Goal: Information Seeking & Learning: Find specific fact

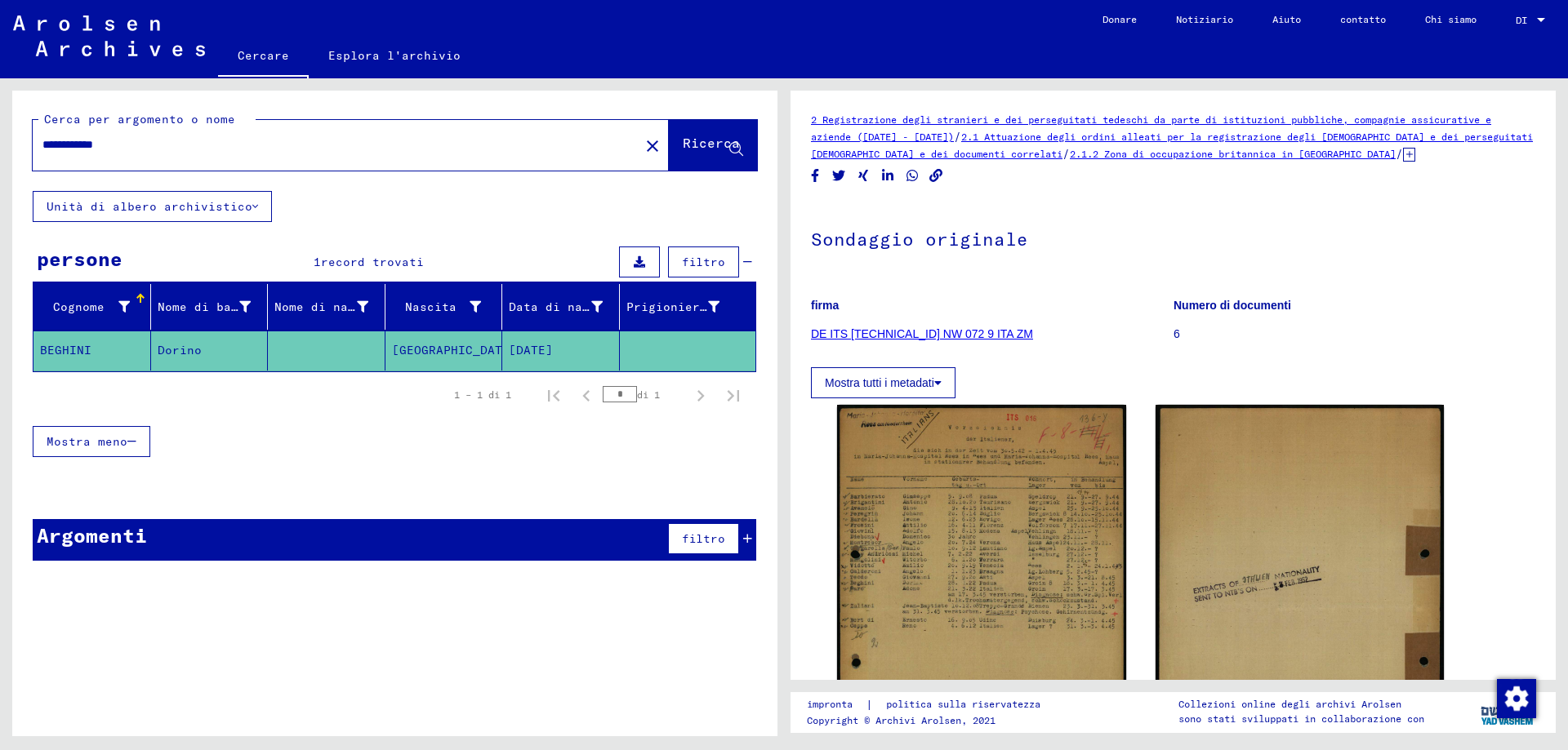
click at [73, 147] on input "**********" at bounding box center [336, 145] width 587 height 17
click at [103, 141] on input "**********" at bounding box center [336, 145] width 587 height 17
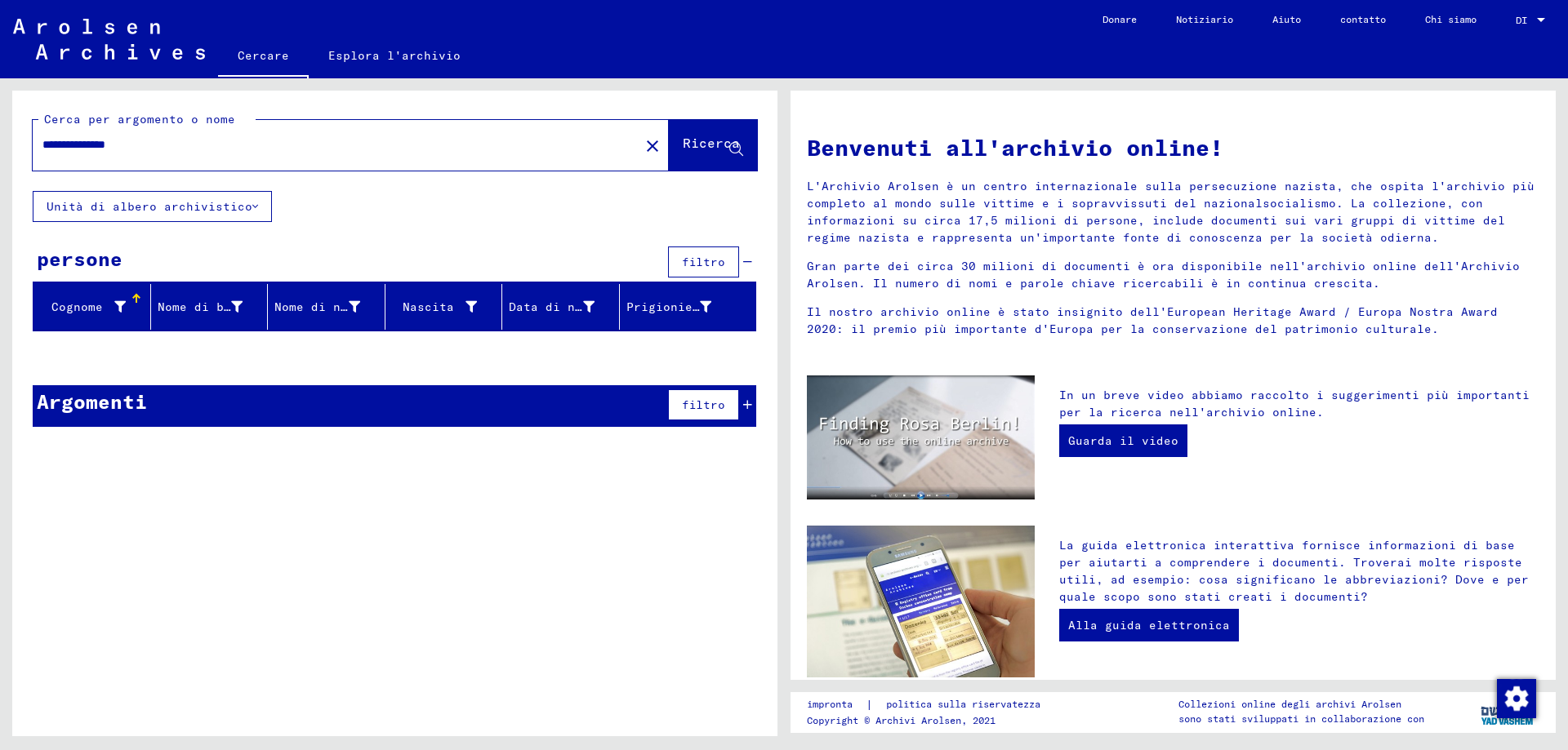
click at [111, 149] on input "**********" at bounding box center [330, 145] width 577 height 17
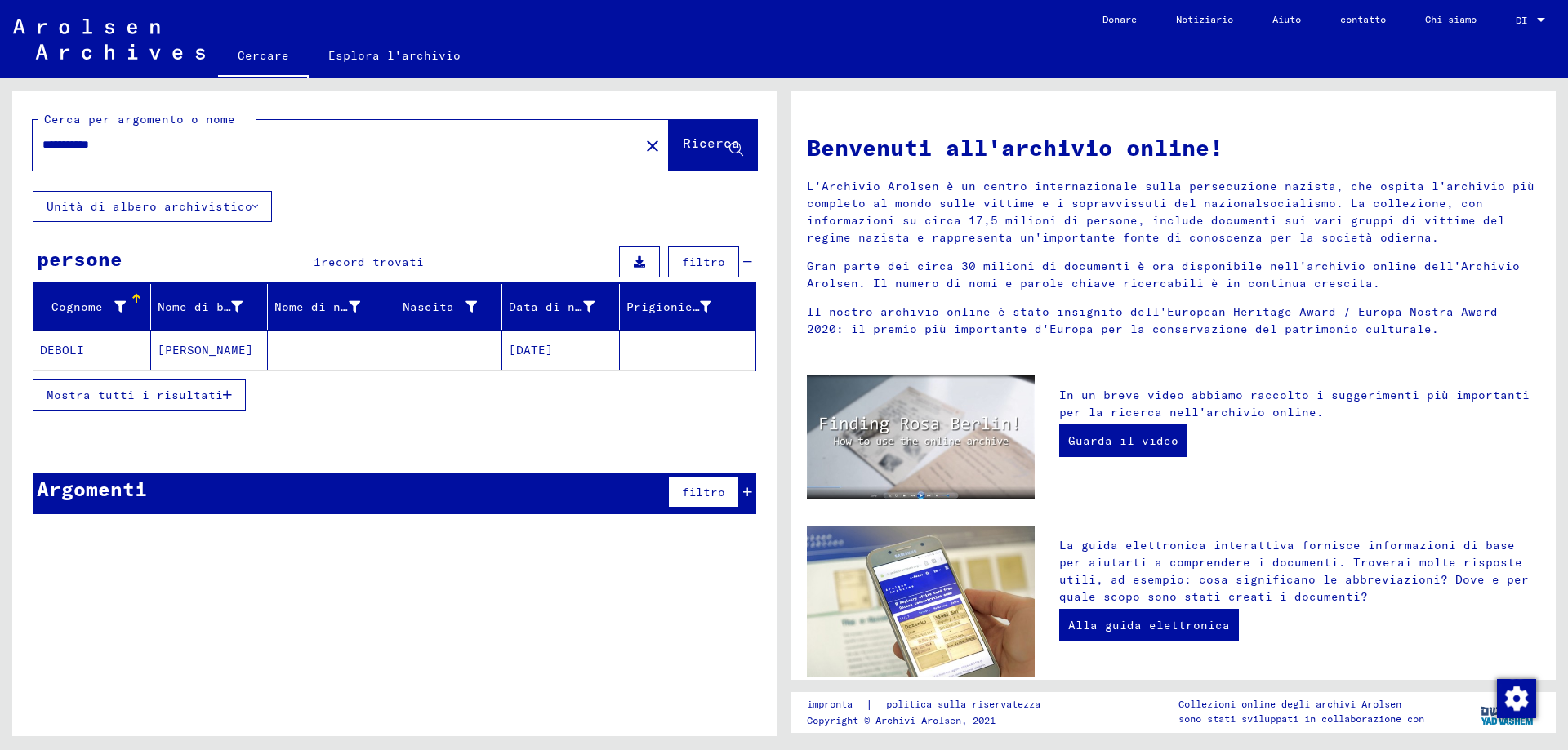
click at [64, 347] on font "DEBOLI" at bounding box center [61, 350] width 44 height 15
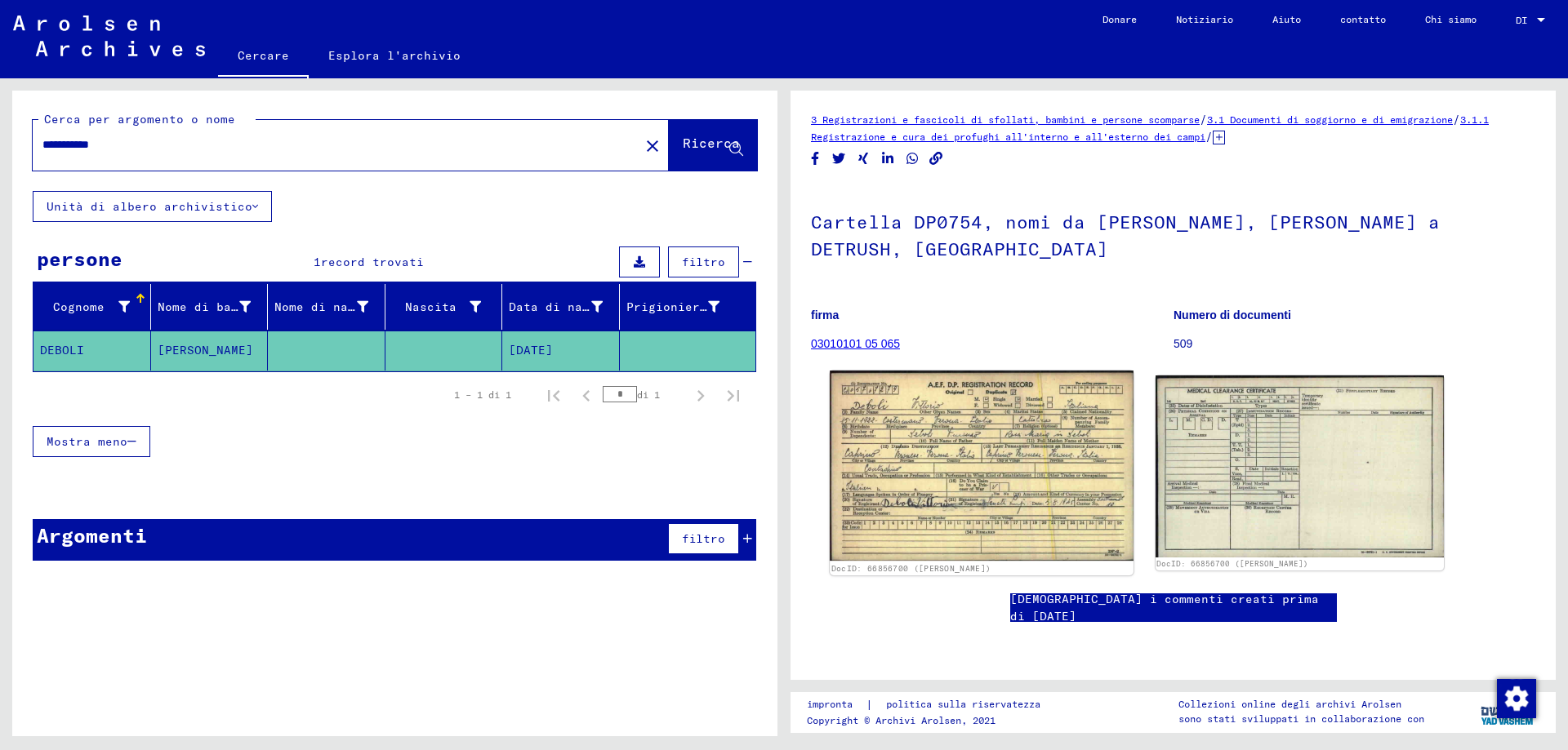
click at [950, 433] on img at bounding box center [981, 466] width 303 height 191
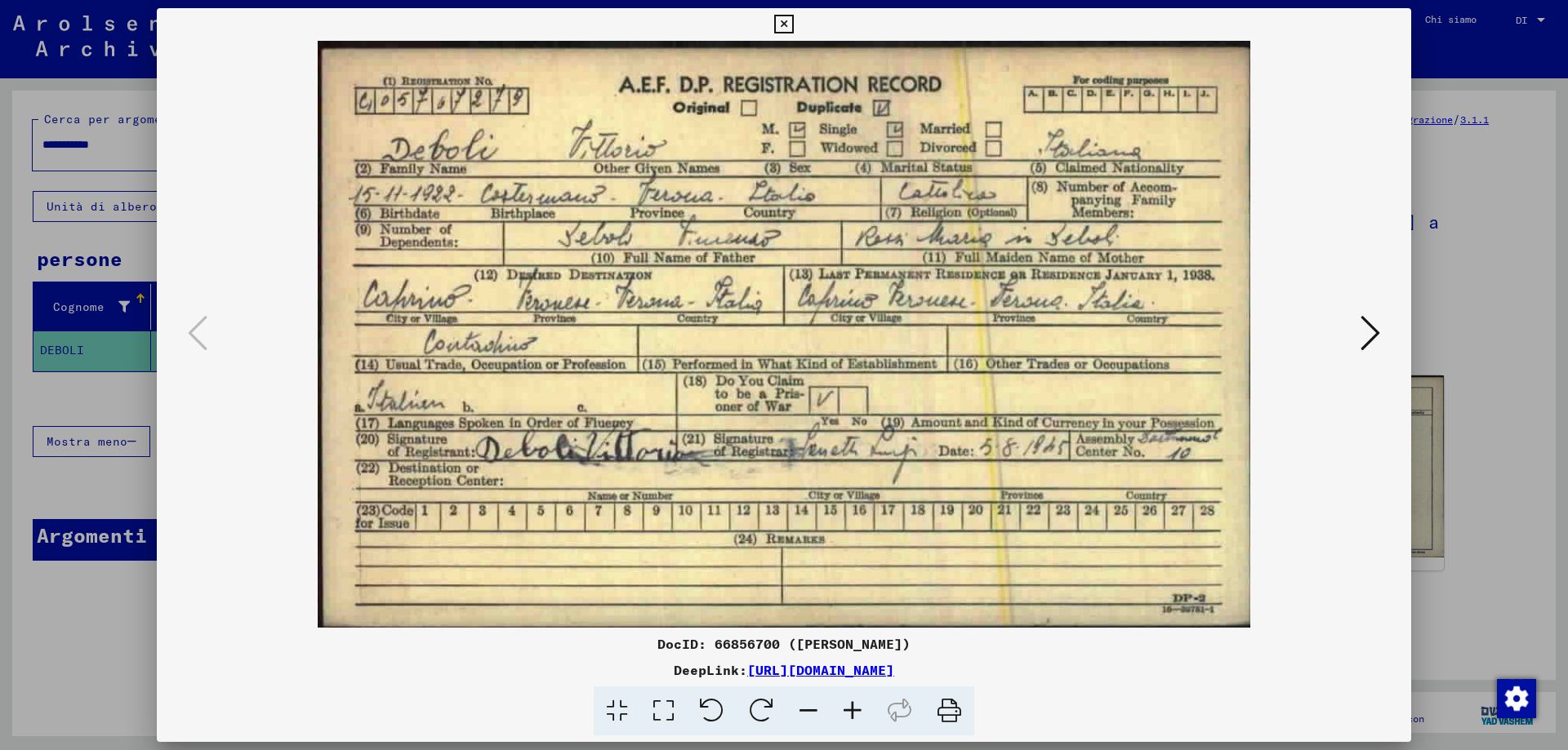
click at [785, 19] on icon at bounding box center [784, 24] width 19 height 20
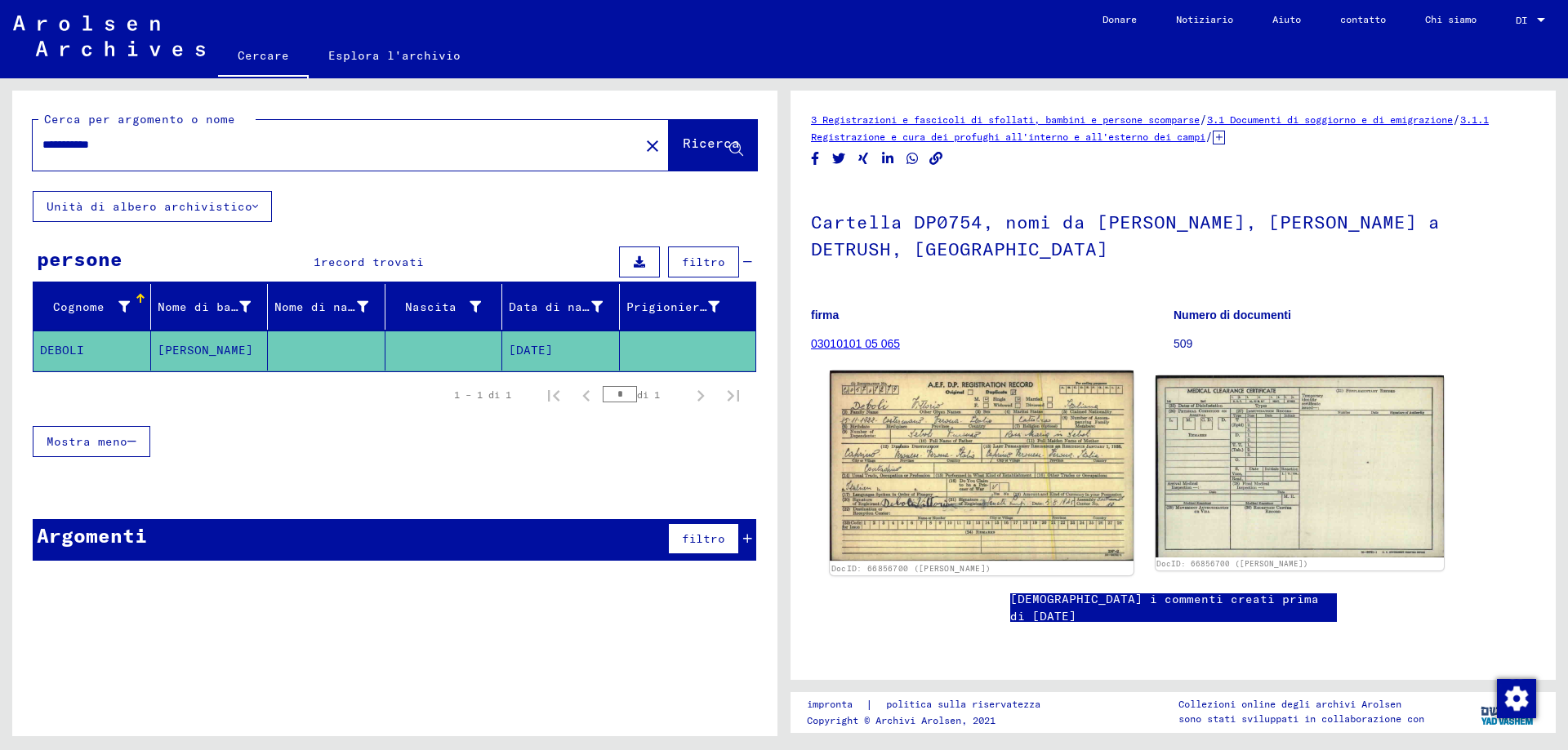
drag, startPoint x: 953, startPoint y: 378, endPoint x: 900, endPoint y: 388, distance: 53.9
click at [900, 388] on img at bounding box center [981, 466] width 303 height 191
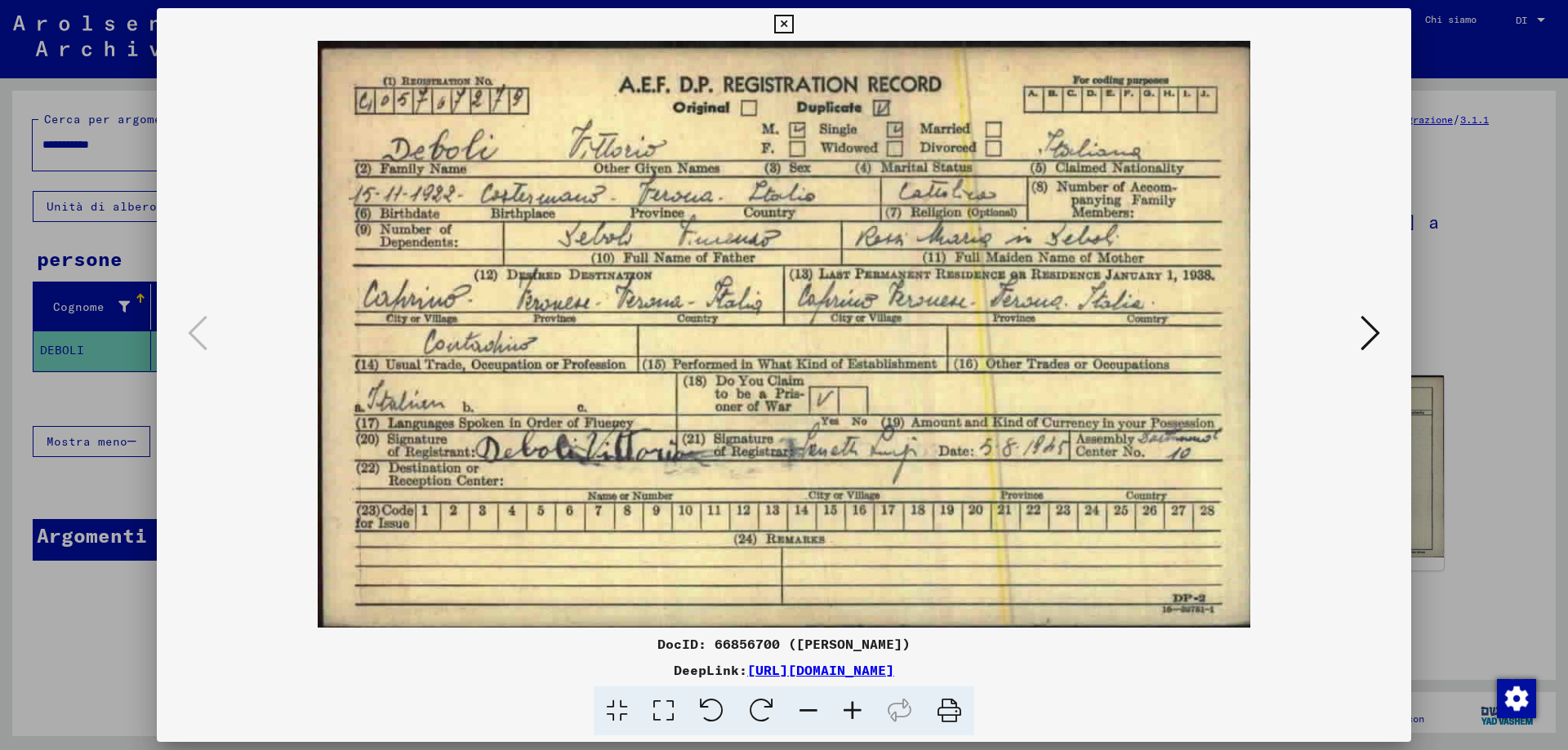
click at [783, 16] on icon at bounding box center [784, 24] width 19 height 20
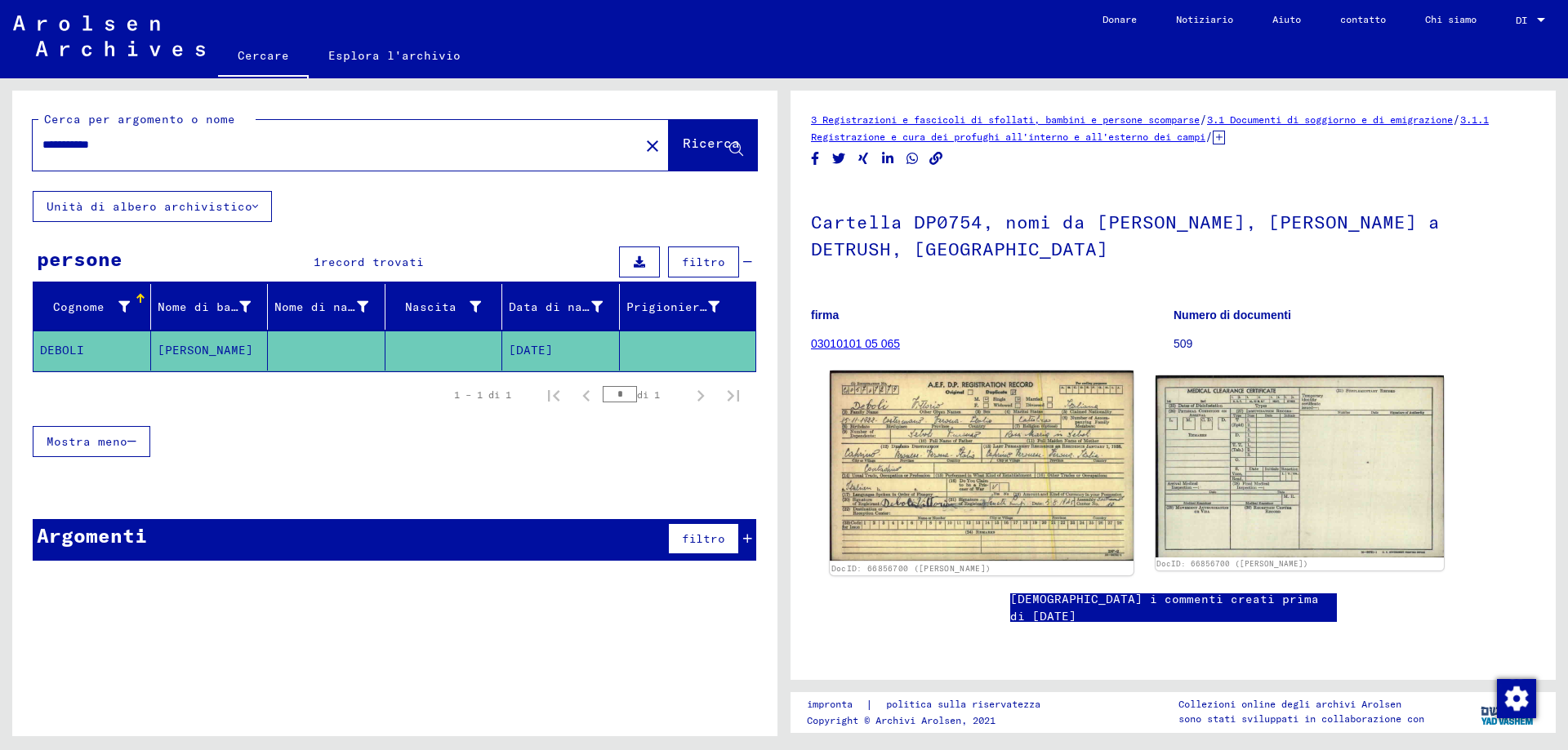
click at [905, 437] on img at bounding box center [981, 466] width 303 height 191
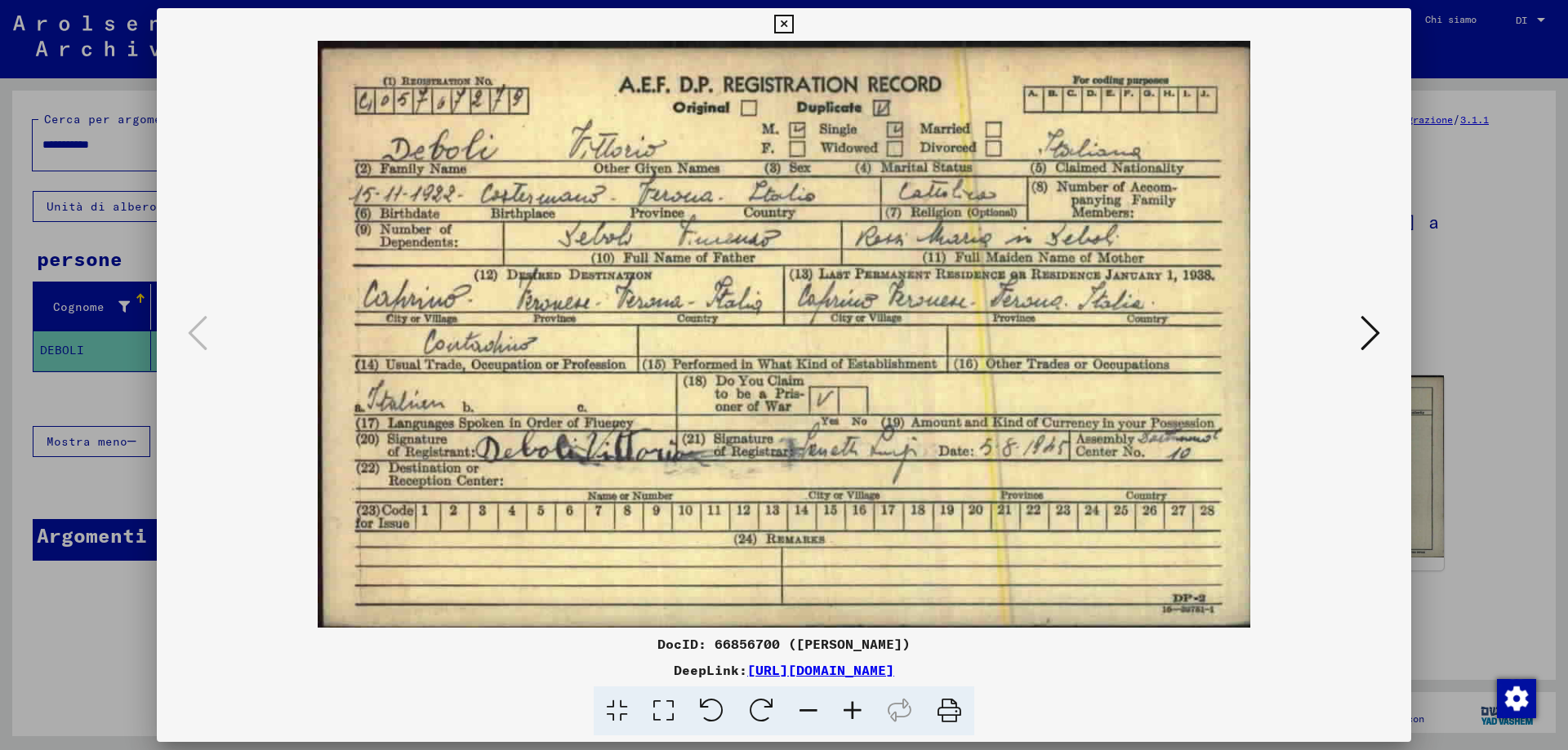
click at [1317, 97] on img at bounding box center [784, 334] width 1144 height 587
click at [780, 17] on icon at bounding box center [784, 24] width 19 height 20
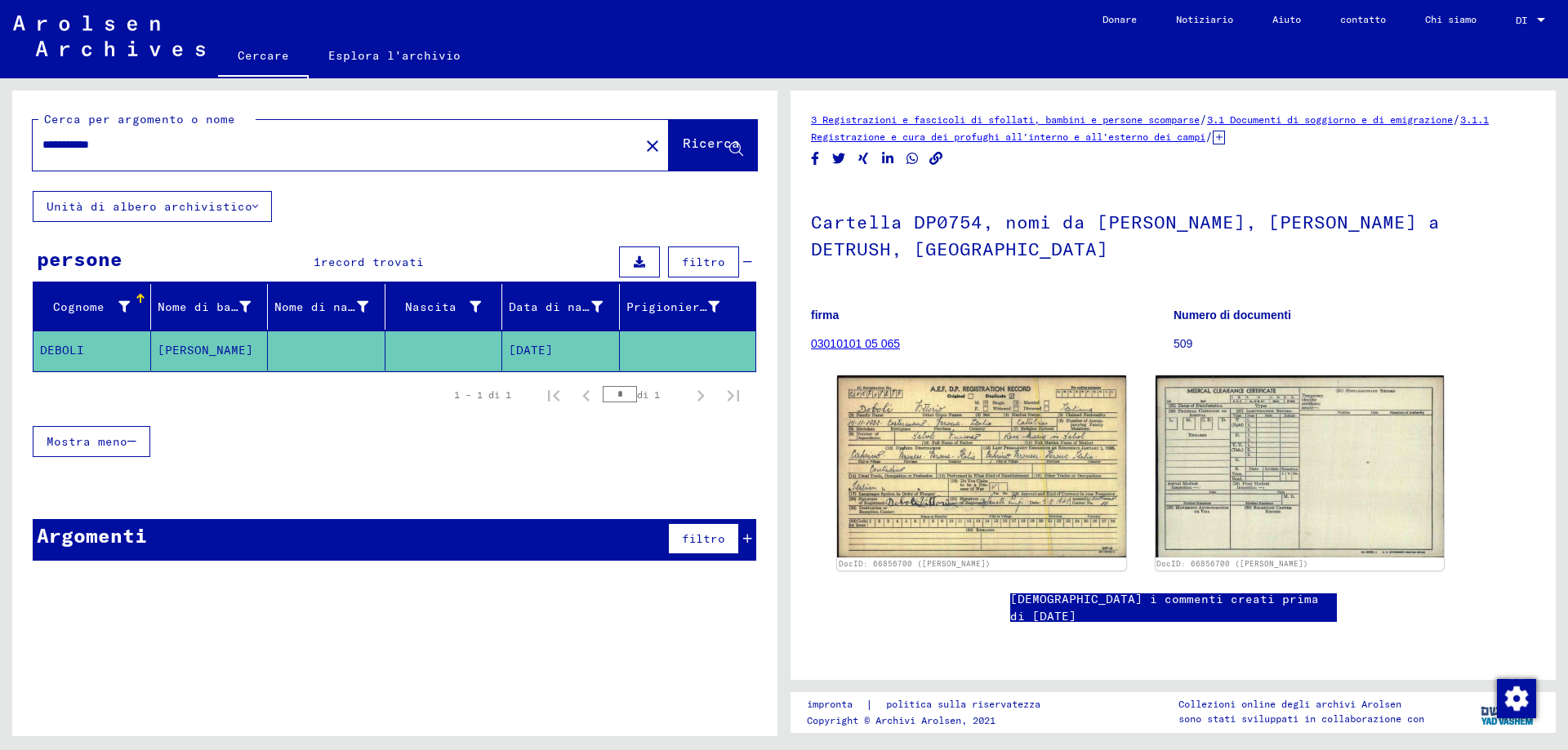
click at [58, 141] on input "**********" at bounding box center [336, 145] width 587 height 17
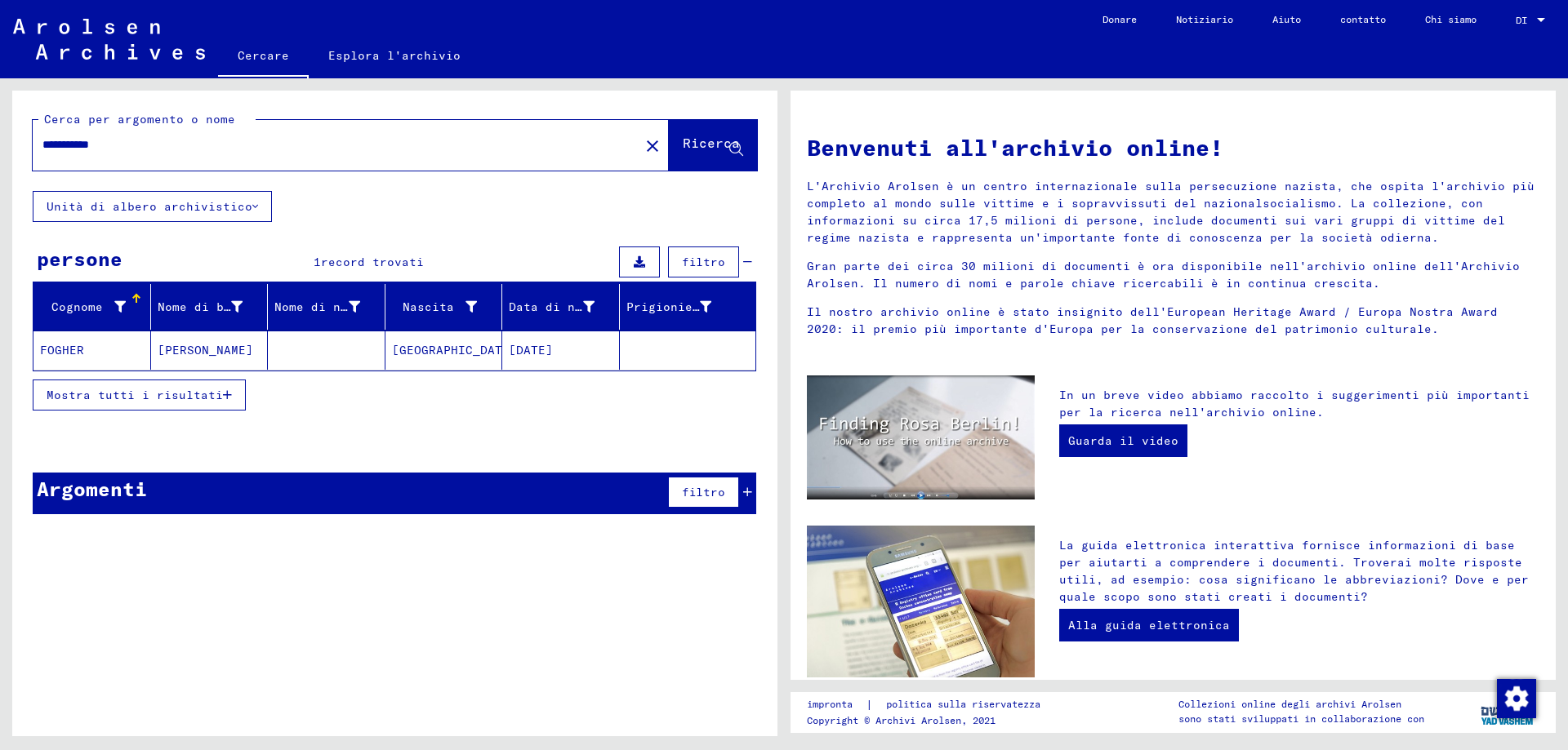
click at [66, 350] on font "FOGHER" at bounding box center [61, 350] width 44 height 15
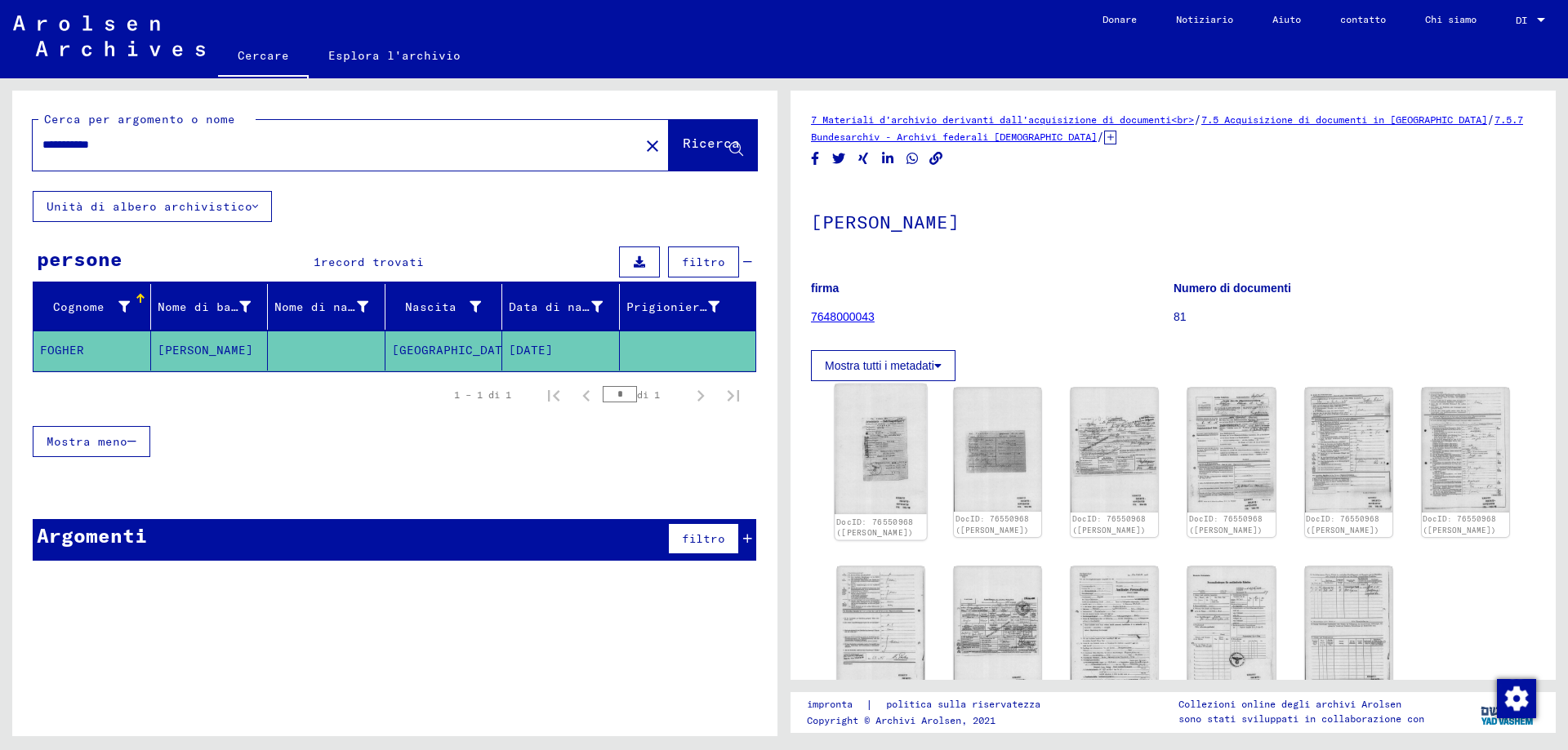
click at [885, 451] on img at bounding box center [881, 449] width 92 height 130
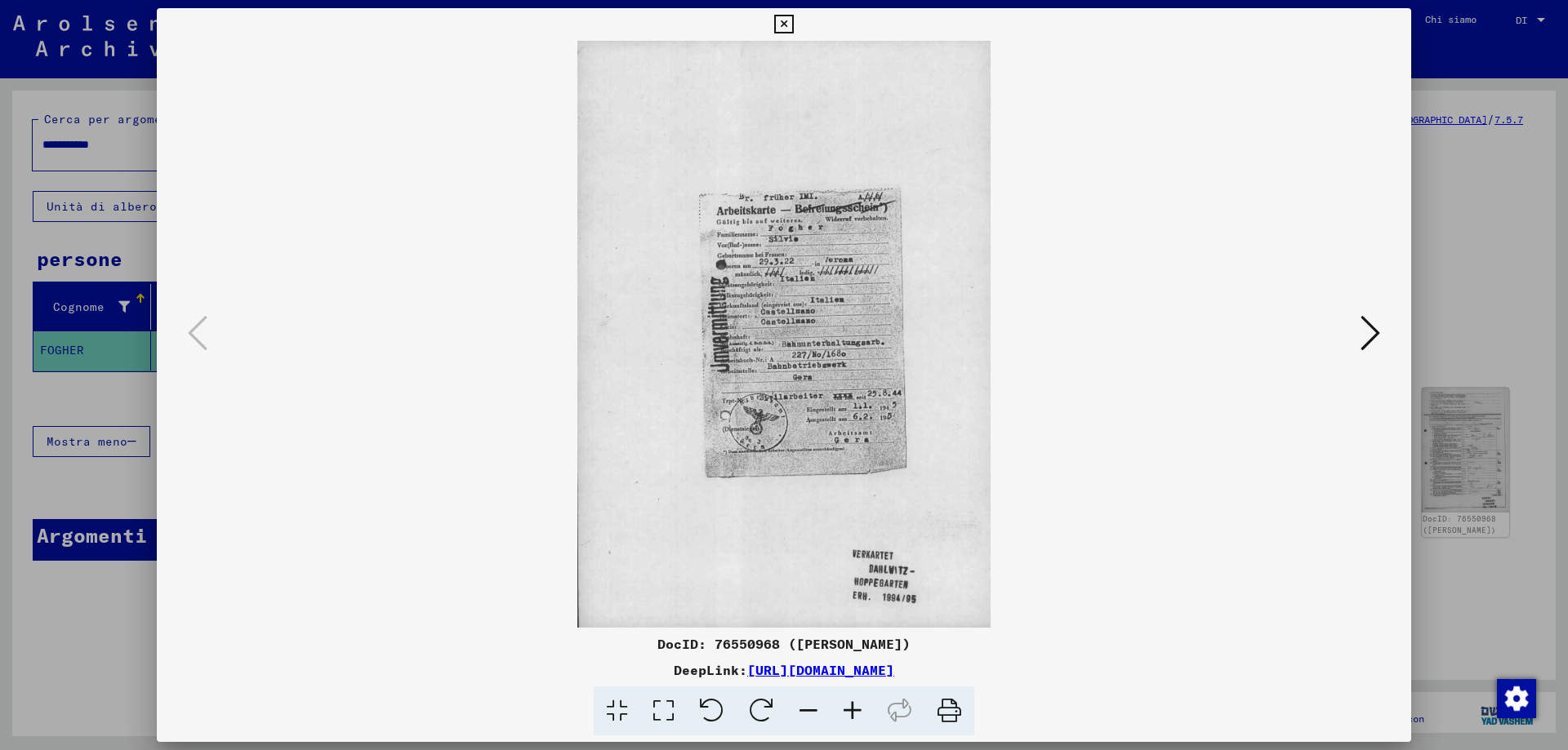
click at [885, 451] on img at bounding box center [784, 334] width 1144 height 587
click at [806, 261] on img at bounding box center [784, 334] width 1144 height 587
click at [855, 707] on icon at bounding box center [852, 711] width 44 height 50
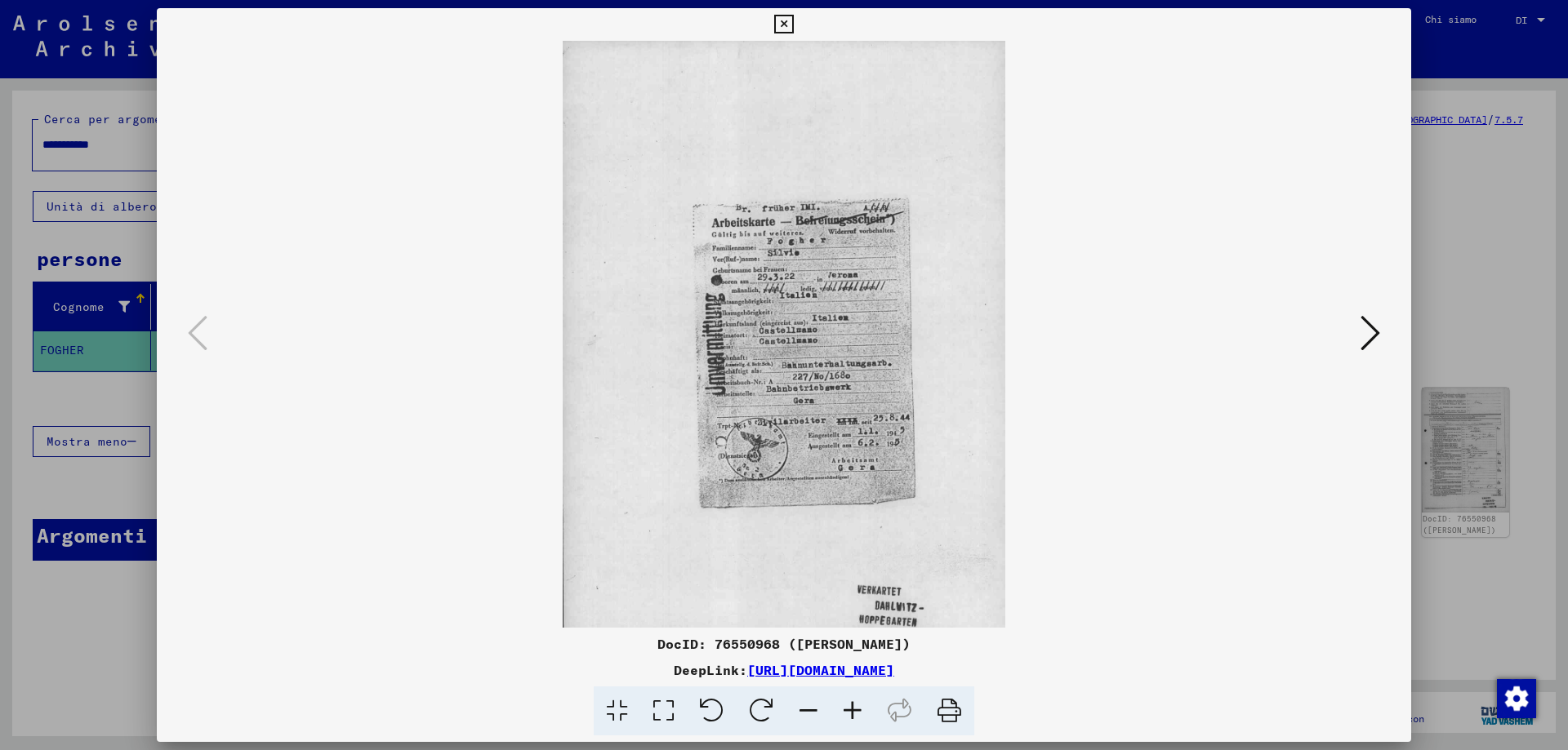
click at [855, 707] on icon at bounding box center [852, 711] width 44 height 50
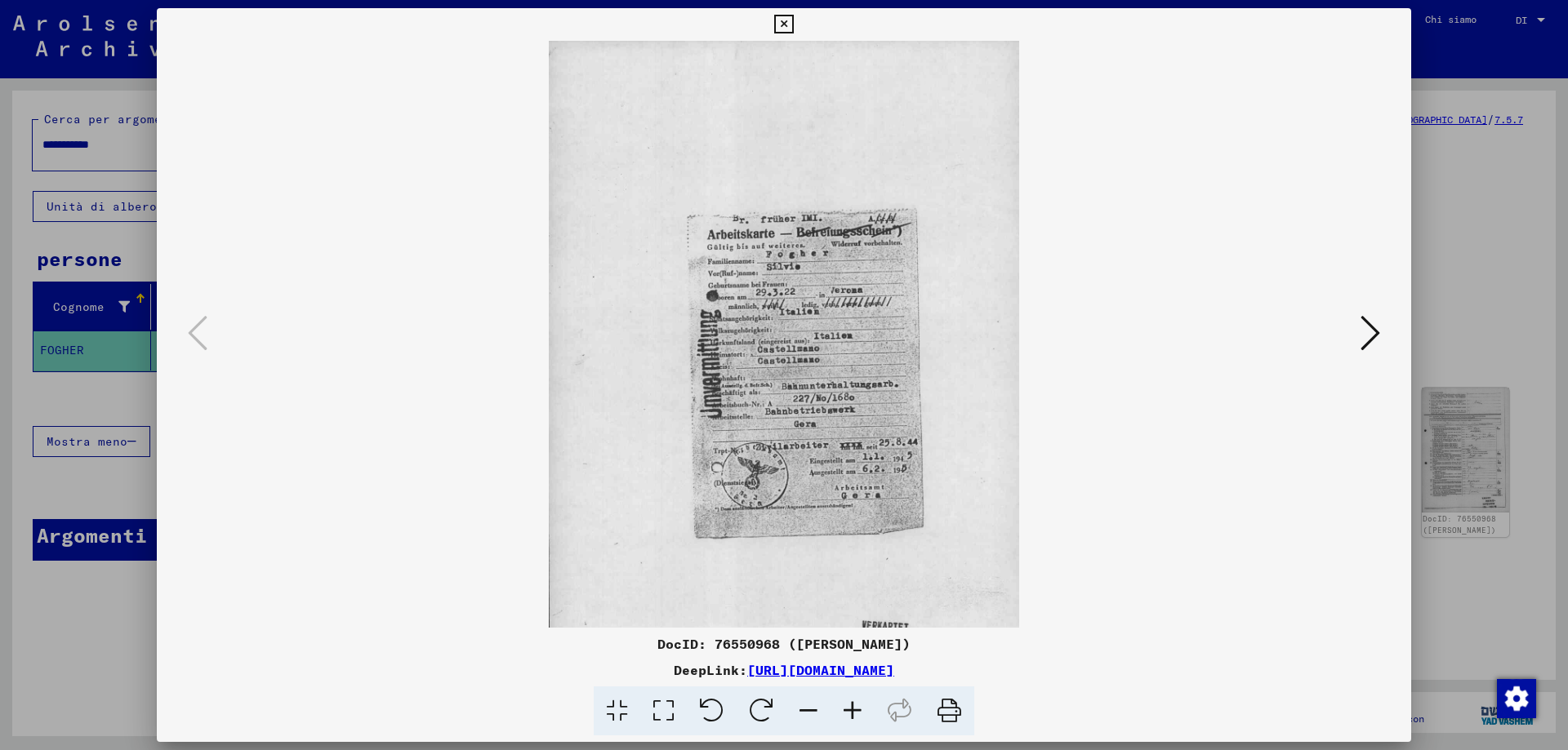
click at [855, 707] on icon at bounding box center [852, 711] width 44 height 50
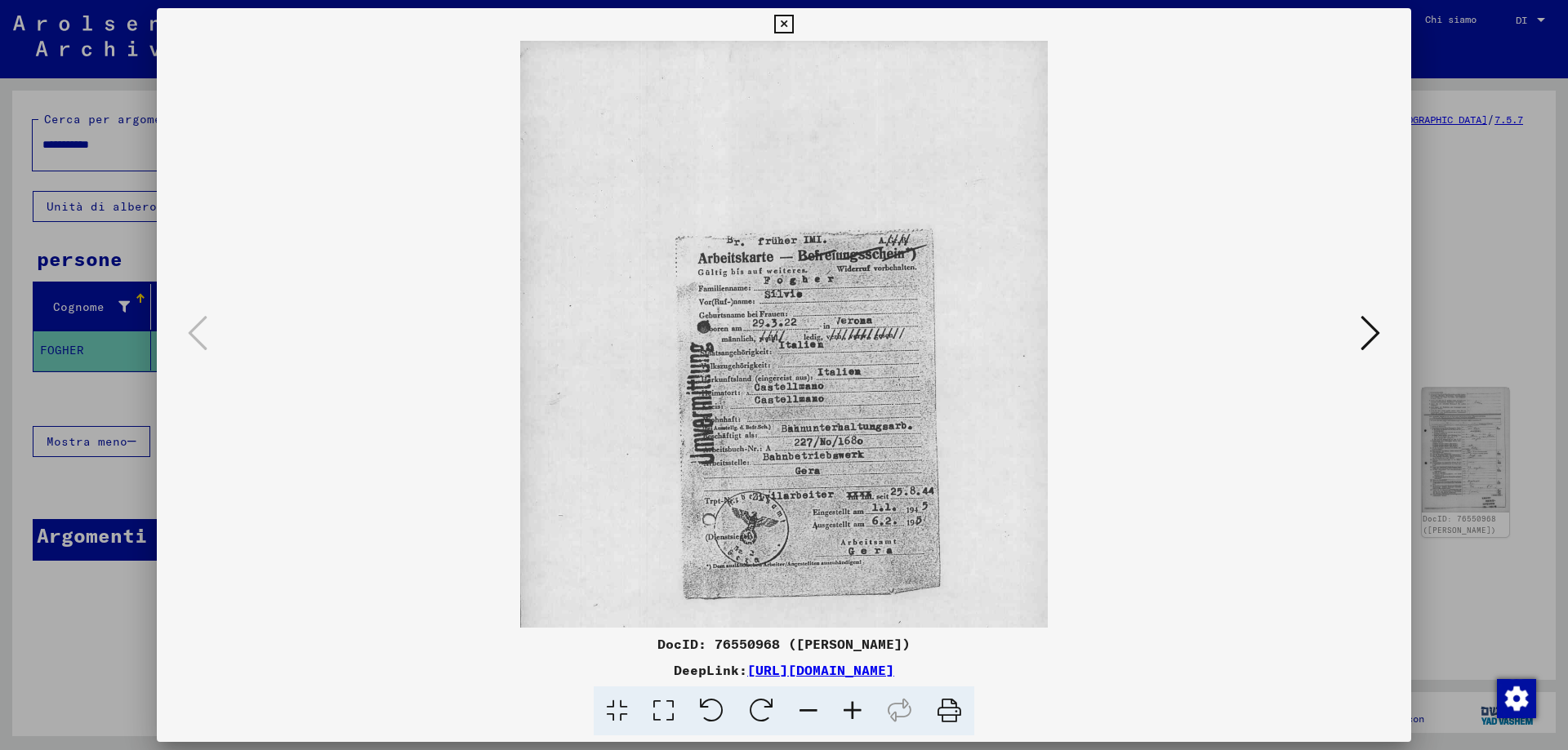
click at [855, 707] on icon at bounding box center [852, 711] width 44 height 50
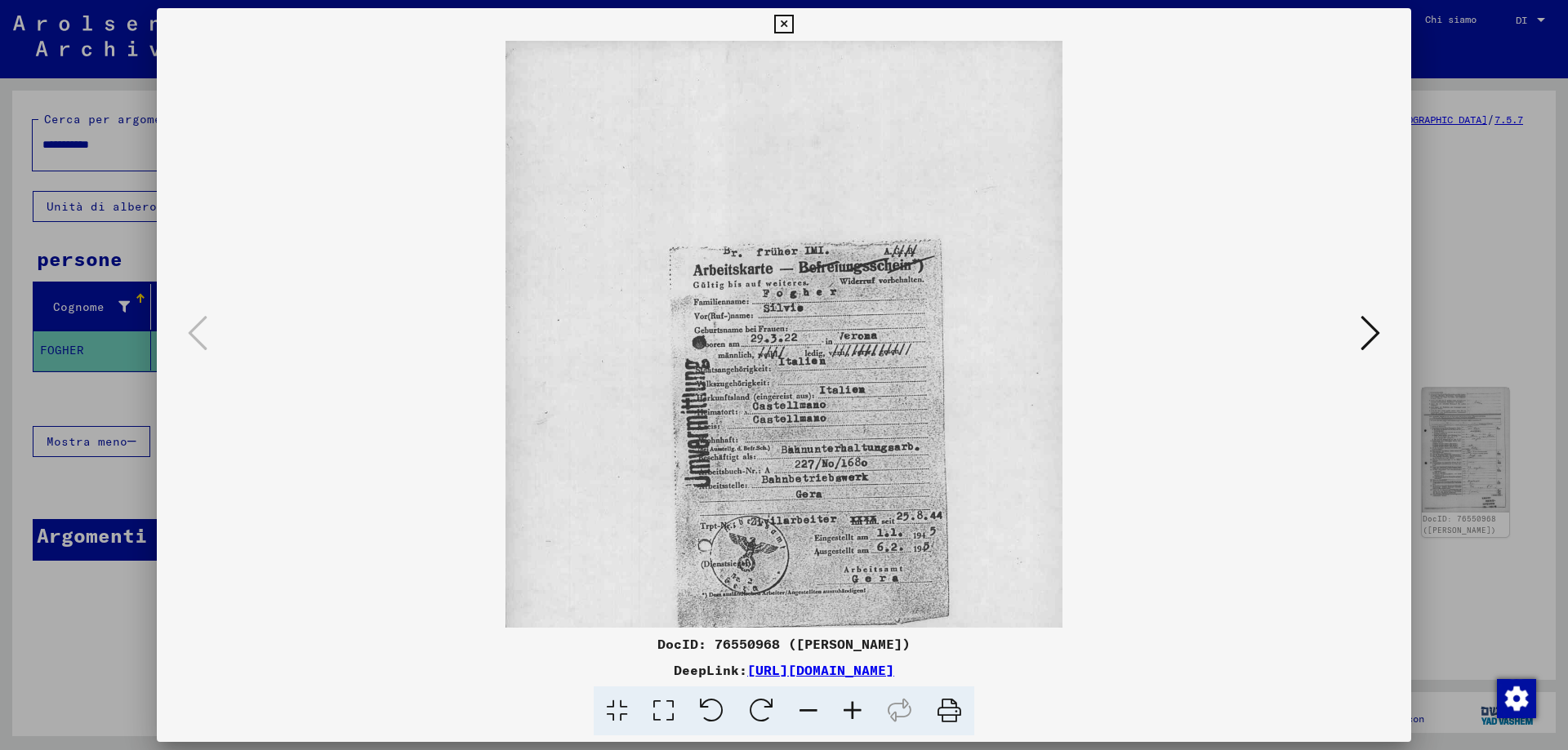
click at [855, 707] on icon at bounding box center [852, 711] width 44 height 50
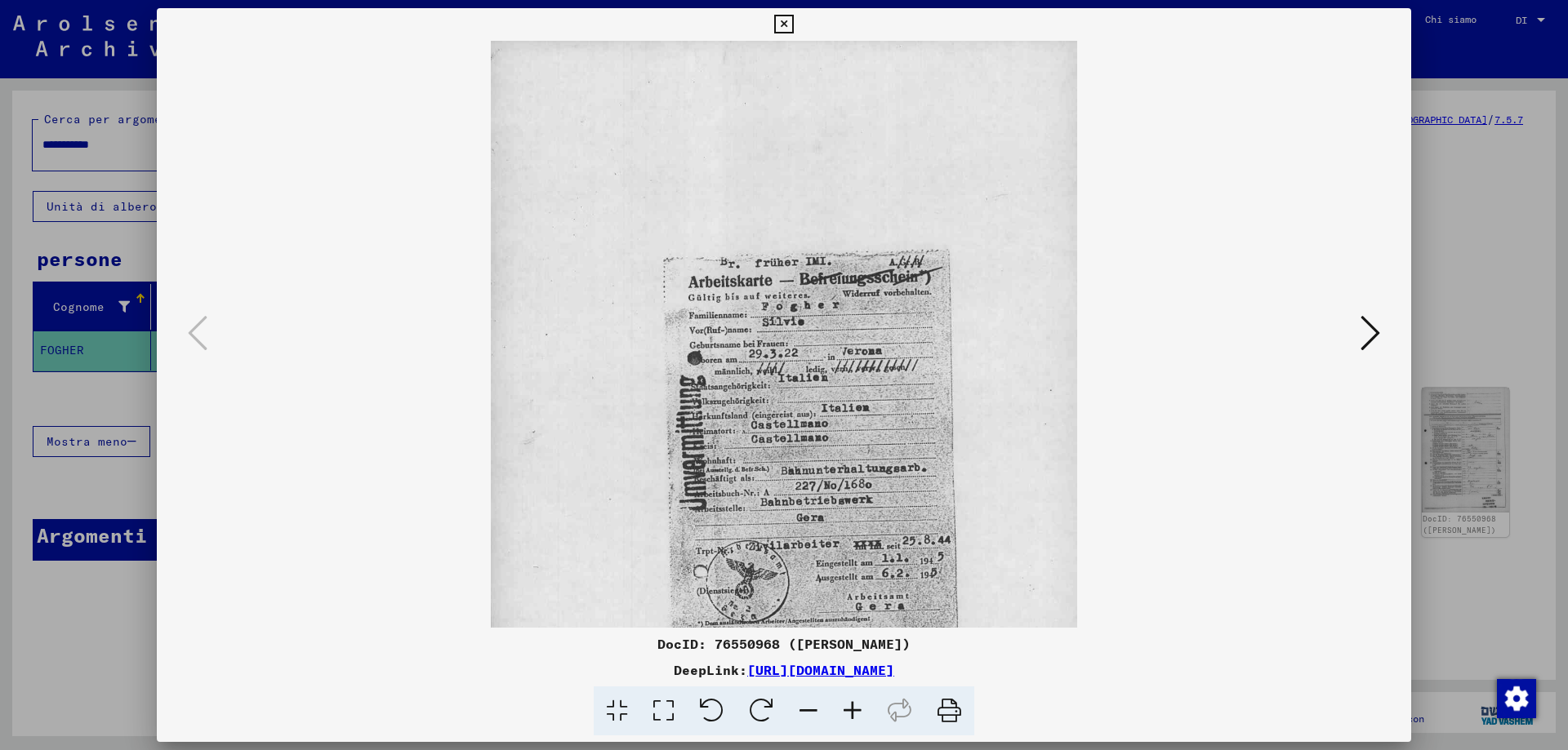
click at [855, 707] on icon at bounding box center [852, 711] width 44 height 50
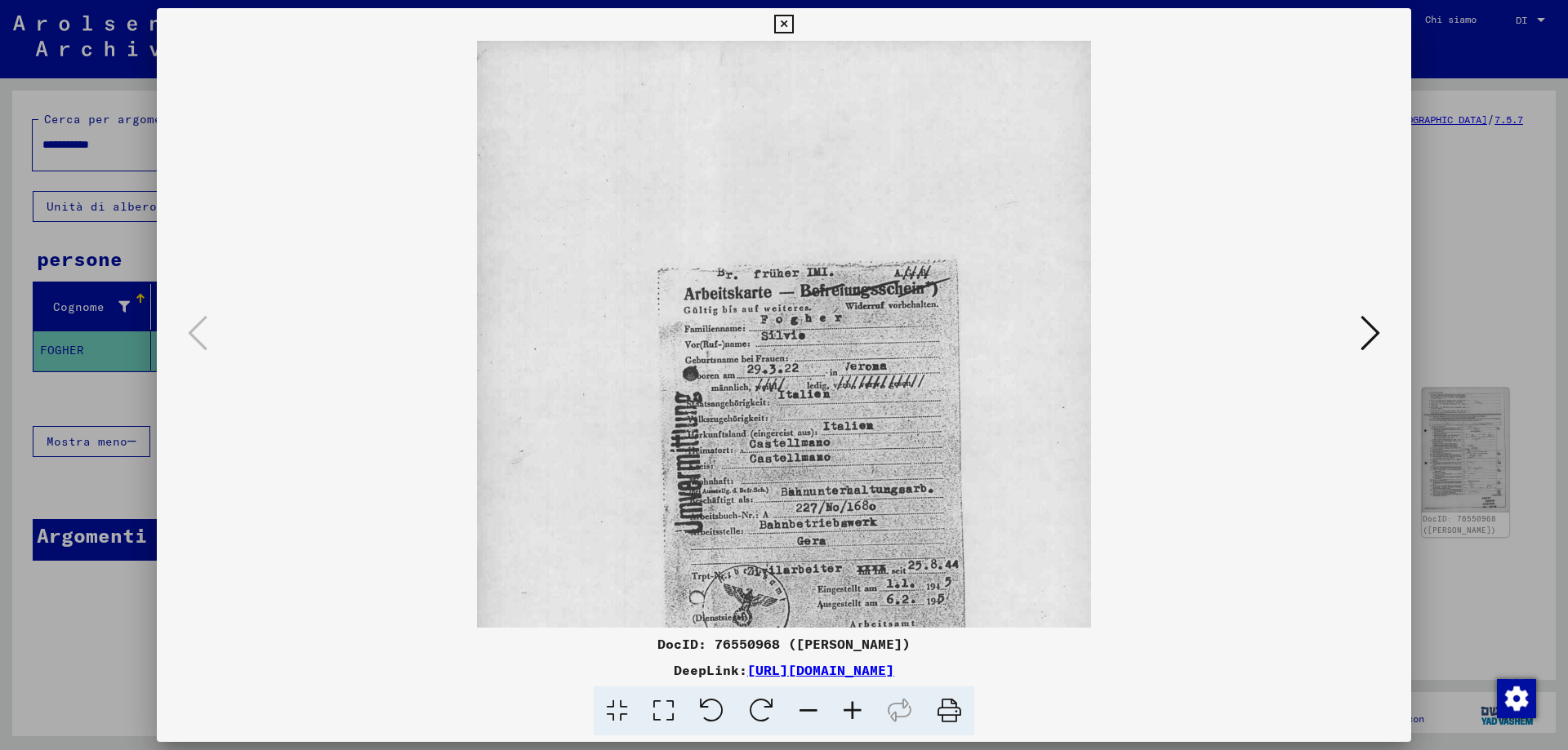
click at [1374, 340] on icon at bounding box center [1370, 333] width 20 height 39
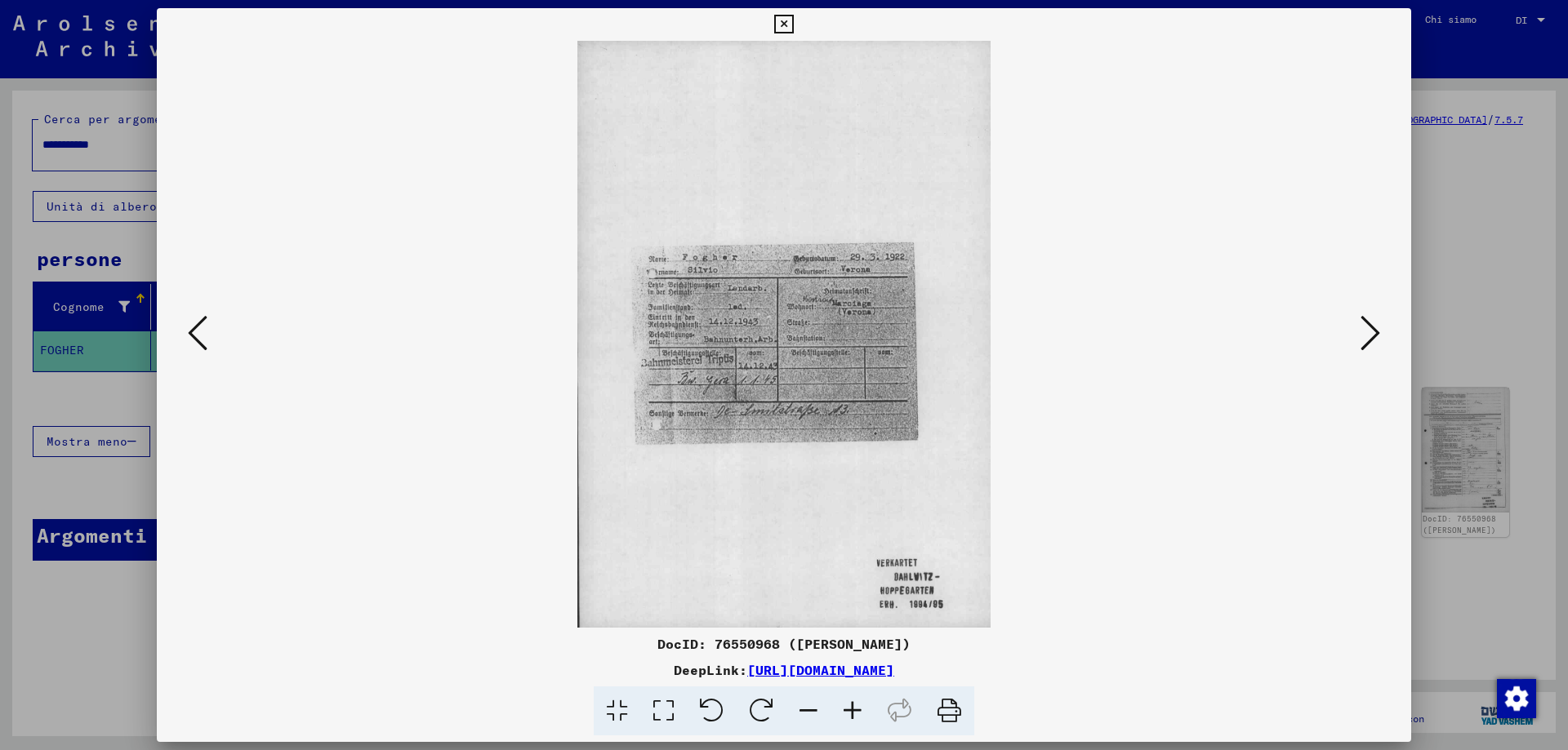
click at [1374, 340] on icon at bounding box center [1370, 333] width 20 height 39
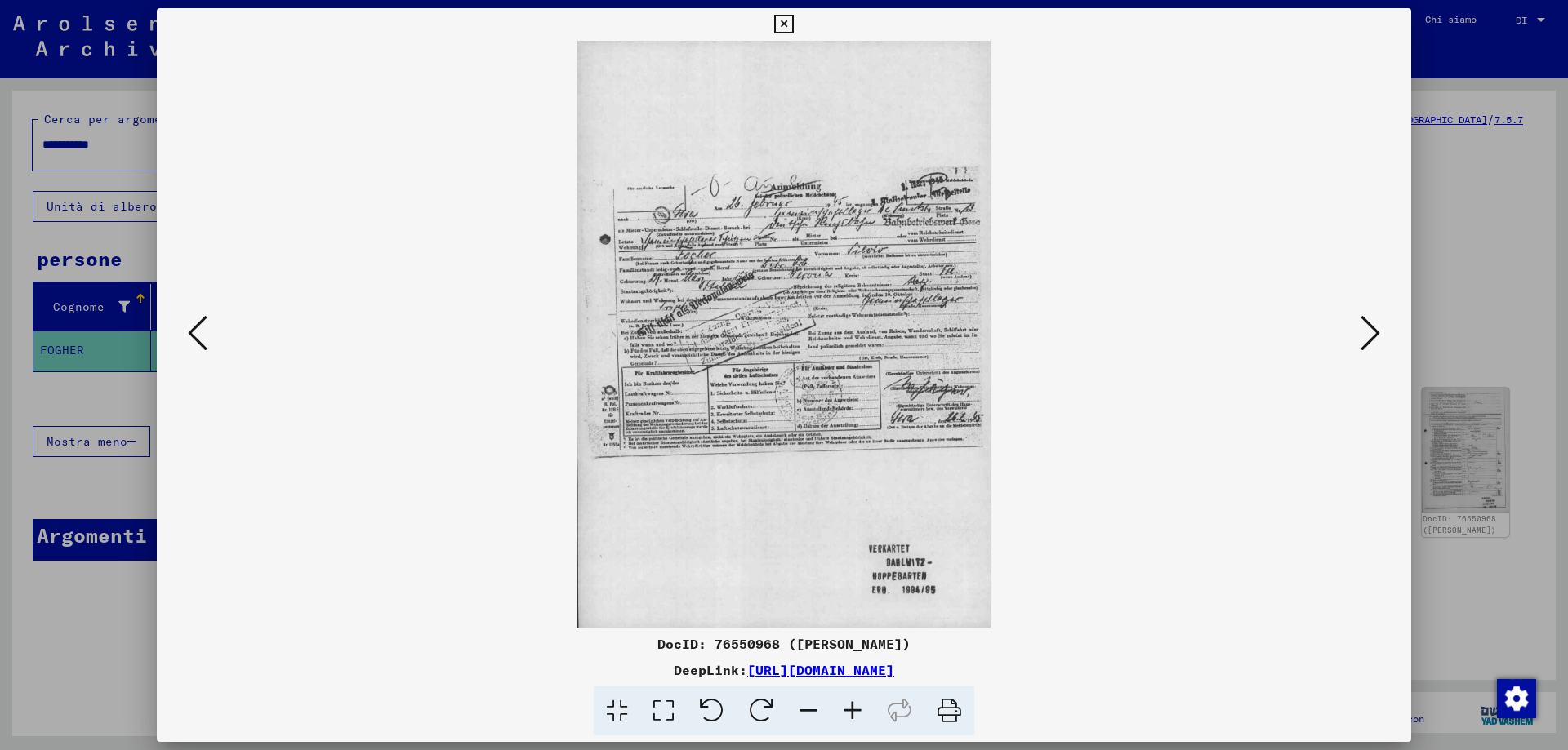
click at [1374, 340] on icon at bounding box center [1370, 333] width 20 height 39
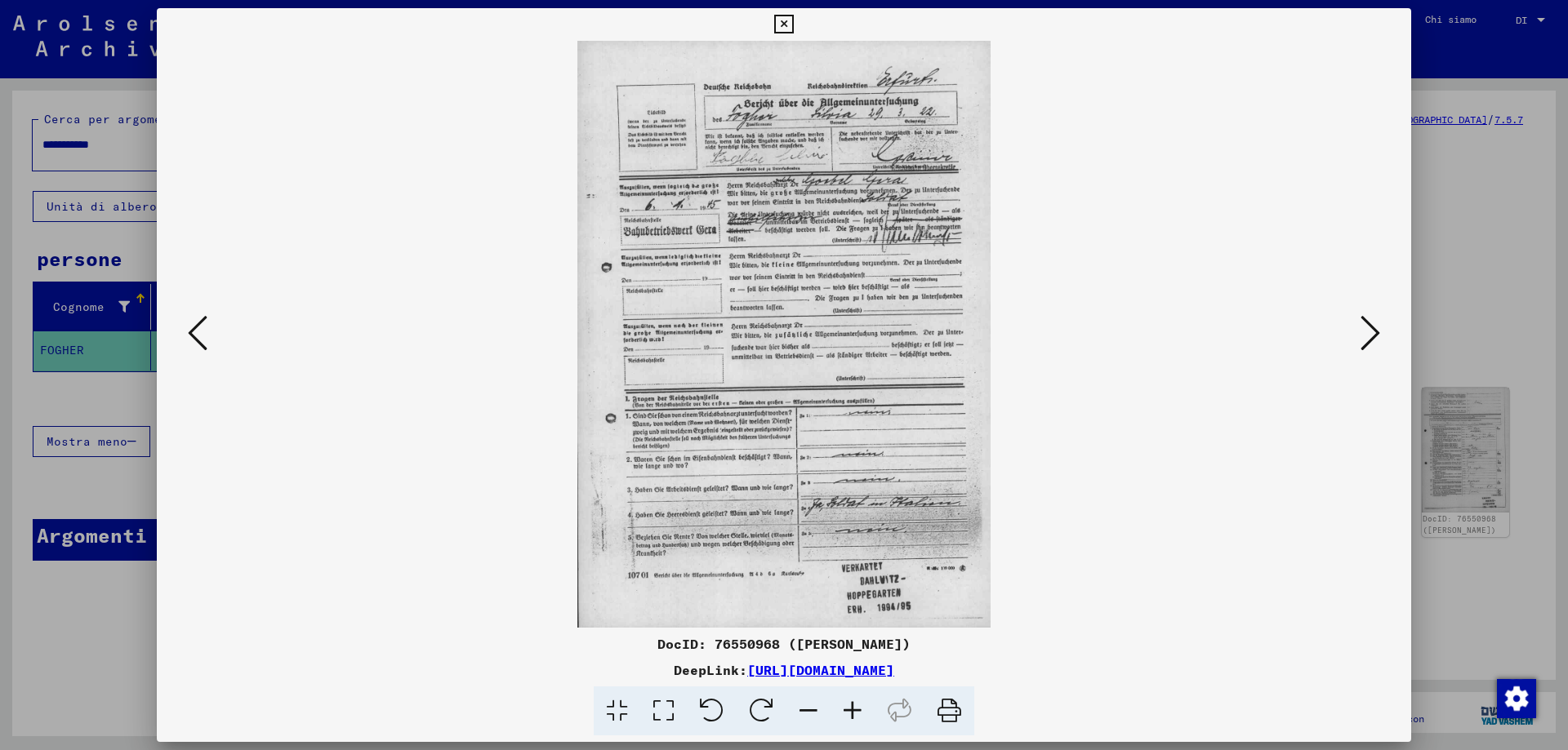
click at [1374, 340] on icon at bounding box center [1370, 333] width 20 height 39
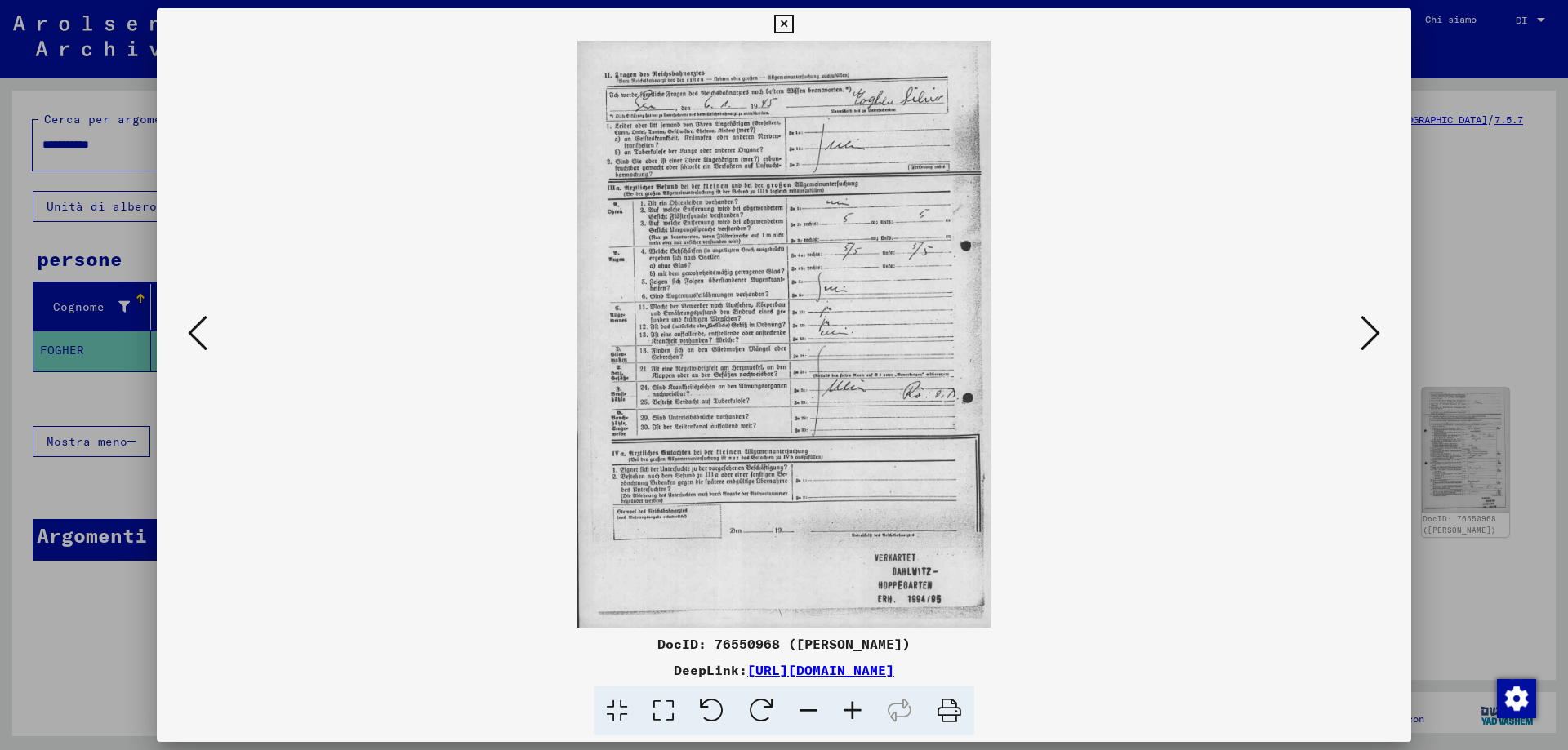
click at [1374, 340] on icon at bounding box center [1370, 333] width 20 height 39
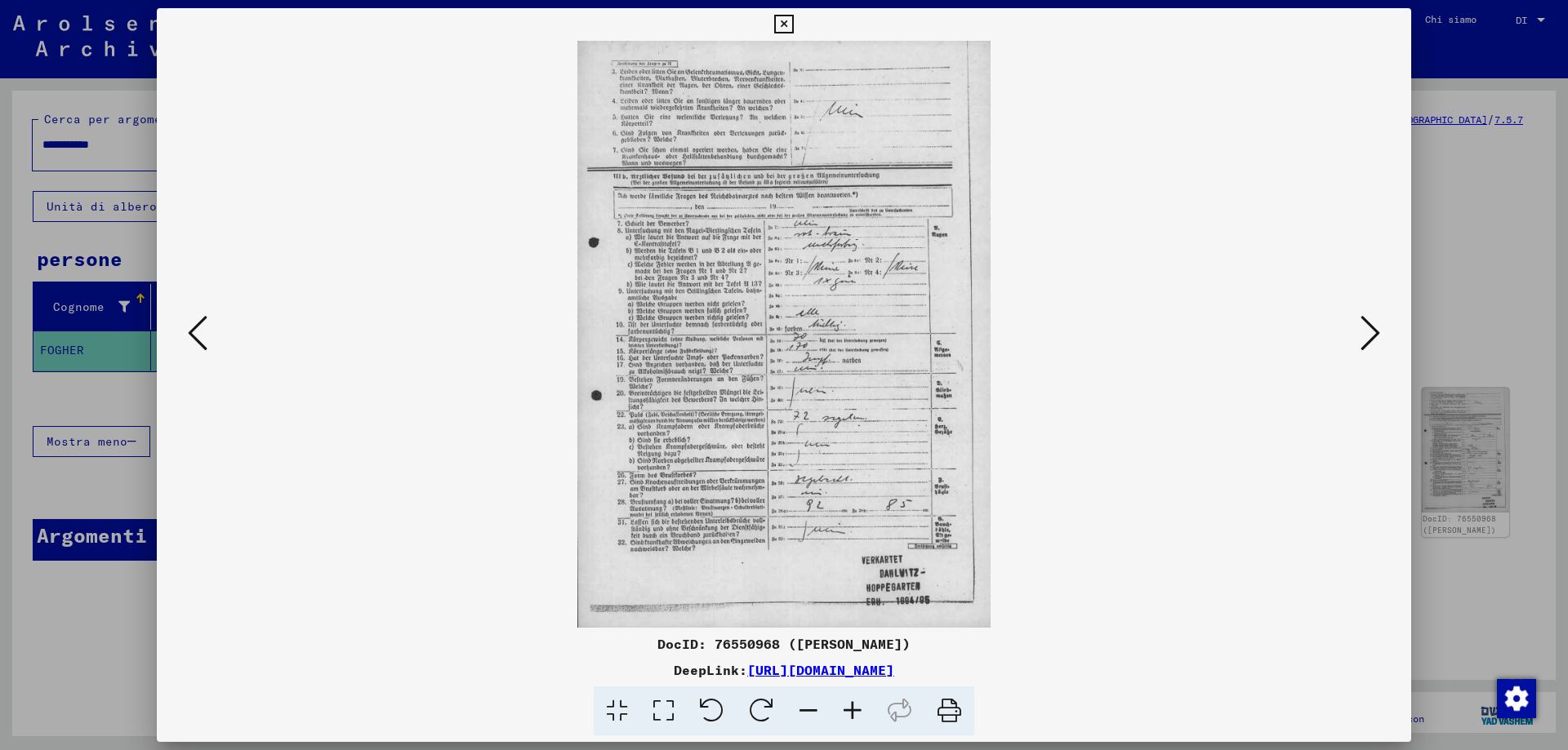
click at [1374, 340] on icon at bounding box center [1370, 333] width 20 height 39
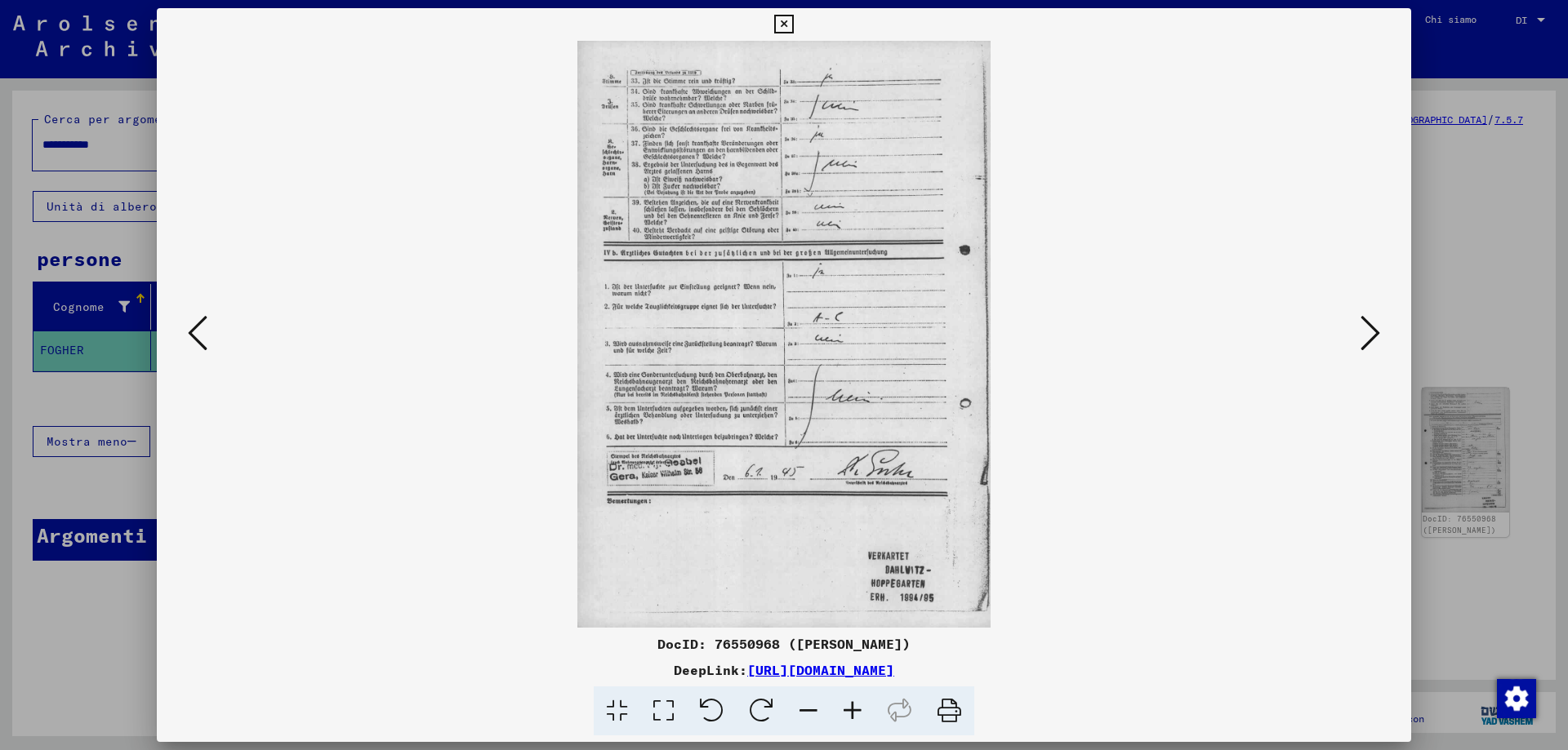
click at [1375, 336] on icon at bounding box center [1370, 333] width 20 height 39
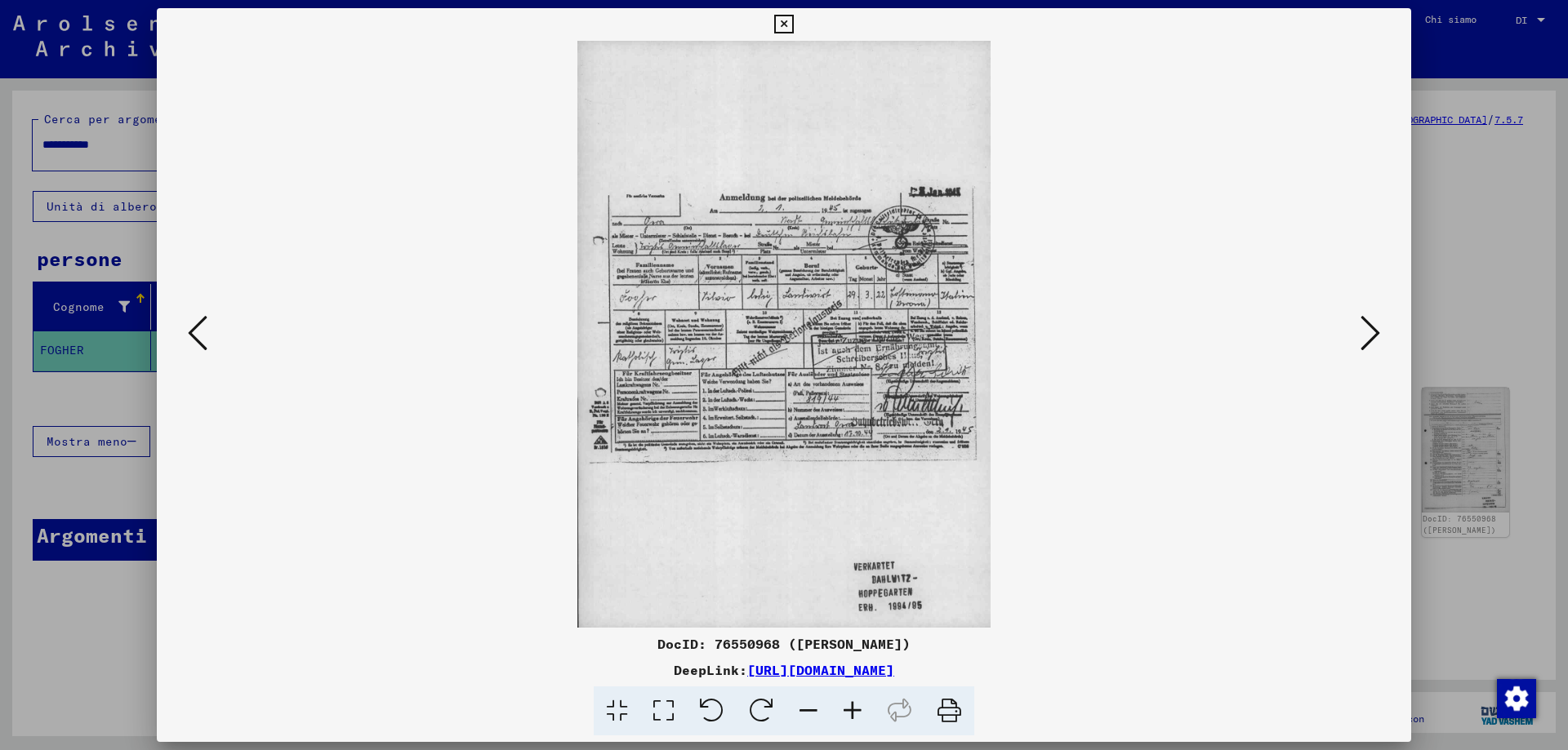
click at [1375, 336] on icon at bounding box center [1370, 333] width 20 height 39
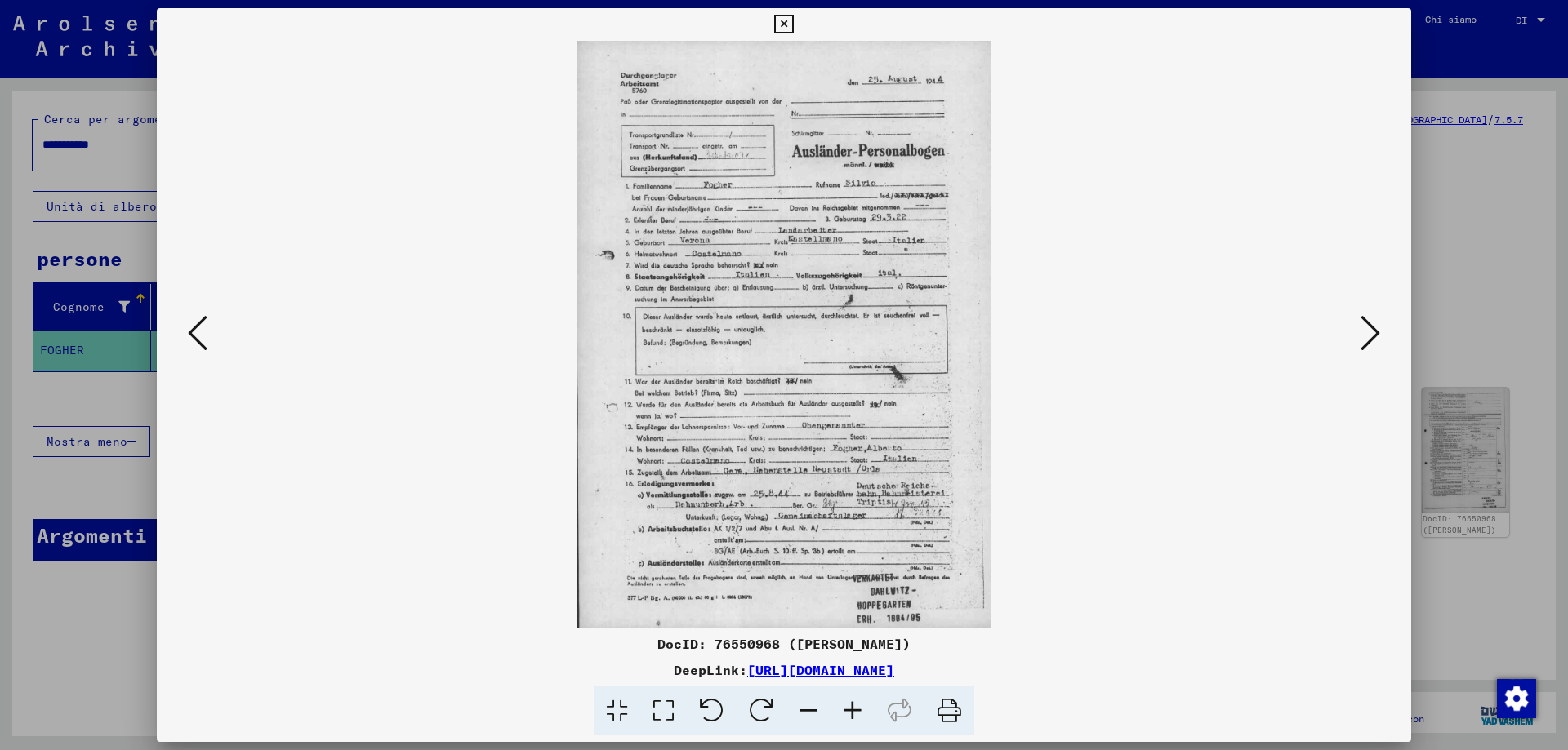
click at [1375, 336] on icon at bounding box center [1370, 333] width 20 height 39
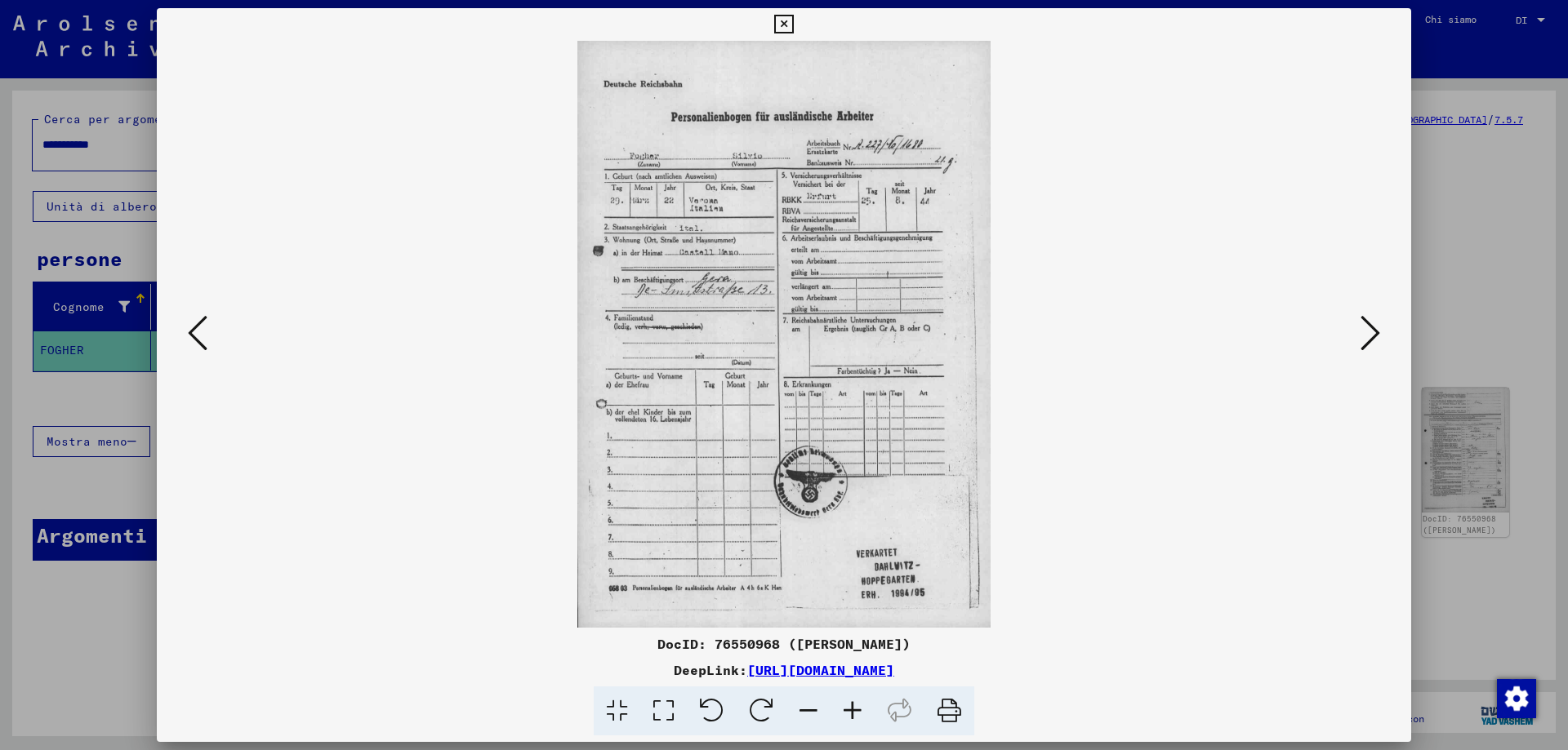
click at [1375, 336] on icon at bounding box center [1370, 333] width 20 height 39
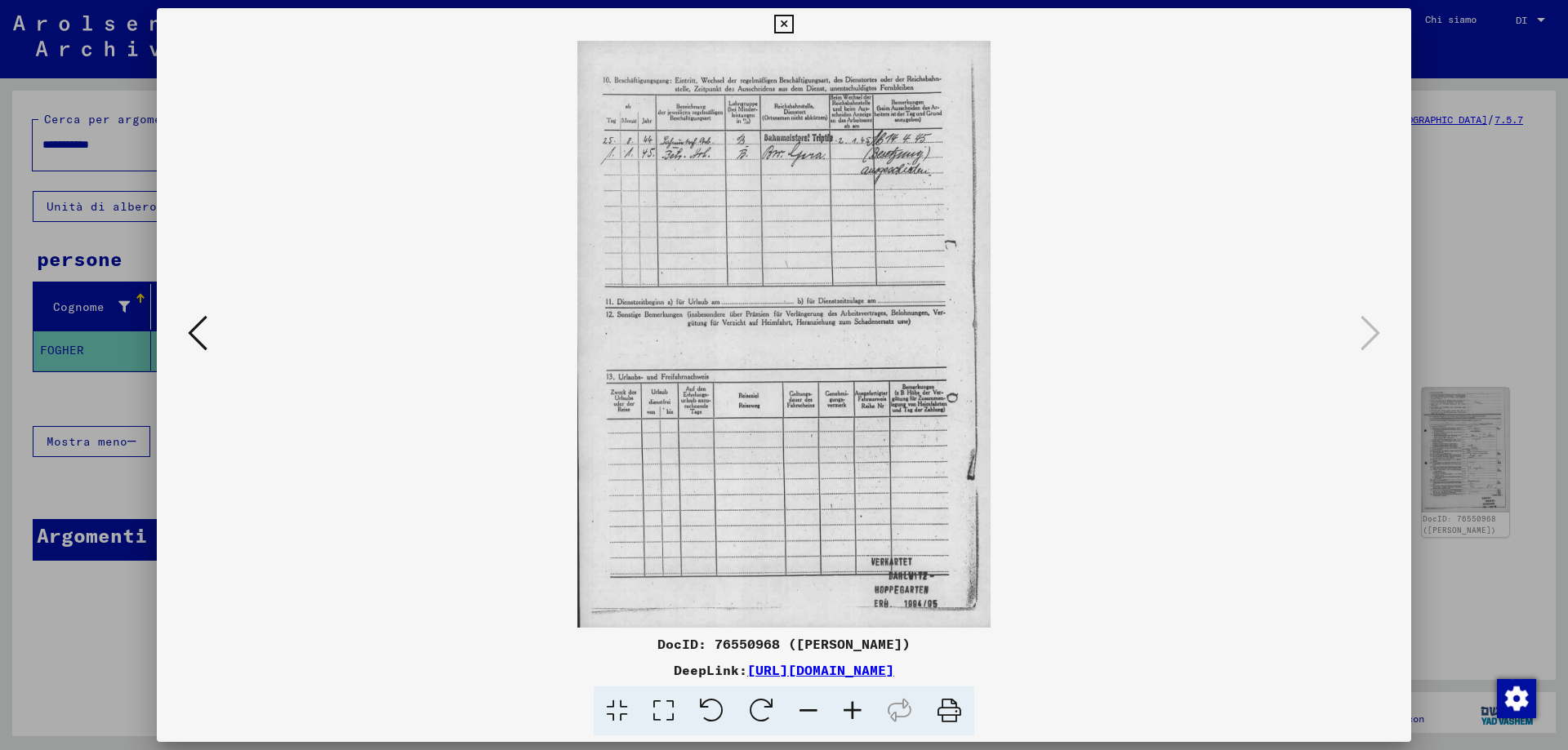
click at [780, 24] on icon at bounding box center [784, 24] width 19 height 20
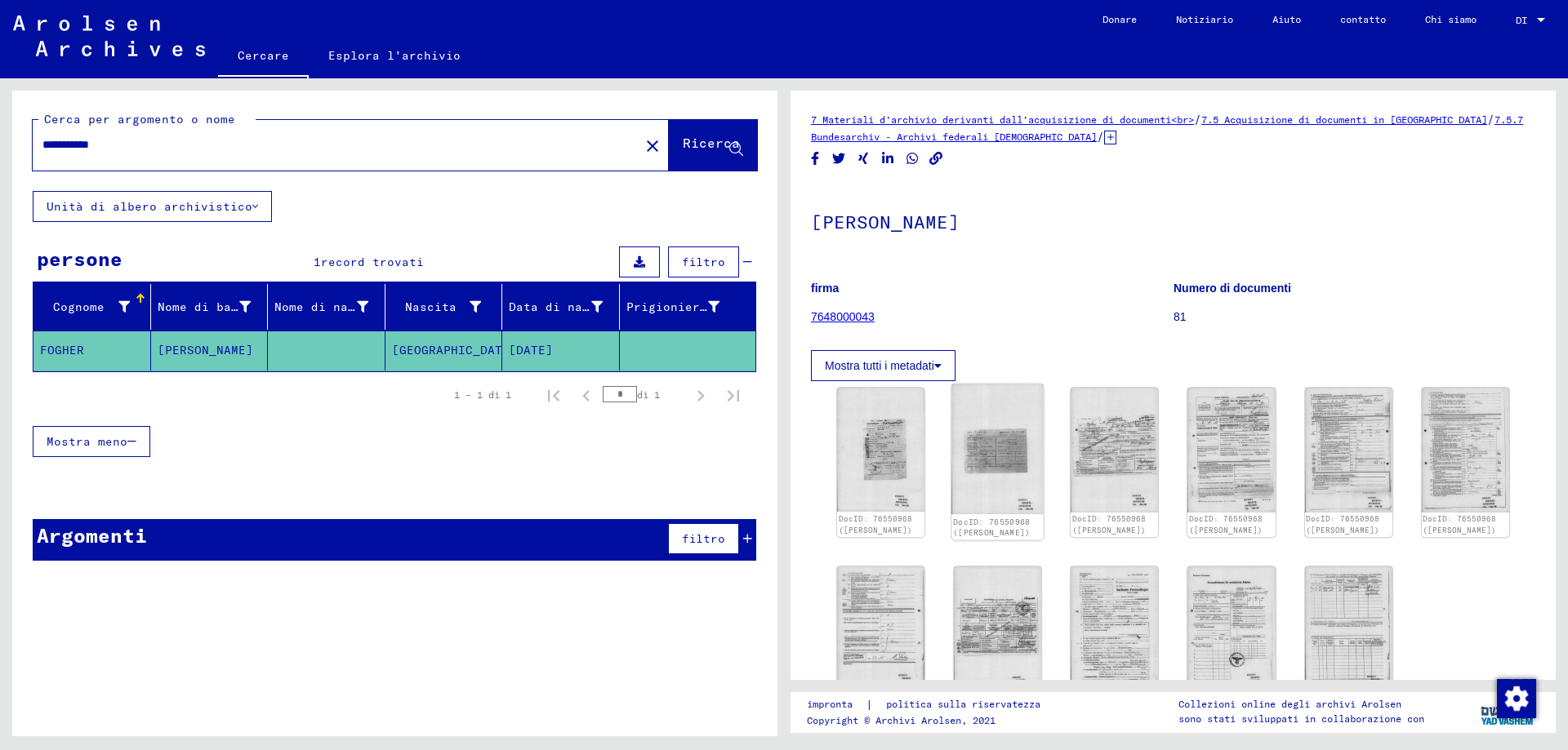
click at [983, 441] on img at bounding box center [997, 449] width 92 height 130
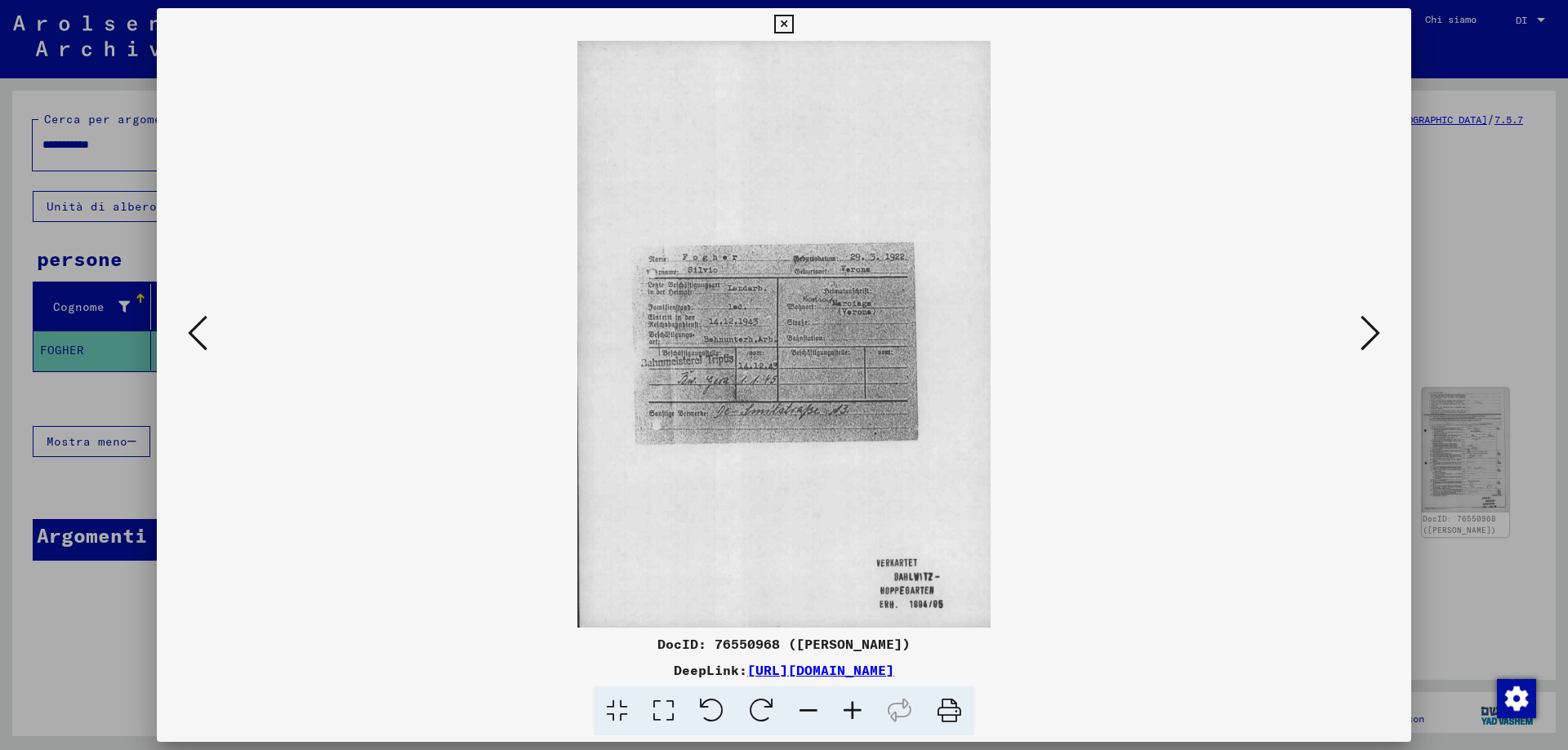
click at [1362, 340] on icon at bounding box center [1370, 333] width 20 height 39
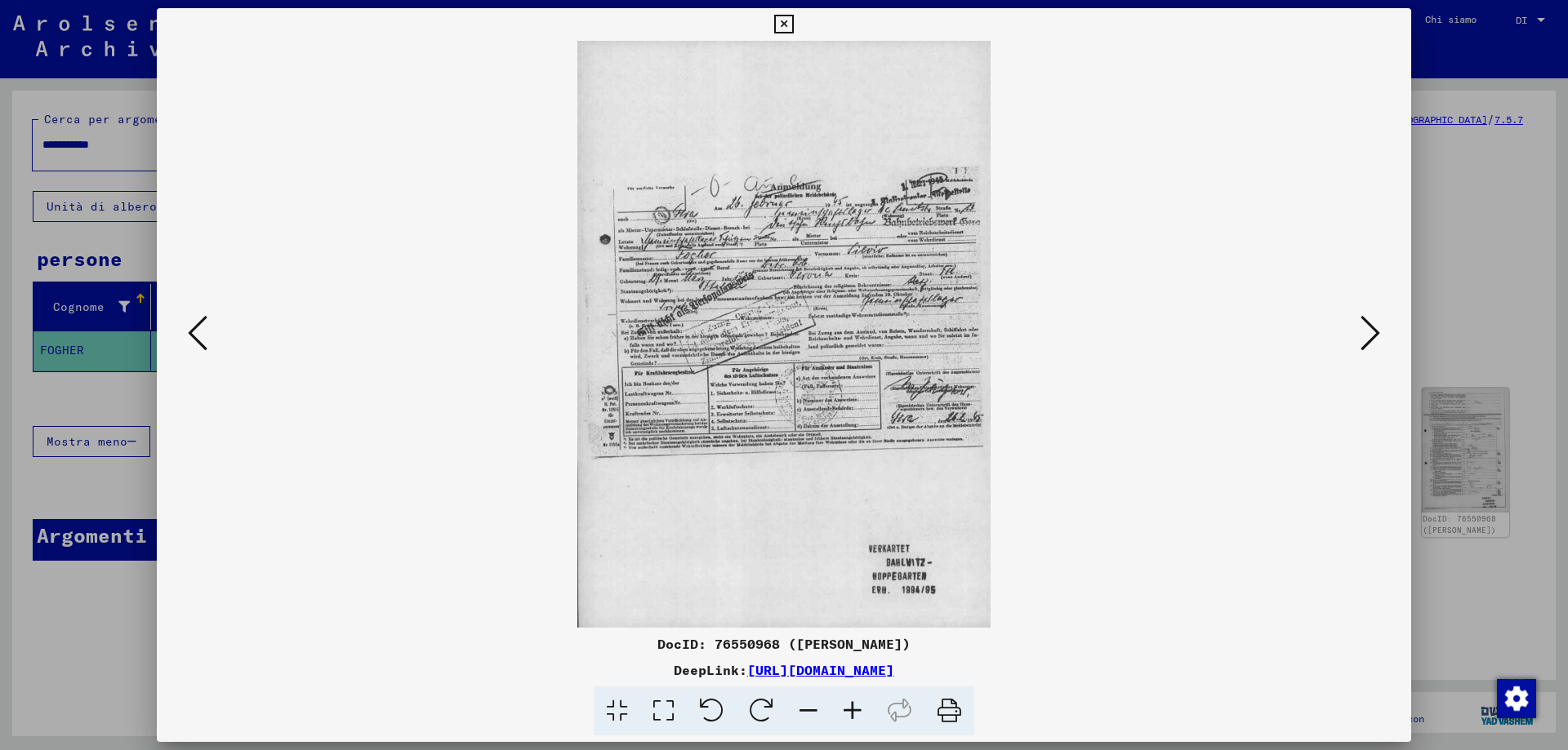
click at [792, 258] on img at bounding box center [784, 334] width 1144 height 587
click at [850, 709] on icon at bounding box center [852, 711] width 44 height 50
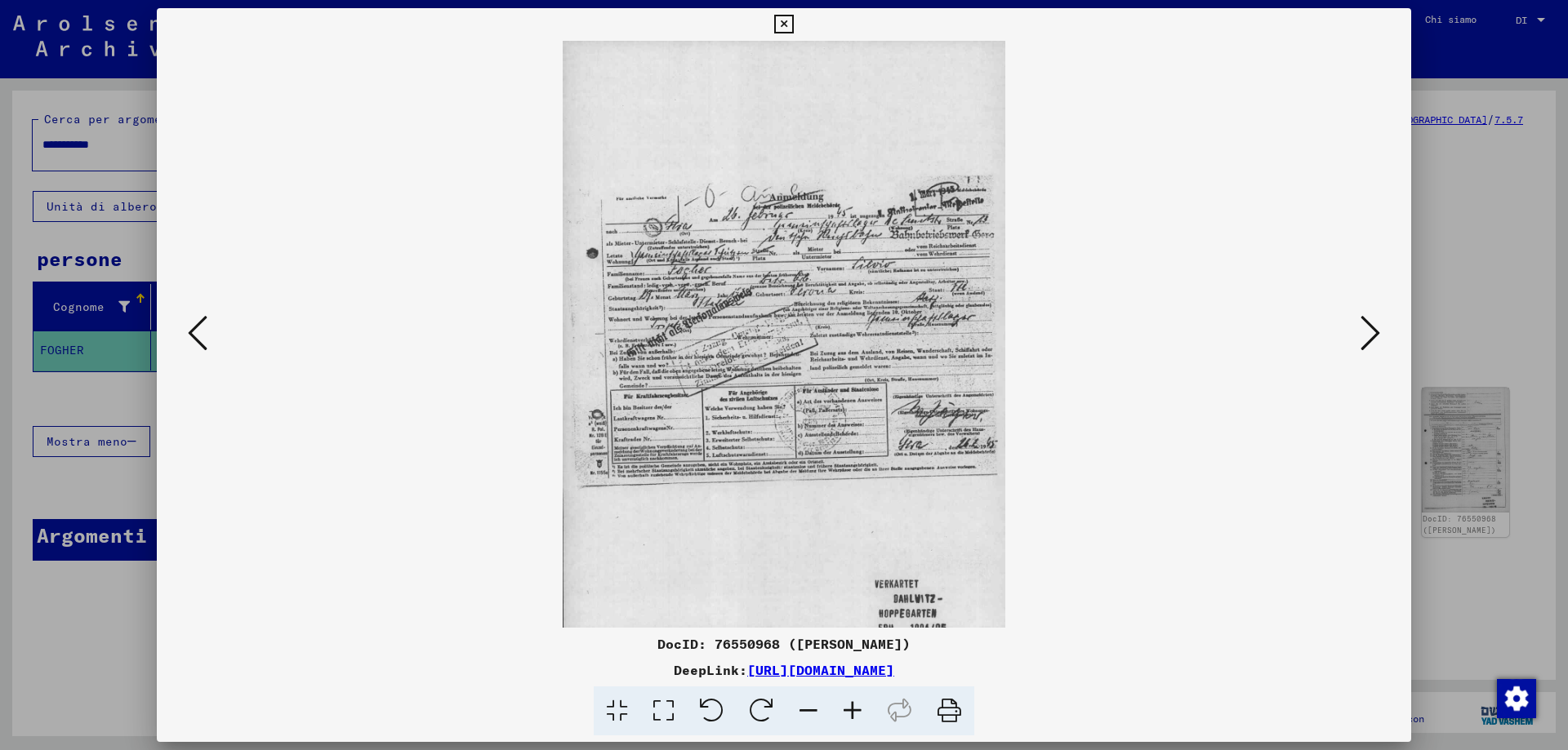
click at [850, 709] on icon at bounding box center [852, 711] width 44 height 50
click at [850, 709] on icon at bounding box center [852, 711] width 44 height 50
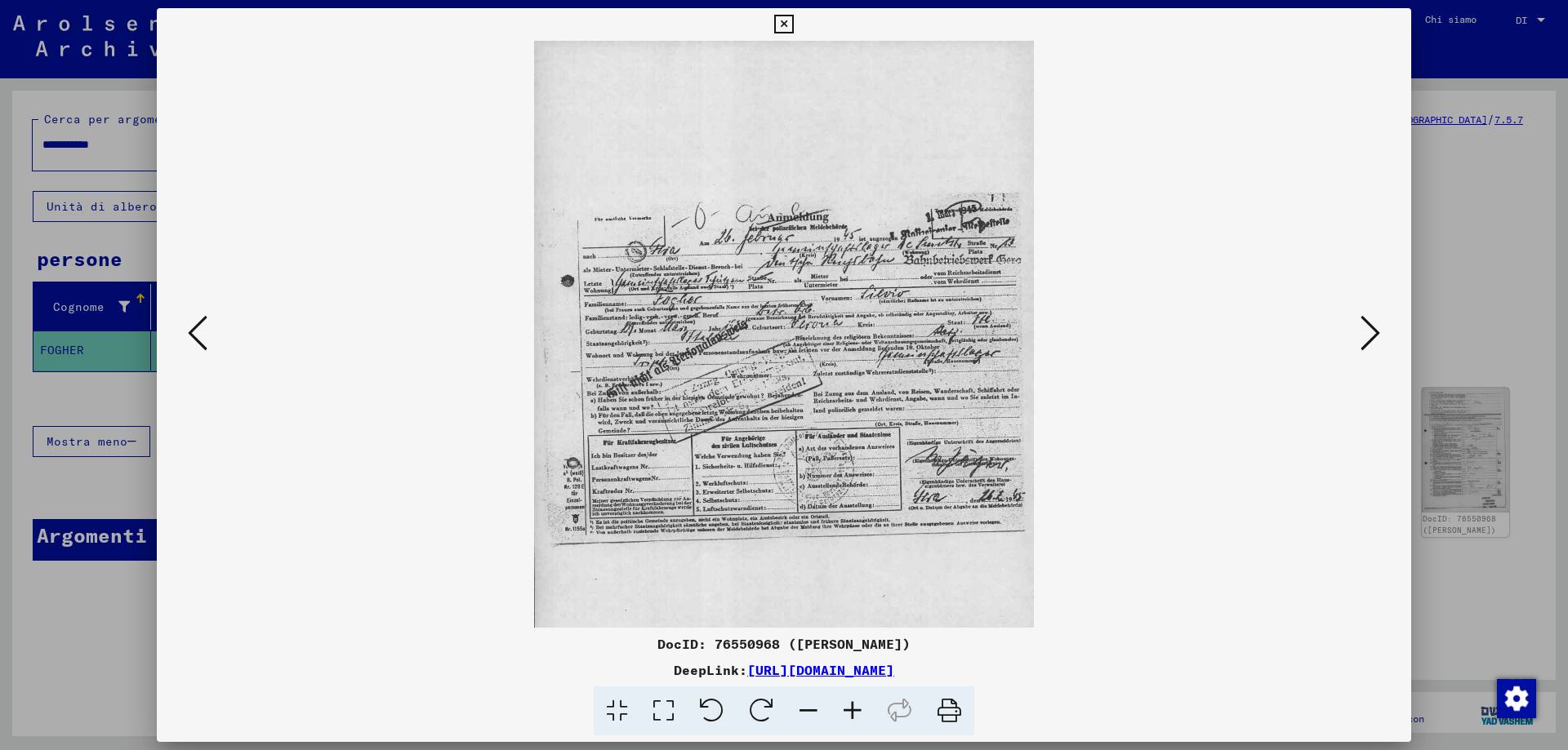
click at [850, 709] on icon at bounding box center [852, 711] width 44 height 50
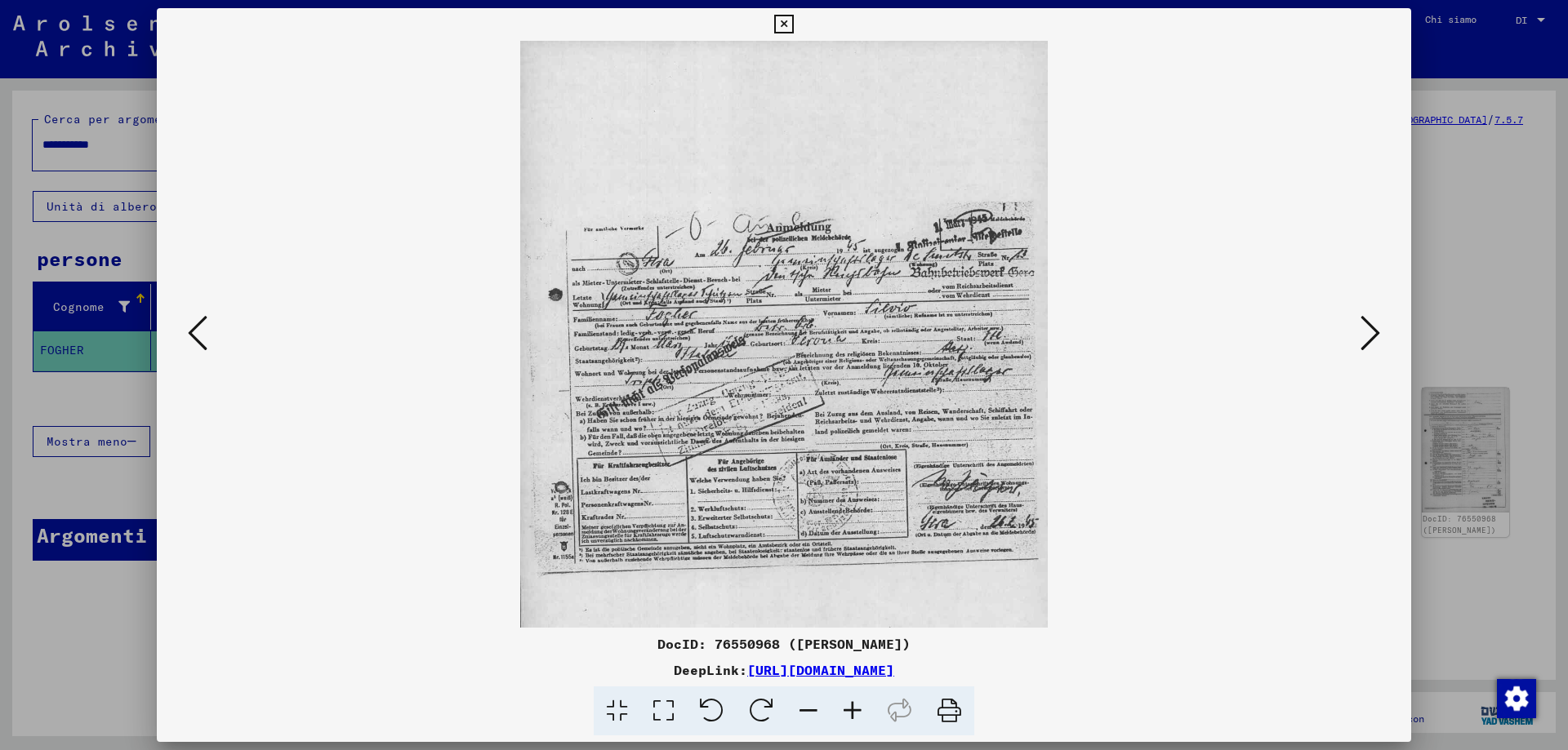
click at [850, 709] on icon at bounding box center [852, 711] width 44 height 50
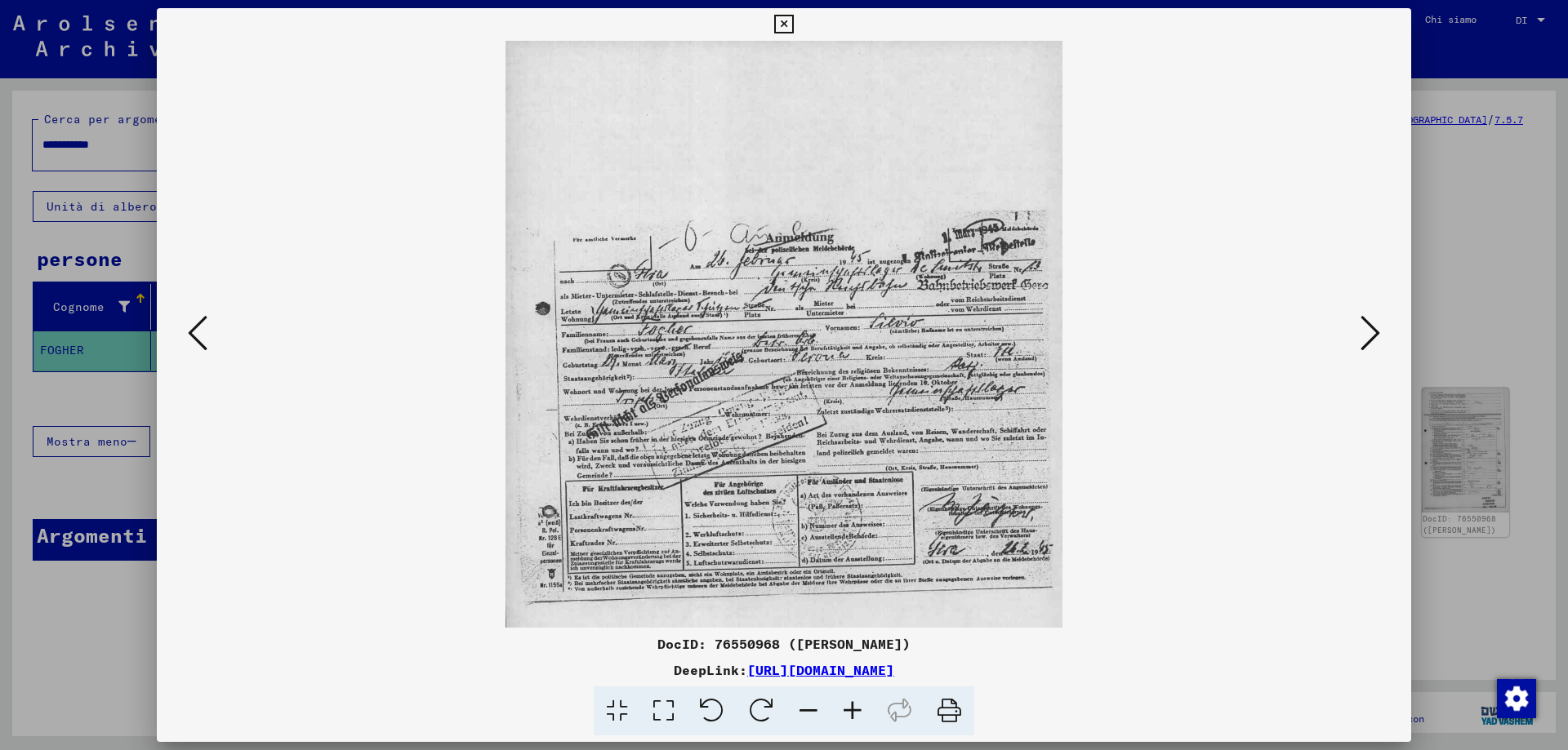
click at [850, 709] on icon at bounding box center [852, 711] width 44 height 50
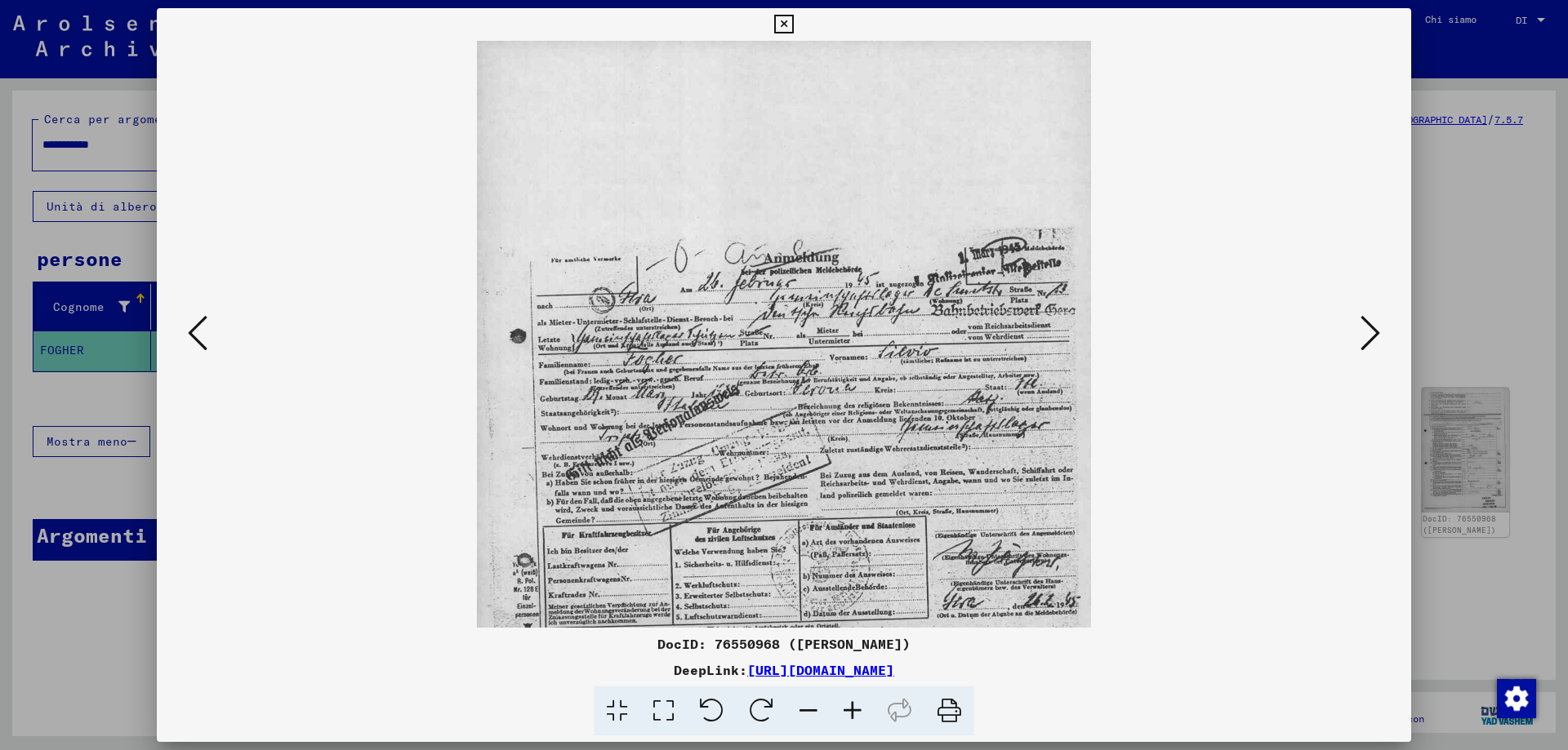
click at [850, 709] on icon at bounding box center [852, 711] width 44 height 50
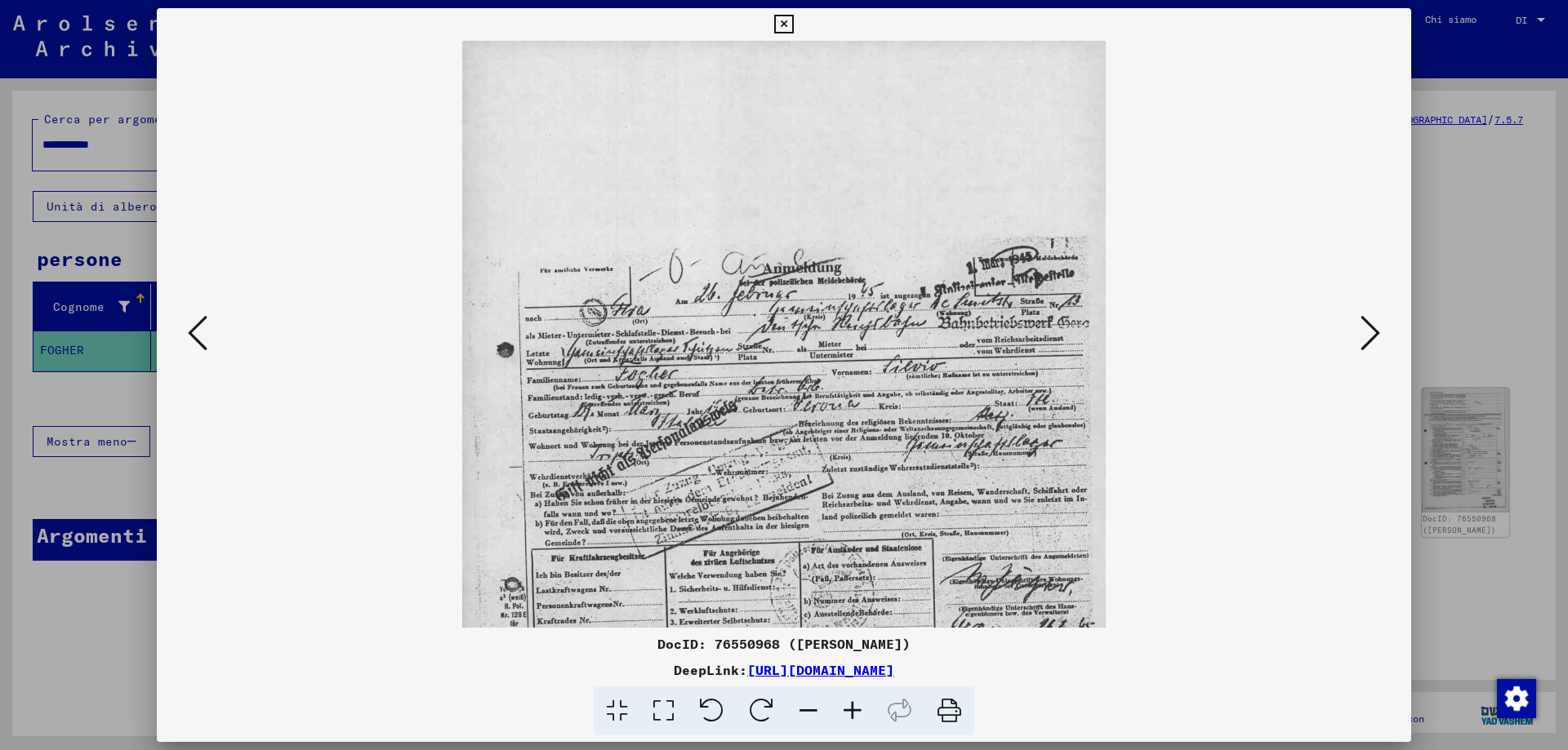
click at [1369, 333] on icon at bounding box center [1370, 333] width 20 height 39
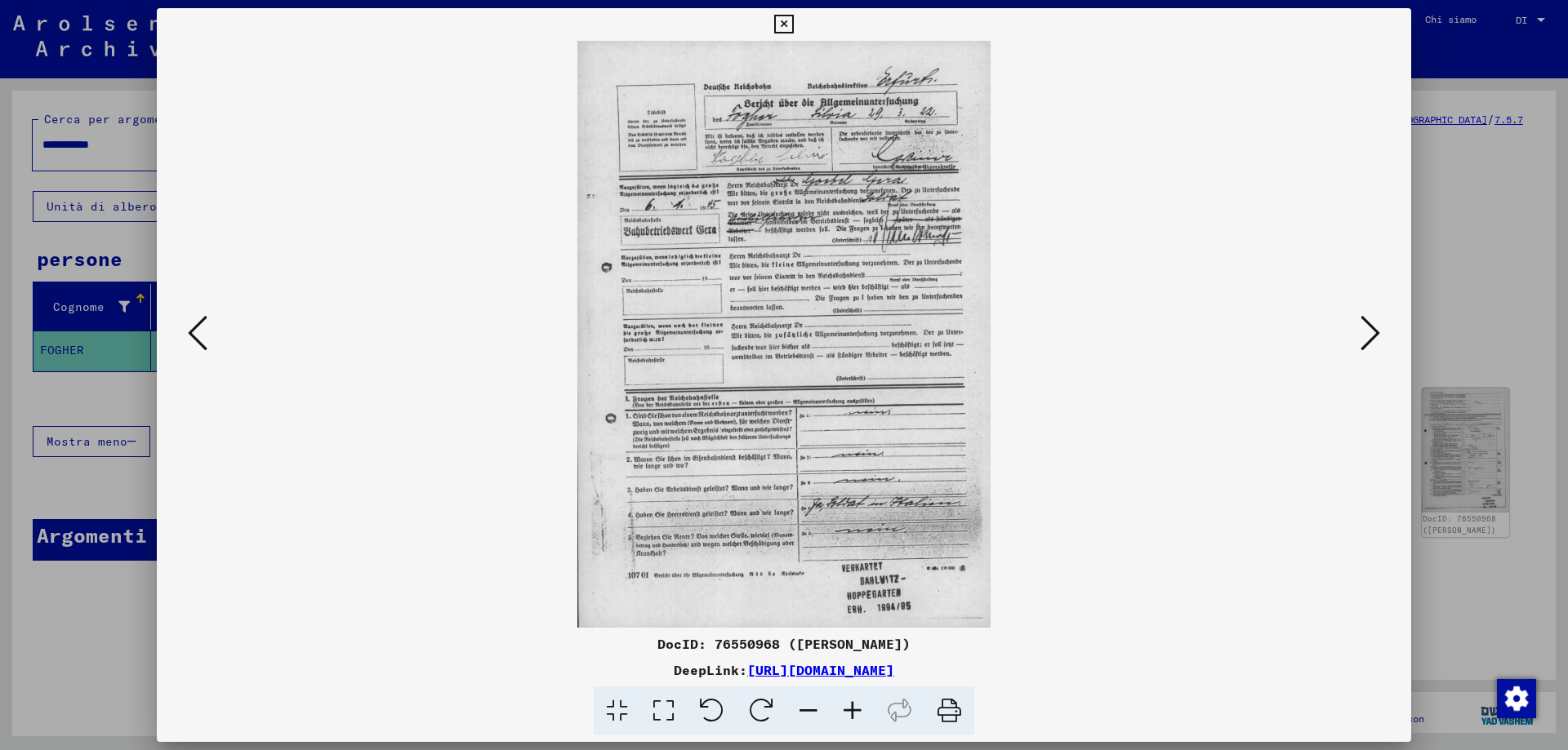
click at [1368, 333] on icon at bounding box center [1370, 333] width 20 height 39
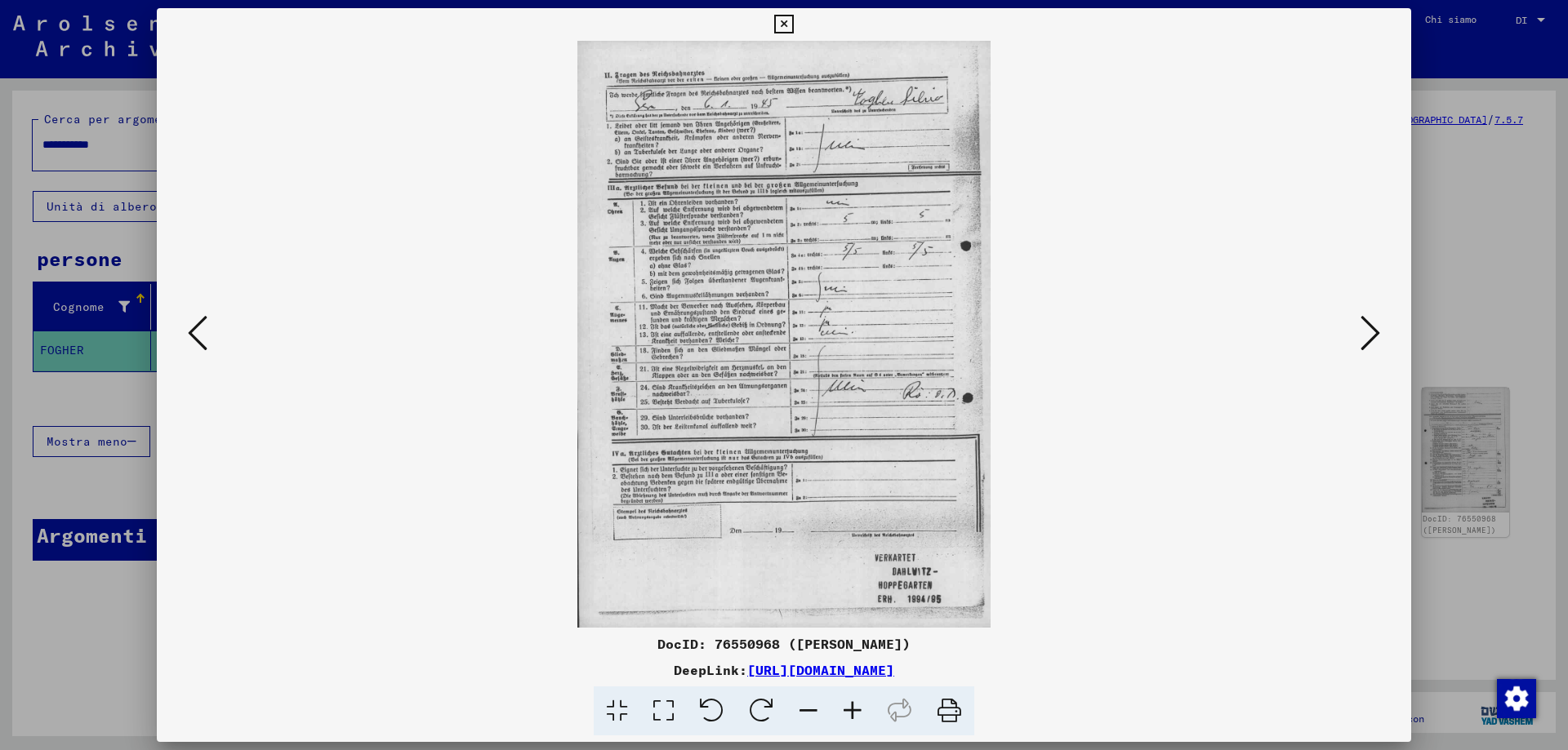
click at [1368, 333] on icon at bounding box center [1370, 333] width 20 height 39
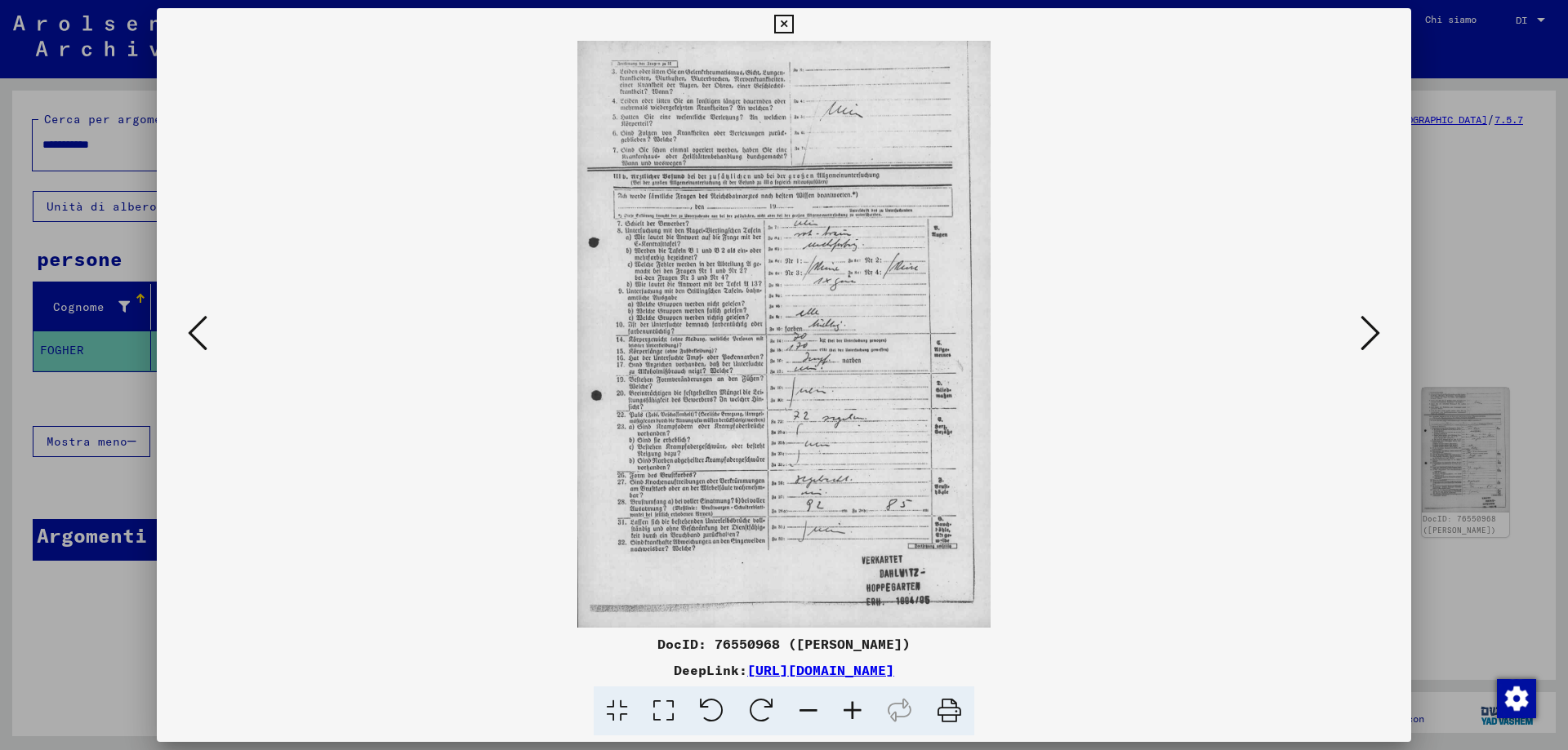
click at [1368, 333] on icon at bounding box center [1370, 333] width 20 height 39
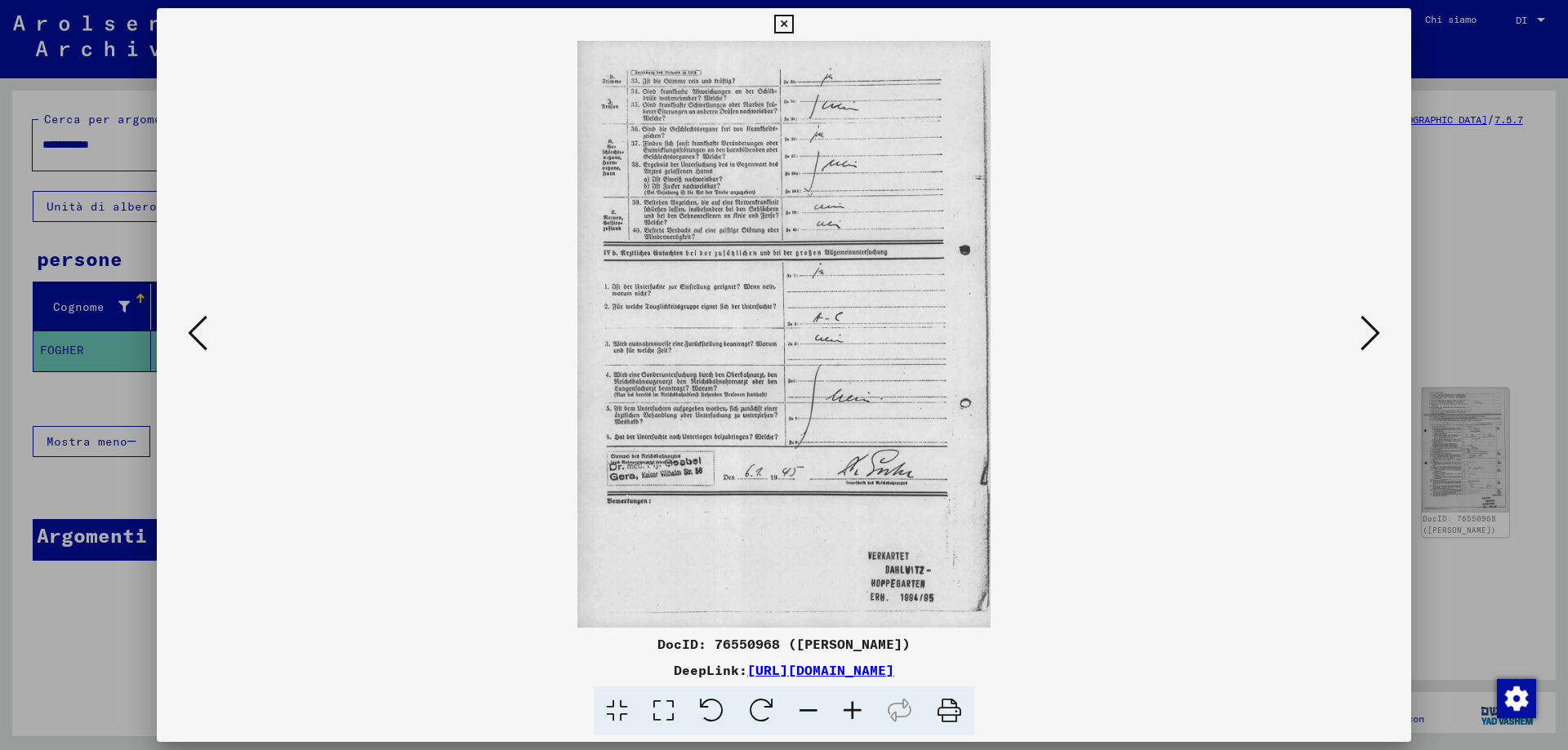
click at [191, 333] on icon at bounding box center [198, 333] width 20 height 39
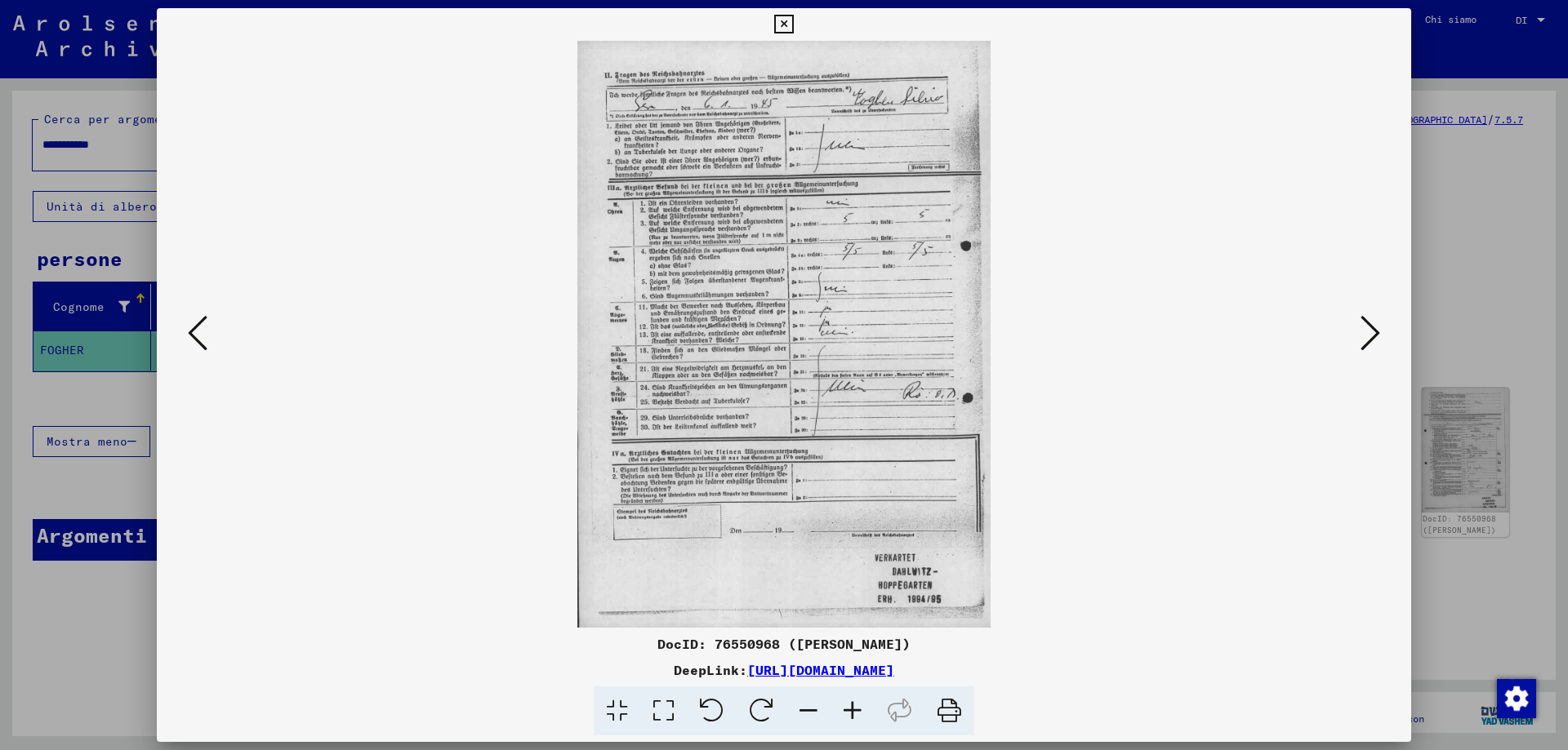
click at [191, 333] on icon at bounding box center [198, 333] width 20 height 39
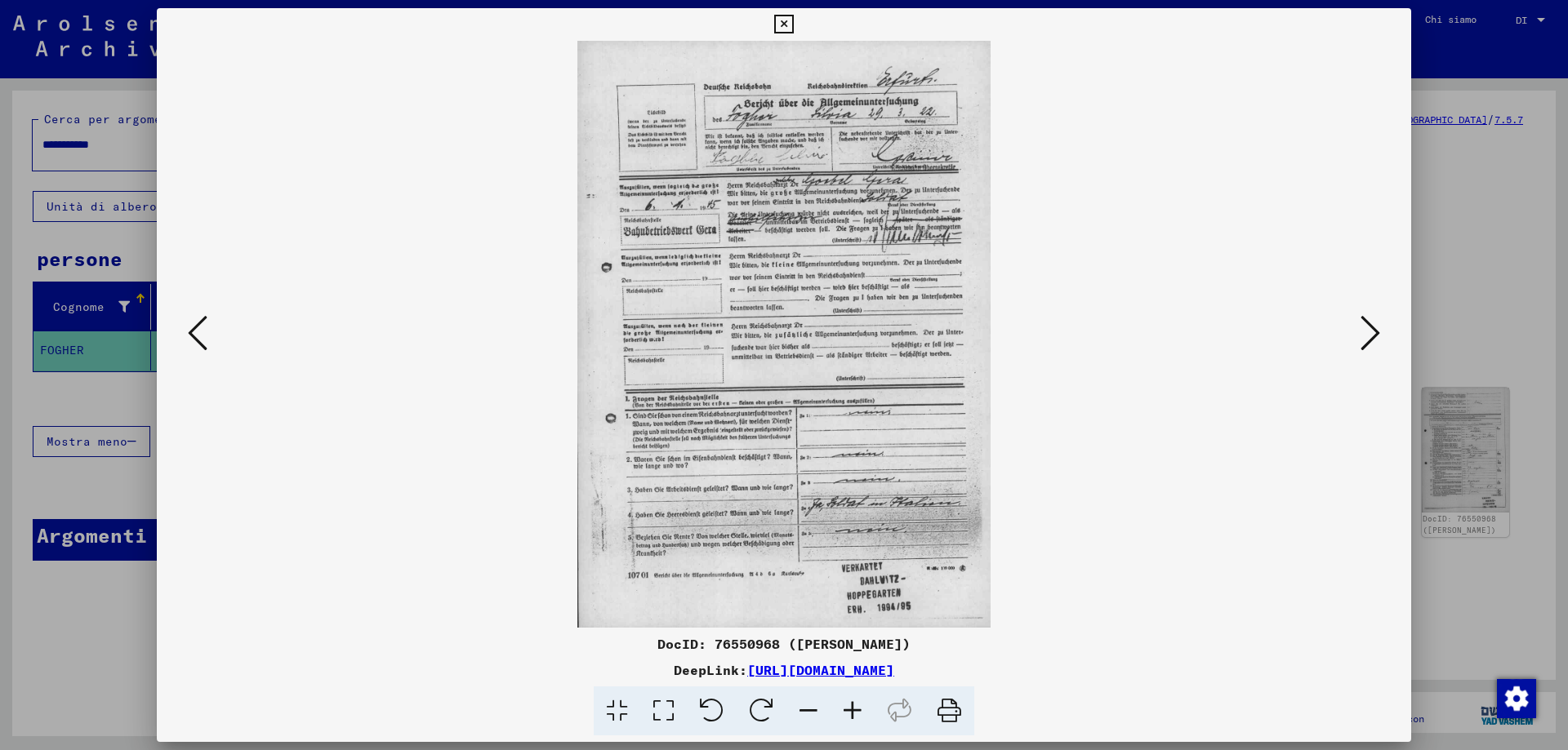
click at [786, 20] on icon at bounding box center [784, 24] width 19 height 20
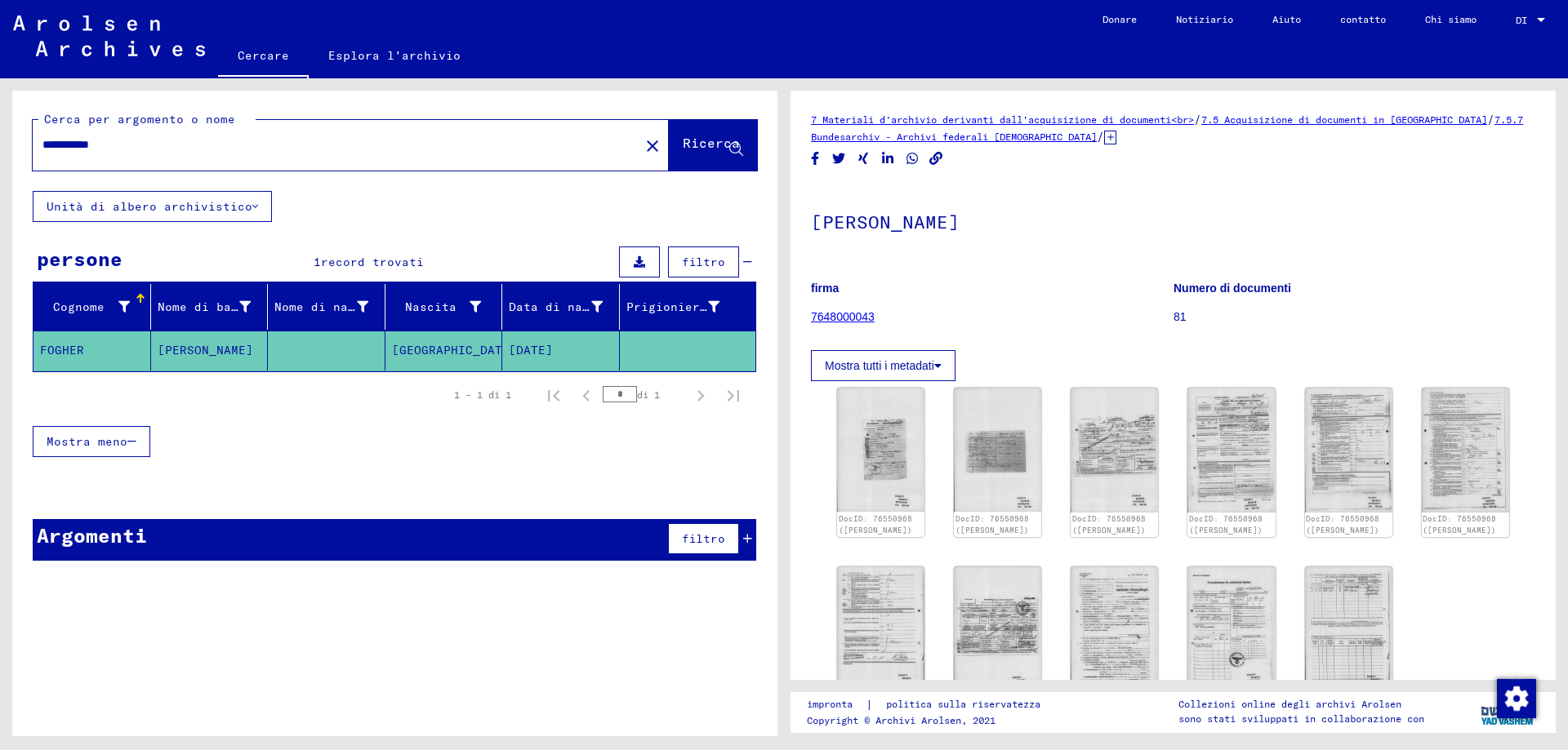
click at [69, 144] on input "**********" at bounding box center [336, 145] width 587 height 17
type input "**********"
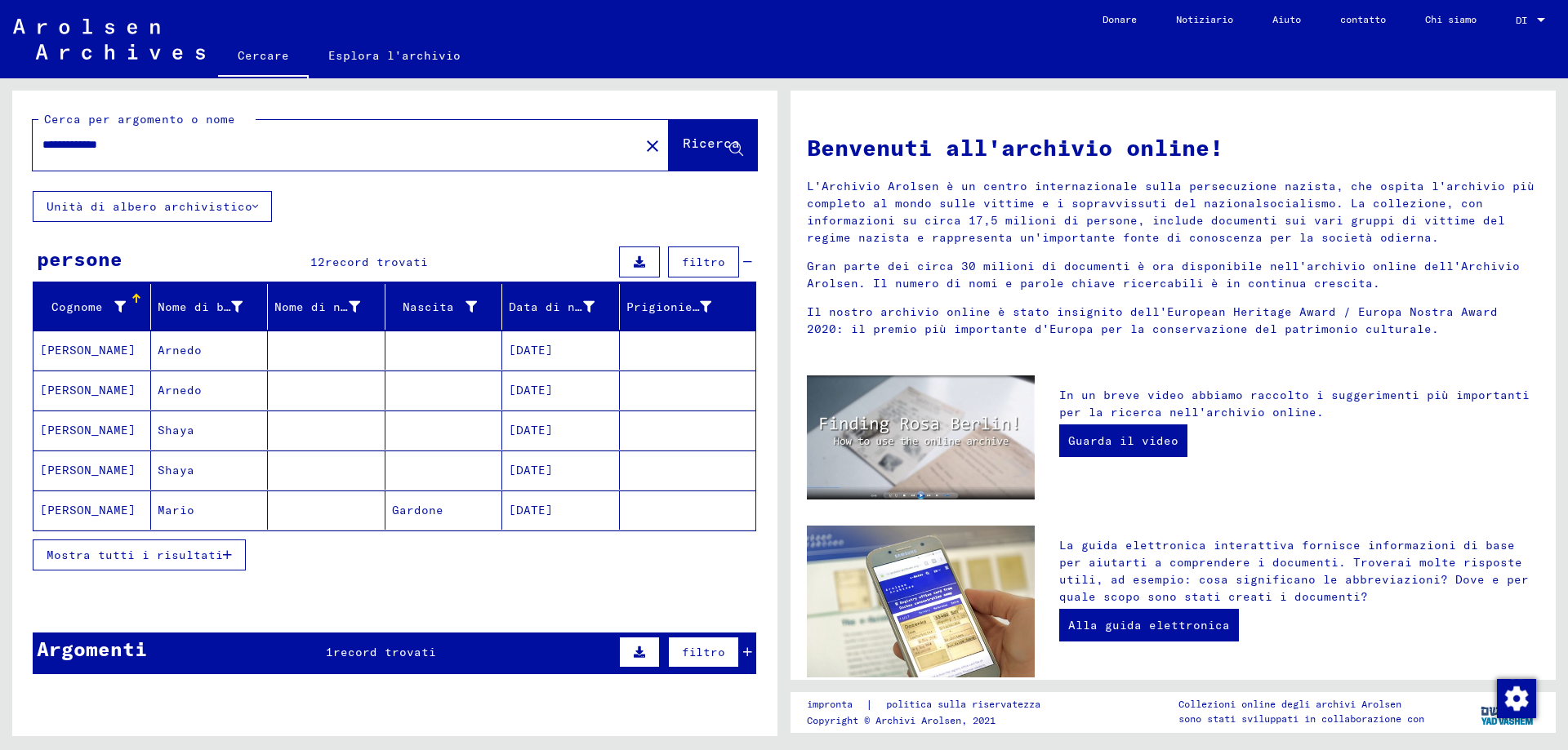
click at [78, 348] on font "[PERSON_NAME]" at bounding box center [87, 350] width 96 height 15
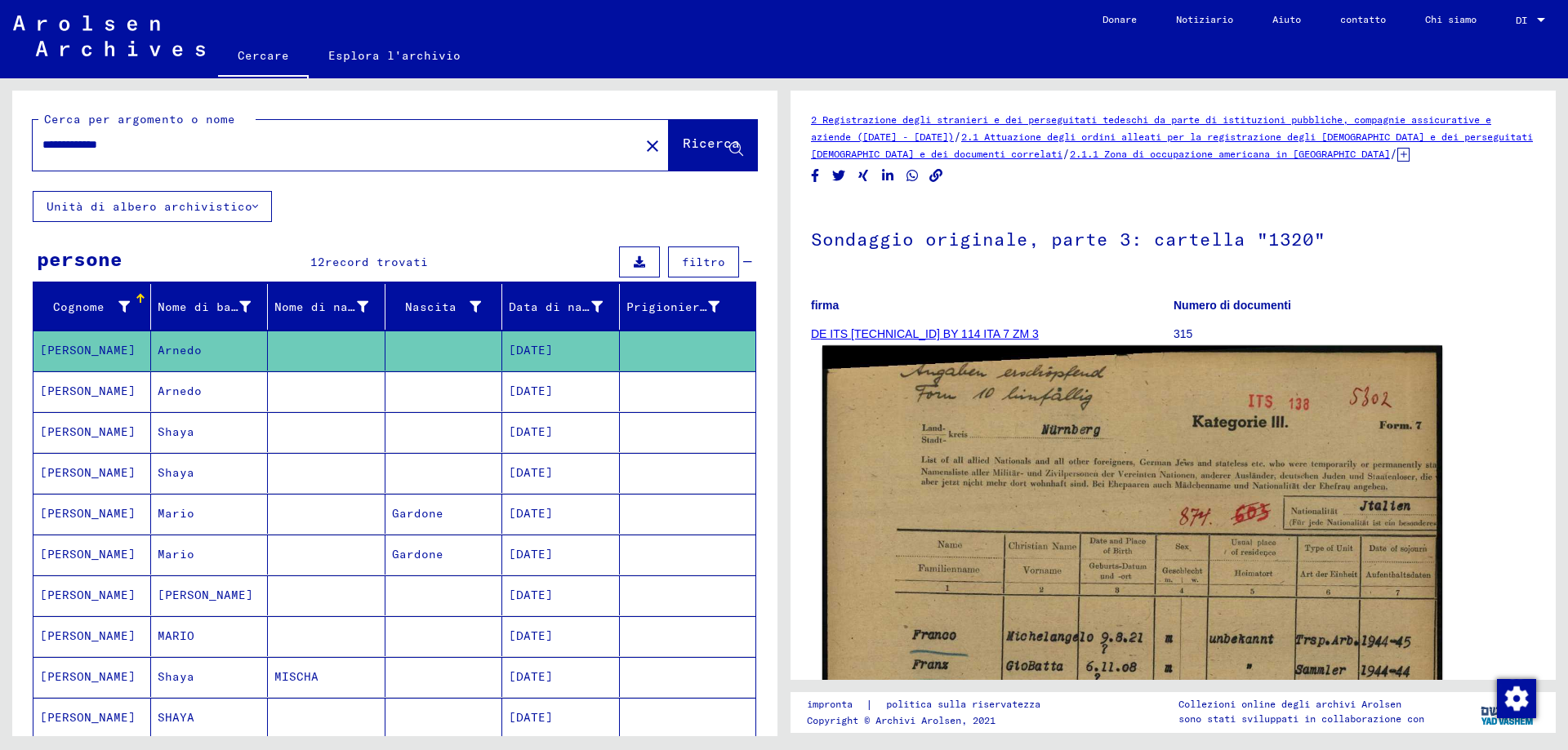
click at [1401, 549] on img at bounding box center [1132, 762] width 620 height 833
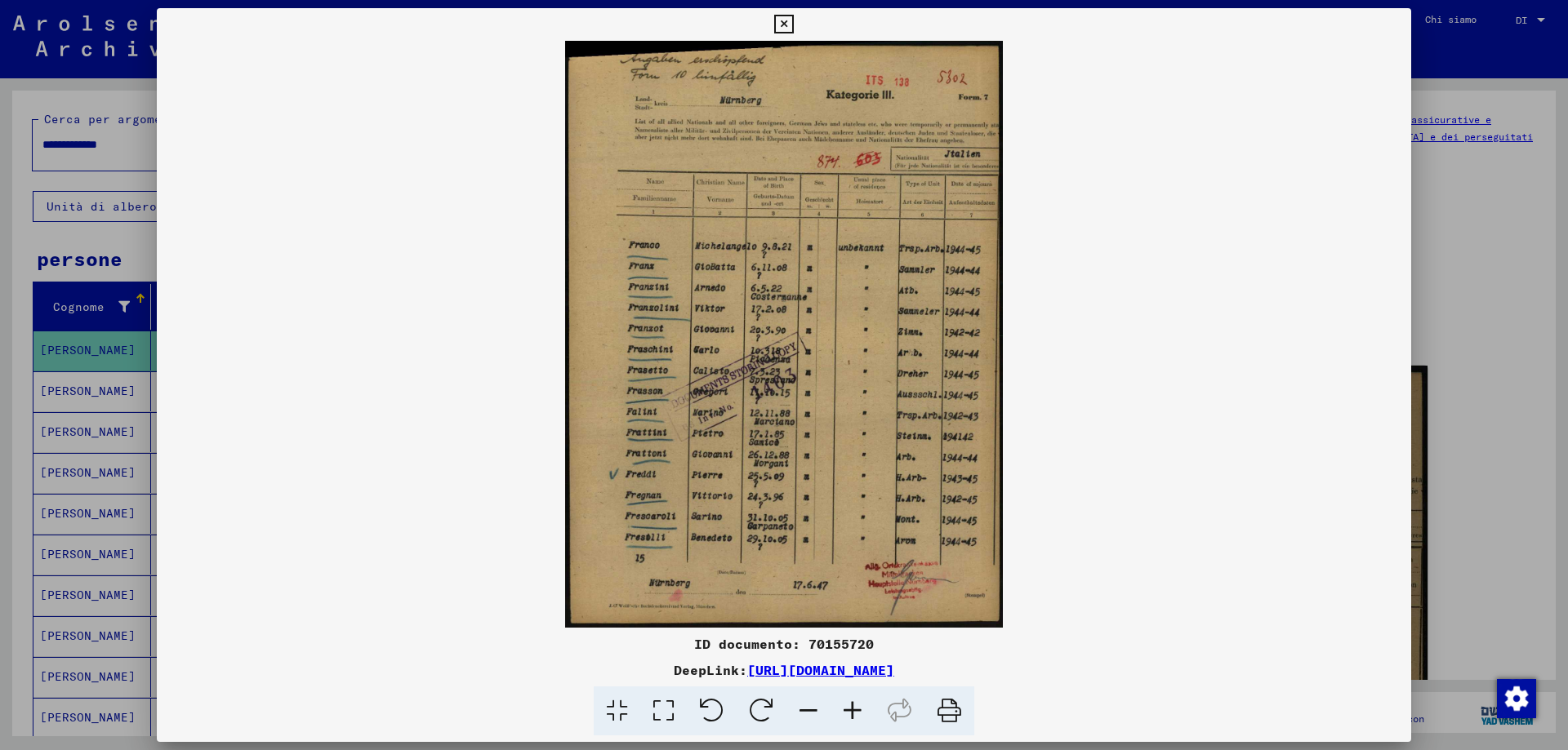
click at [852, 717] on icon at bounding box center [852, 711] width 44 height 50
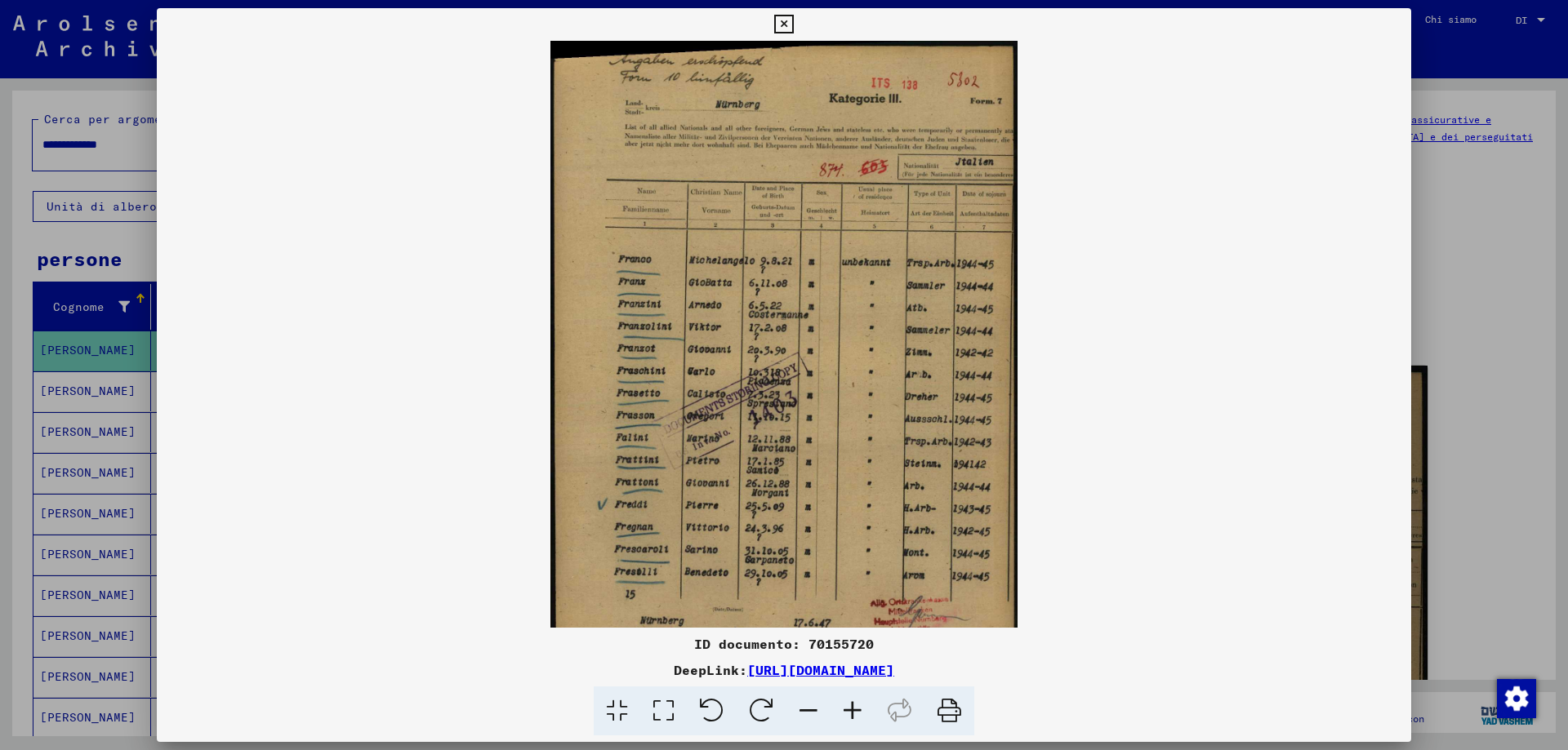
click at [852, 713] on icon at bounding box center [852, 711] width 44 height 50
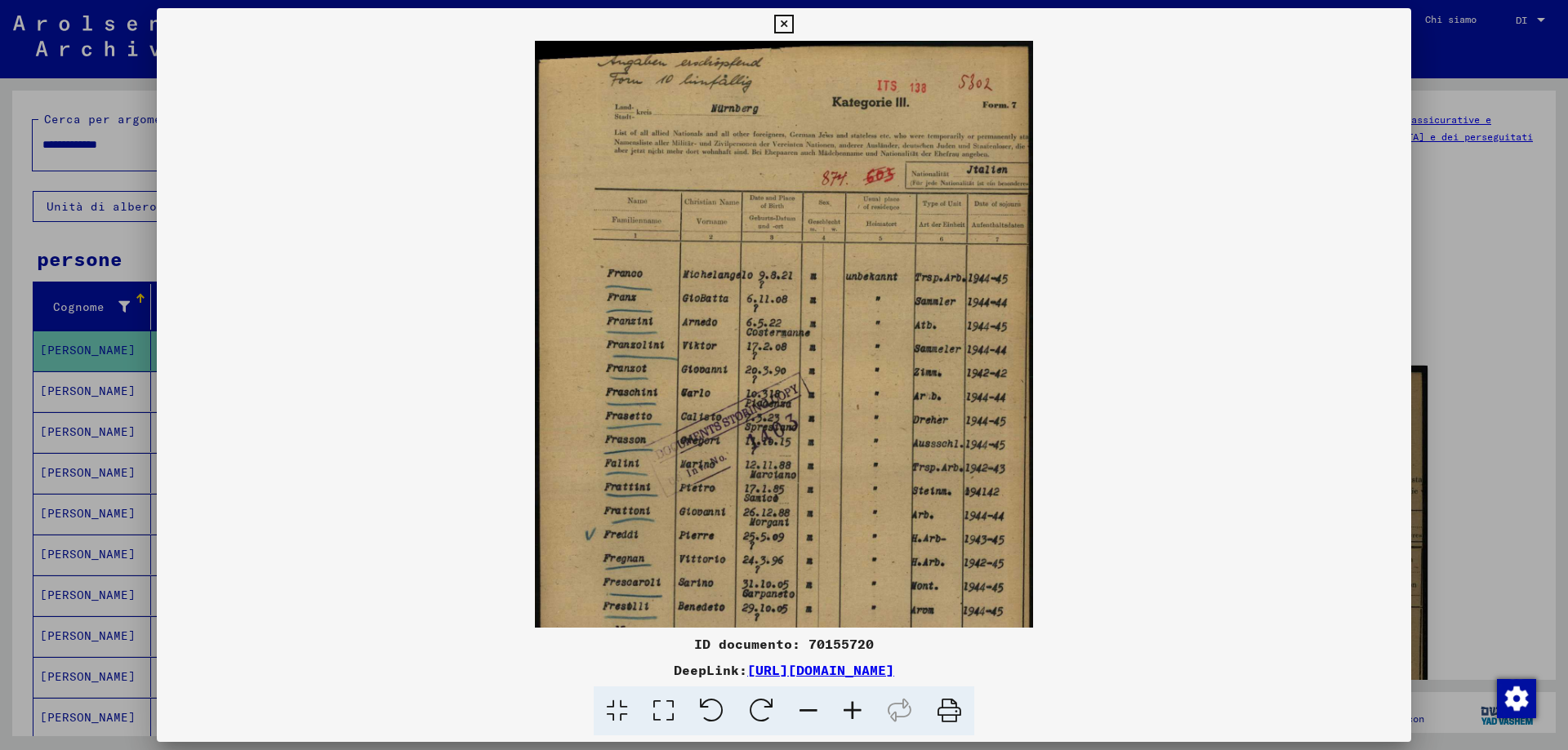
click at [852, 713] on icon at bounding box center [852, 711] width 44 height 50
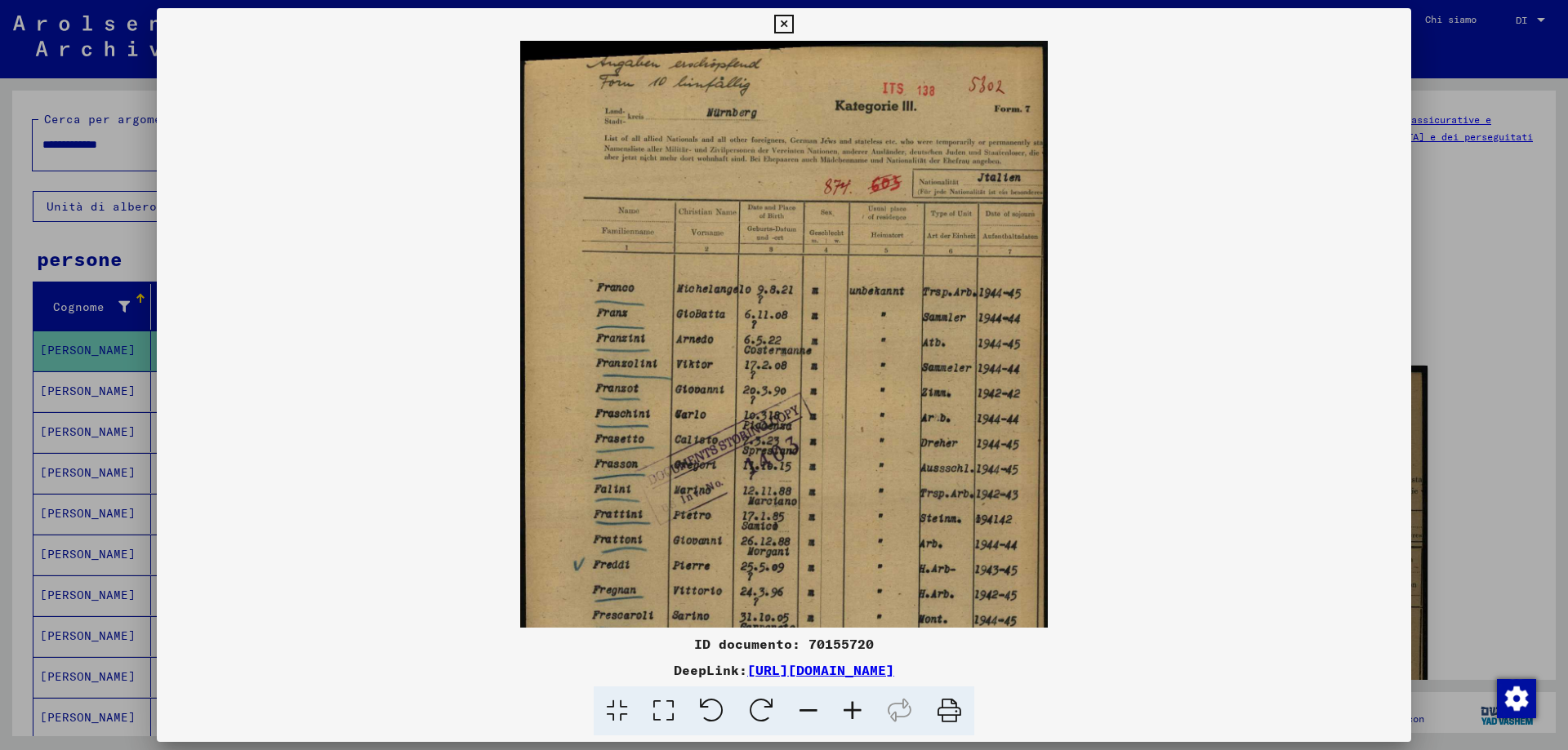
click at [852, 713] on icon at bounding box center [852, 711] width 44 height 50
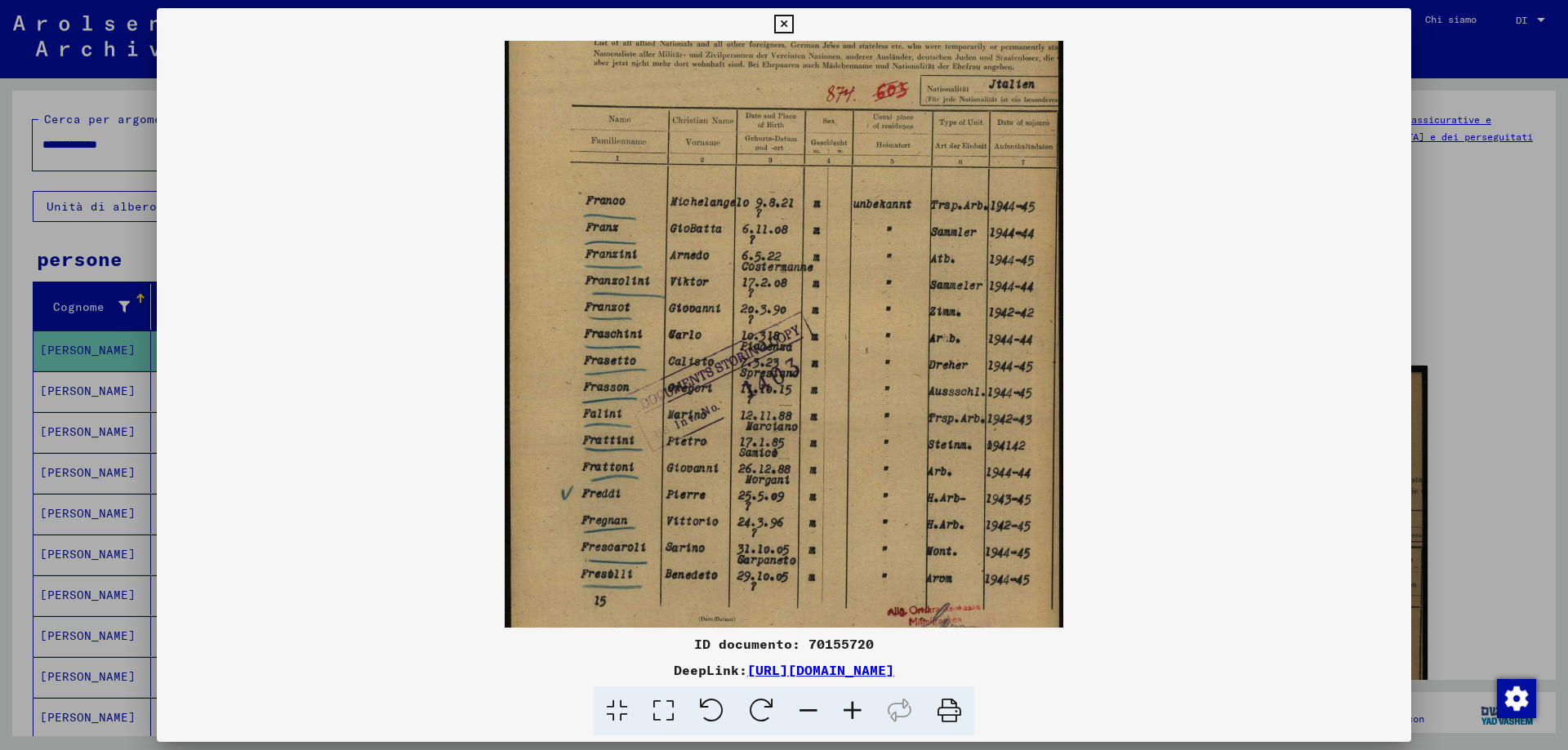
drag, startPoint x: 709, startPoint y: 327, endPoint x: 716, endPoint y: 234, distance: 93.3
click at [716, 214] on img at bounding box center [784, 315] width 559 height 750
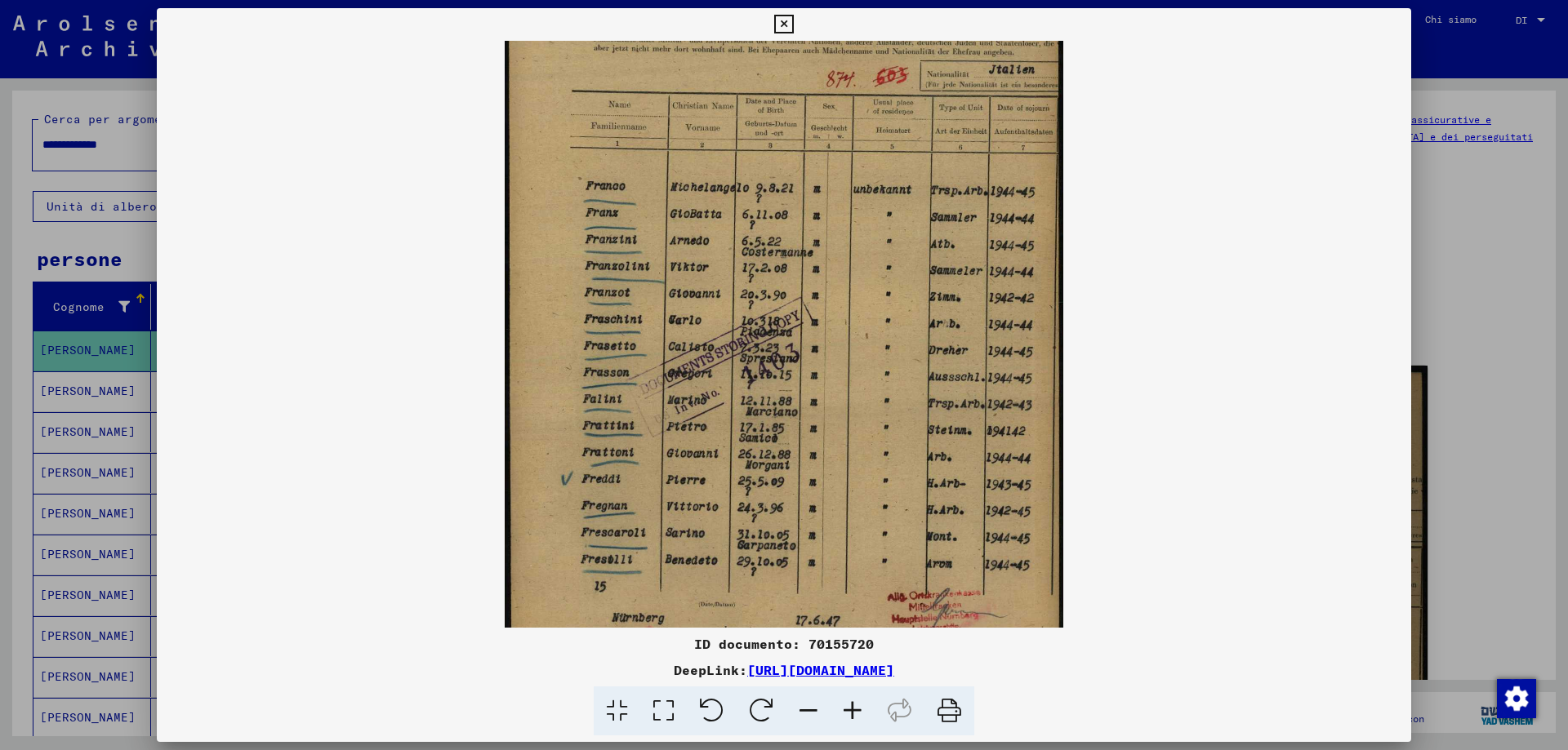
scroll to position [163, 0]
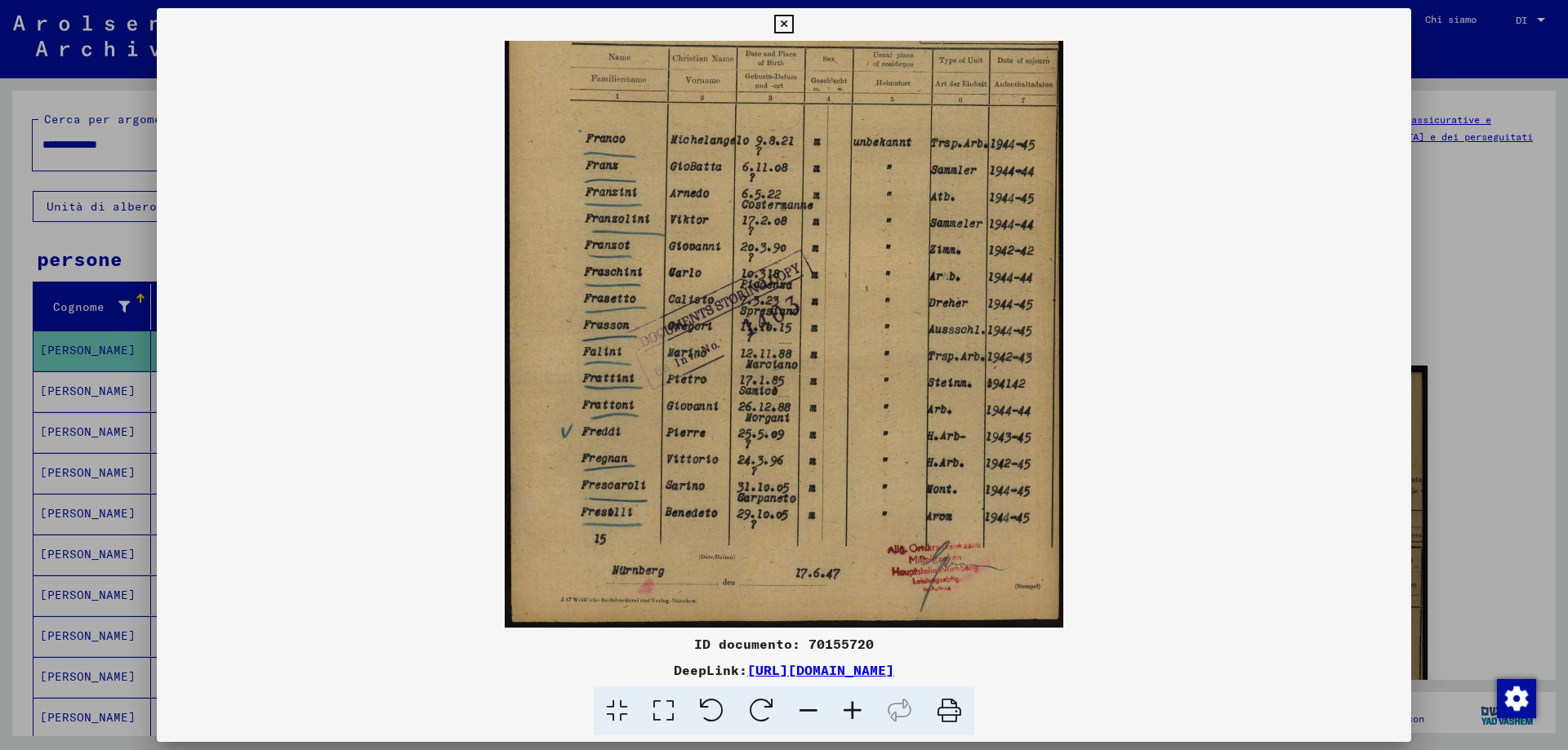
drag, startPoint x: 695, startPoint y: 358, endPoint x: 693, endPoint y: 310, distance: 48.0
click at [693, 310] on img at bounding box center [784, 253] width 559 height 750
click at [786, 18] on icon at bounding box center [784, 24] width 19 height 20
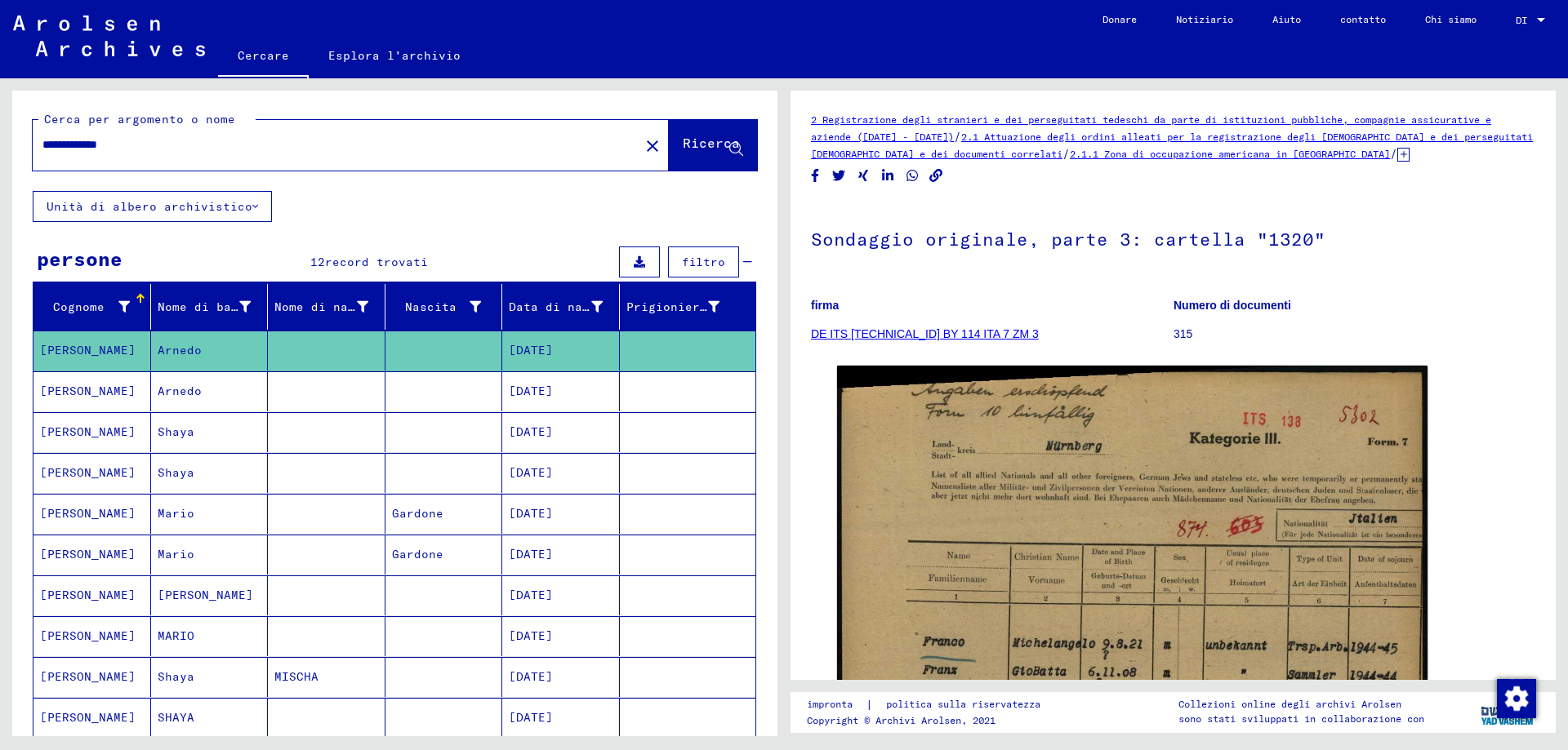
click at [71, 385] on font "[PERSON_NAME]" at bounding box center [87, 391] width 96 height 15
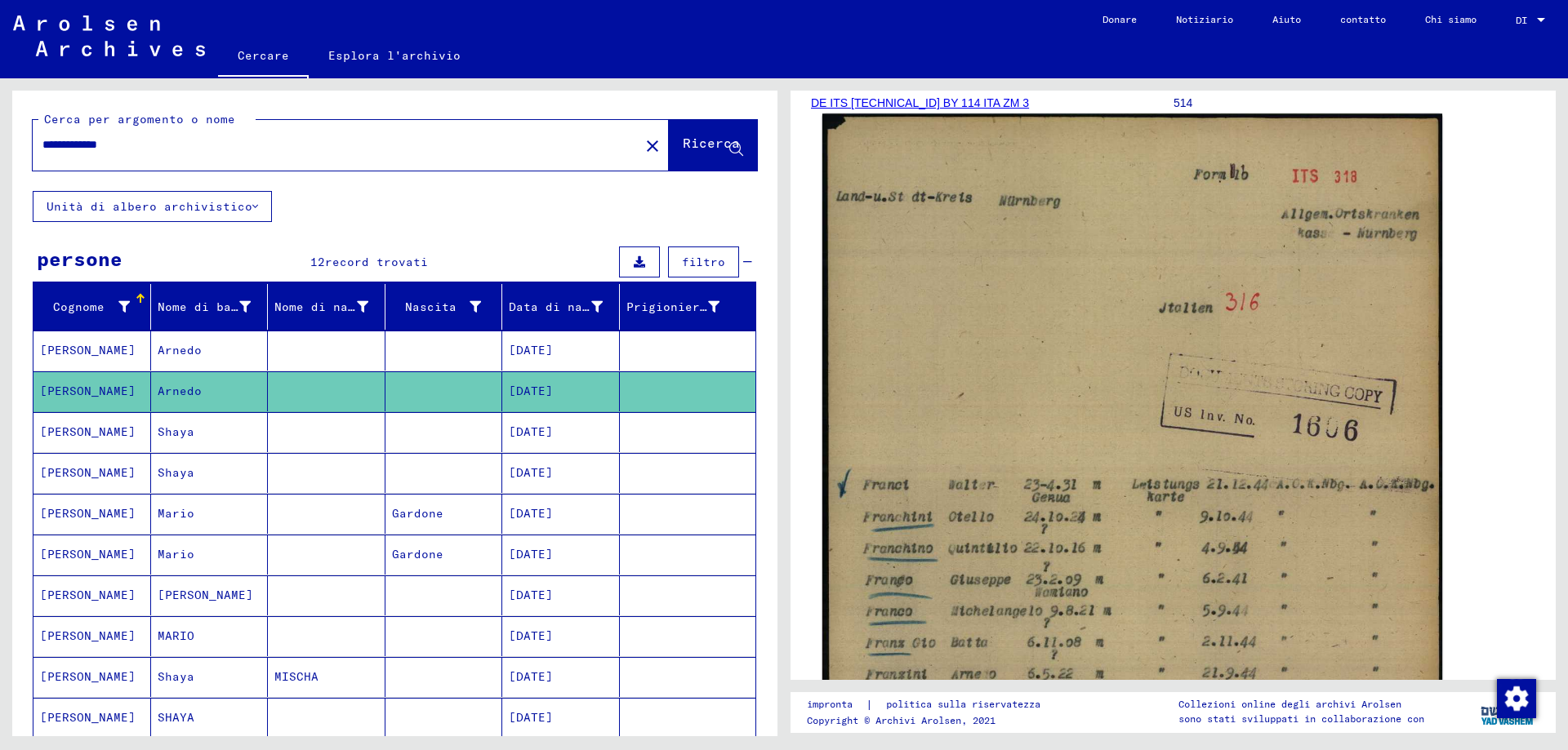
scroll to position [245, 0]
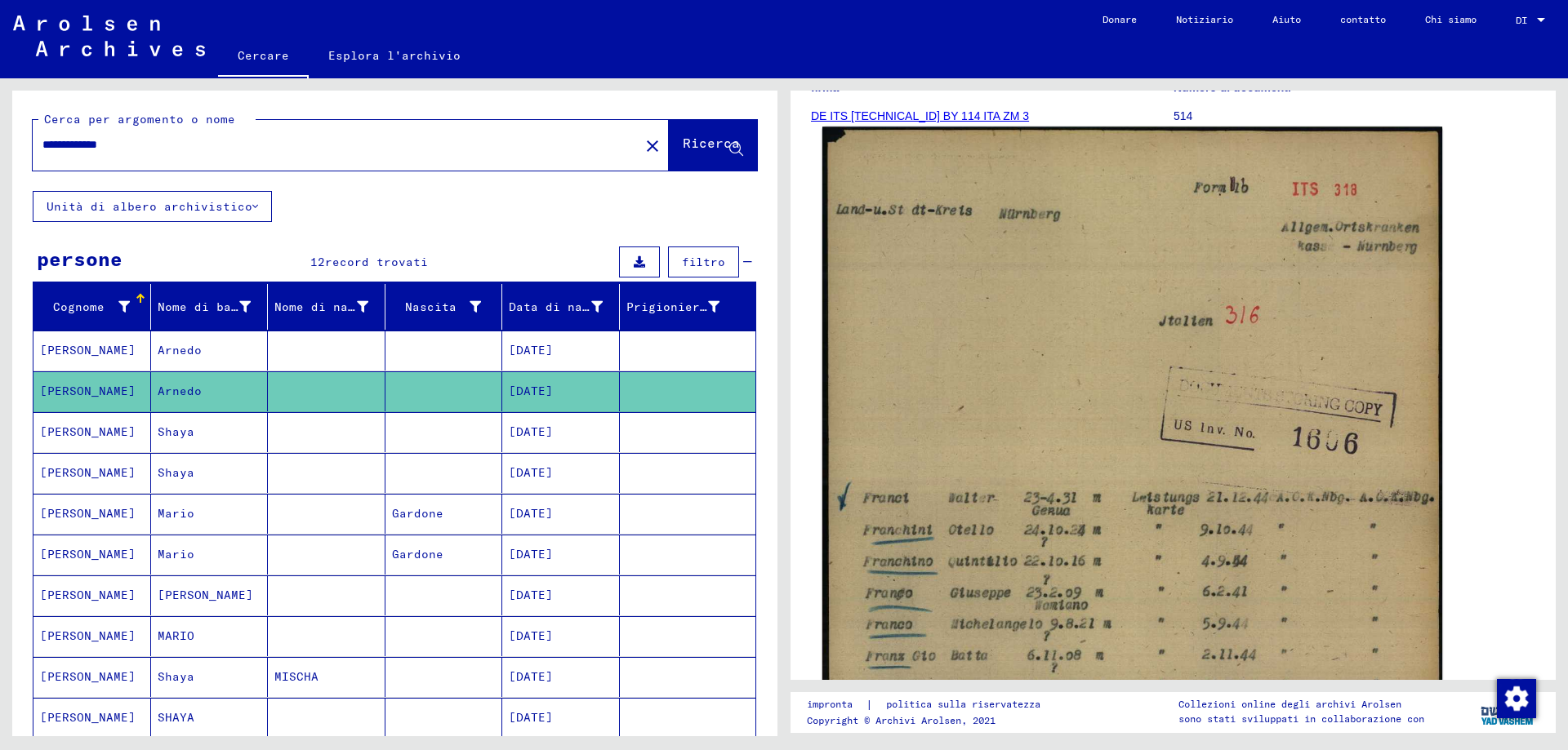
click at [1219, 491] on img at bounding box center [1132, 560] width 620 height 868
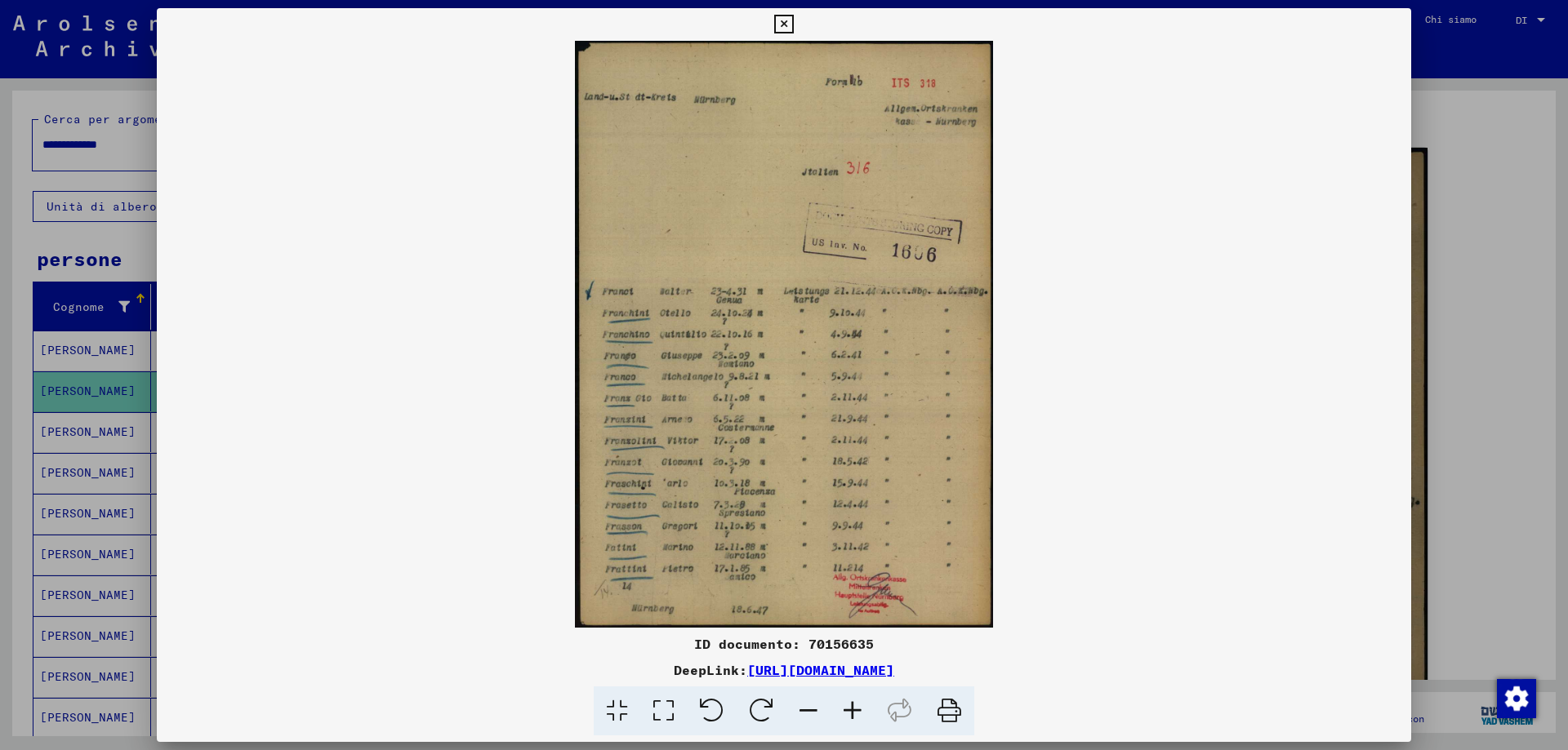
click at [778, 19] on icon at bounding box center [784, 24] width 19 height 20
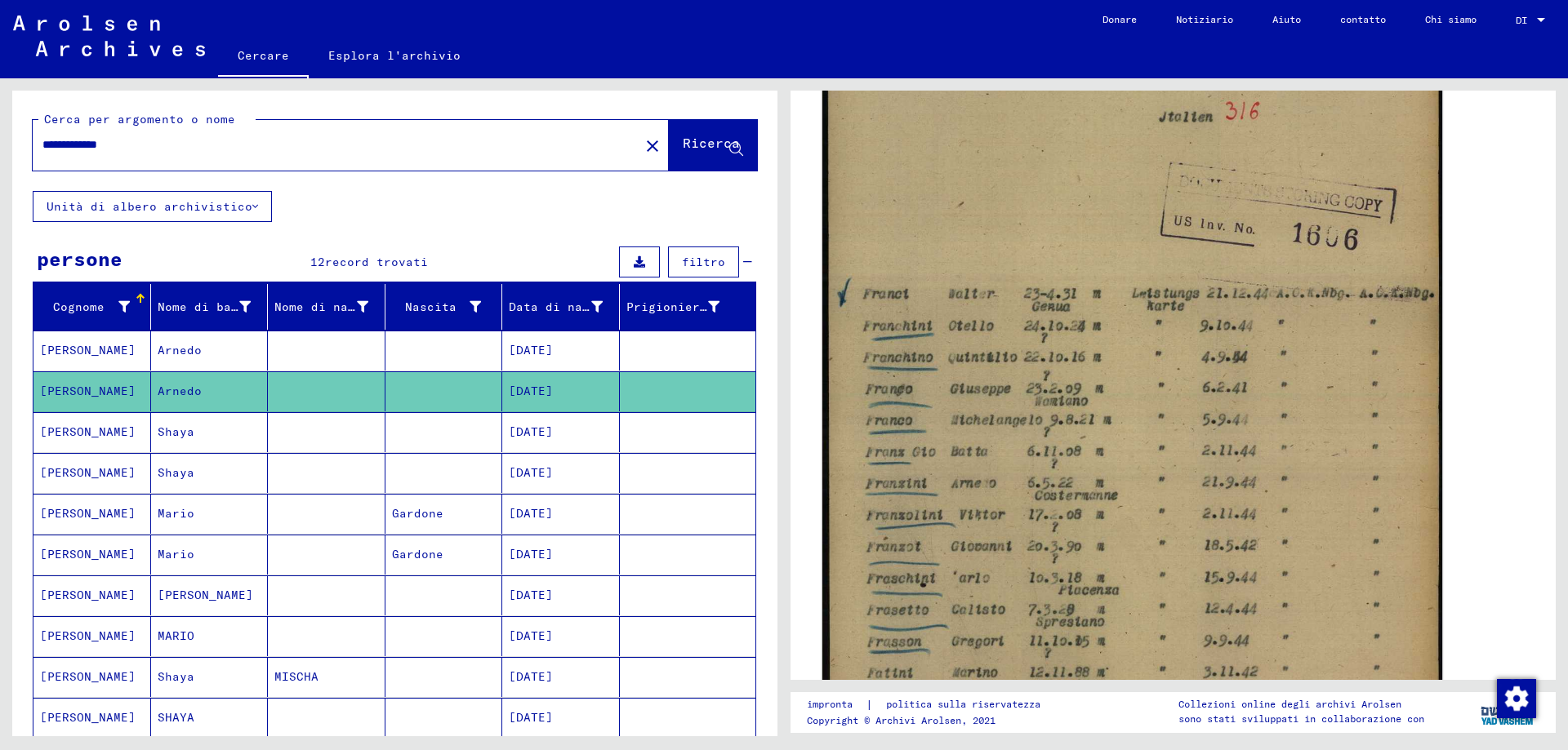
scroll to position [434, 0]
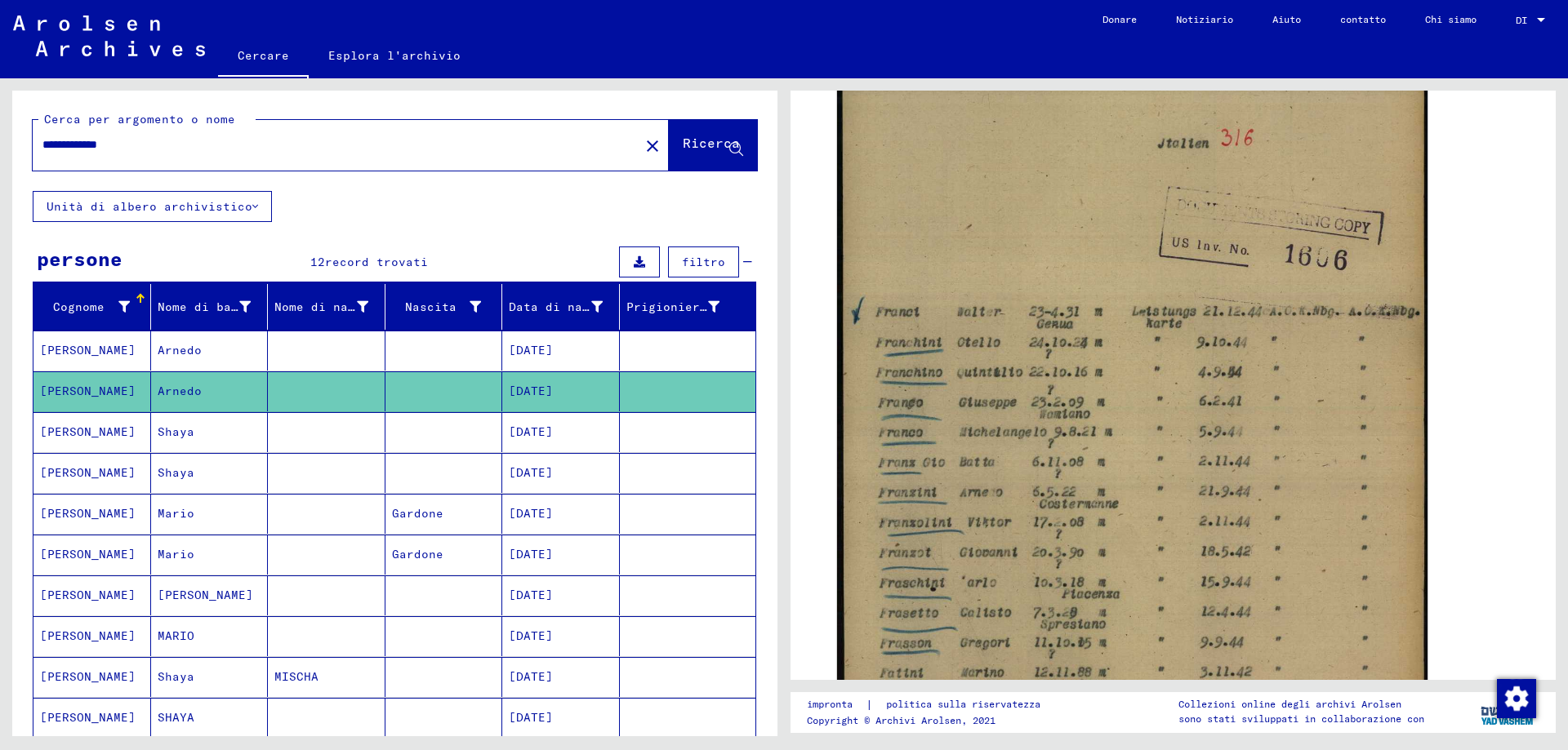
click at [66, 343] on font "[PERSON_NAME]" at bounding box center [87, 350] width 96 height 15
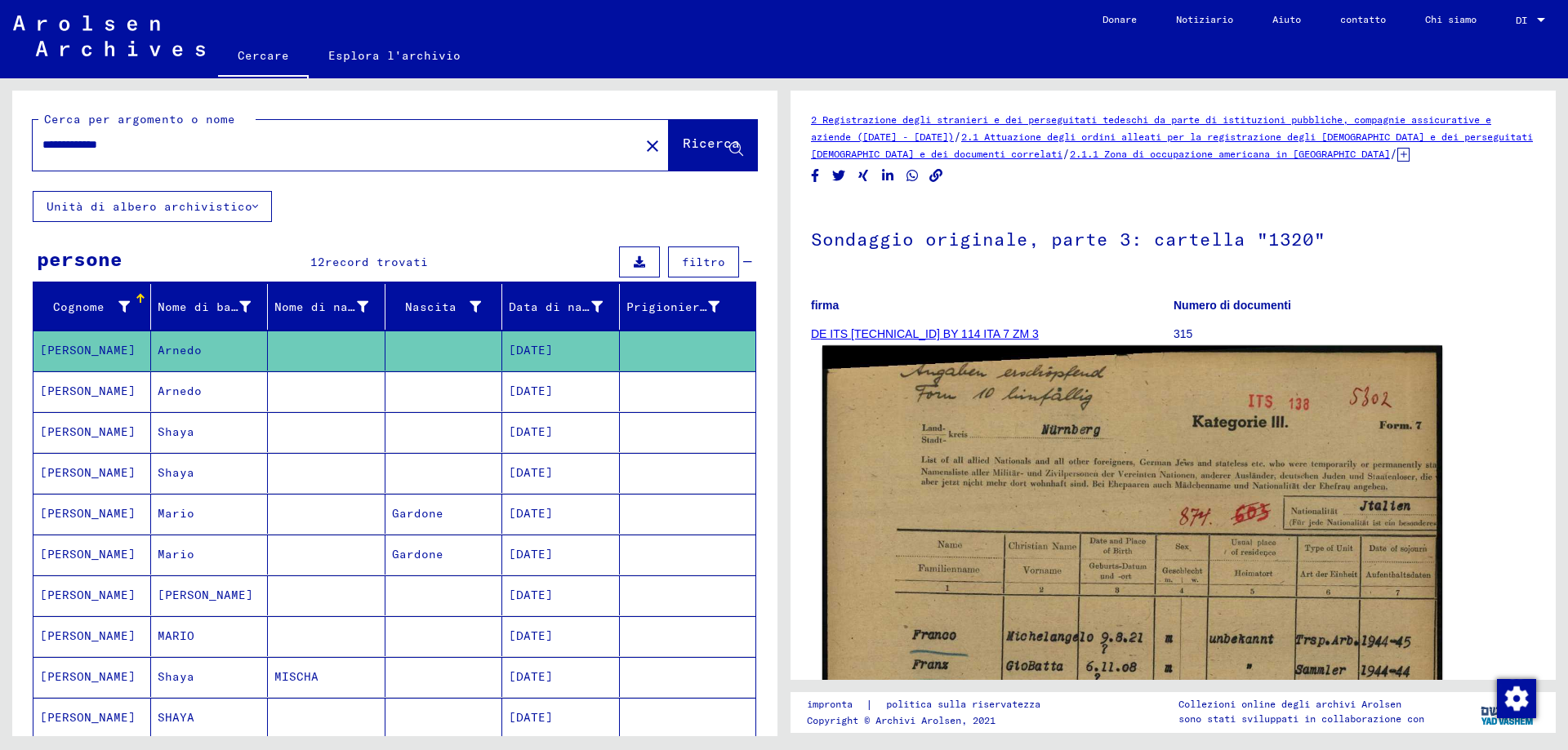
click at [1055, 504] on img at bounding box center [1132, 762] width 620 height 833
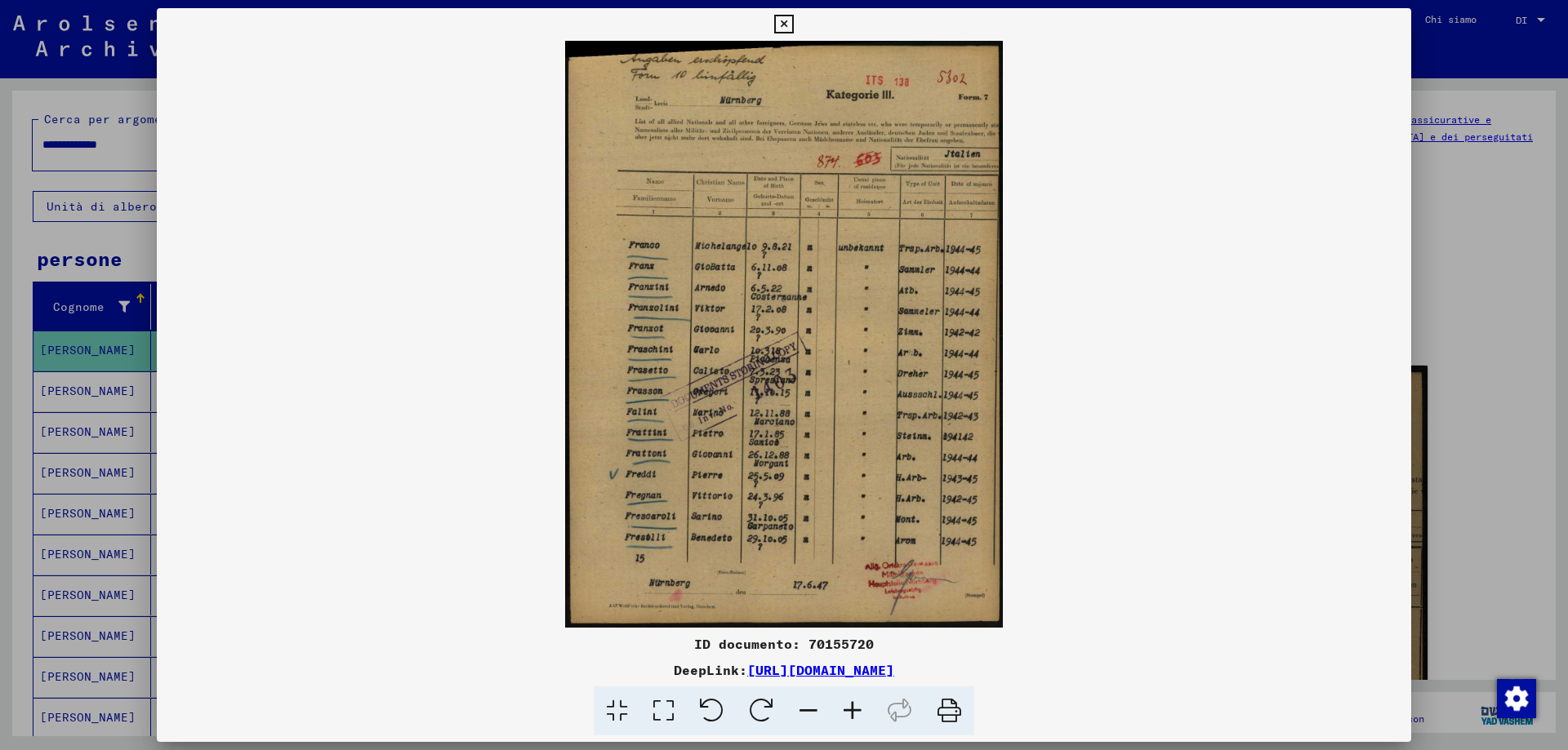
drag, startPoint x: 782, startPoint y: 20, endPoint x: 780, endPoint y: 63, distance: 43.0
click at [783, 20] on icon at bounding box center [784, 24] width 19 height 20
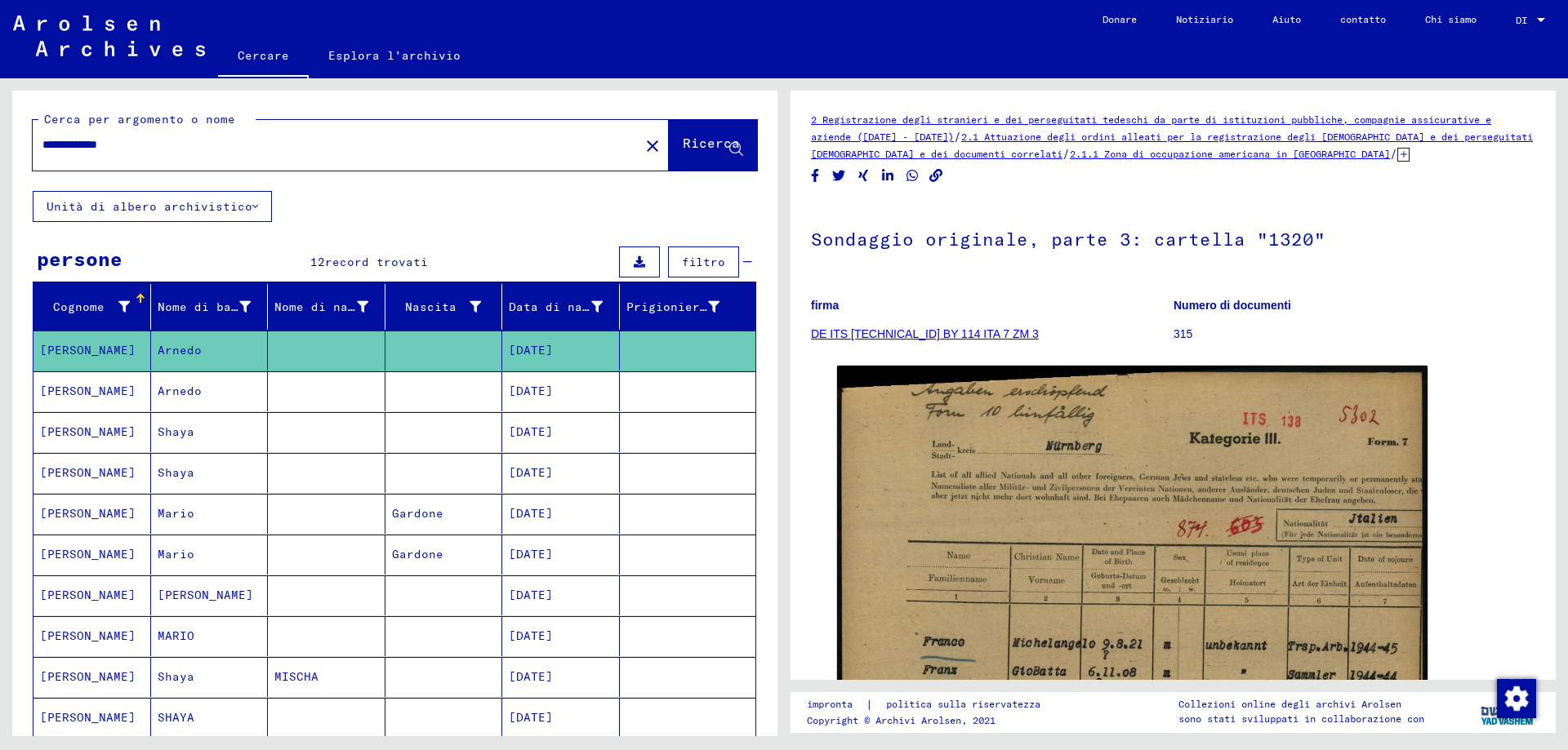
click at [72, 390] on font "[PERSON_NAME]" at bounding box center [87, 391] width 96 height 15
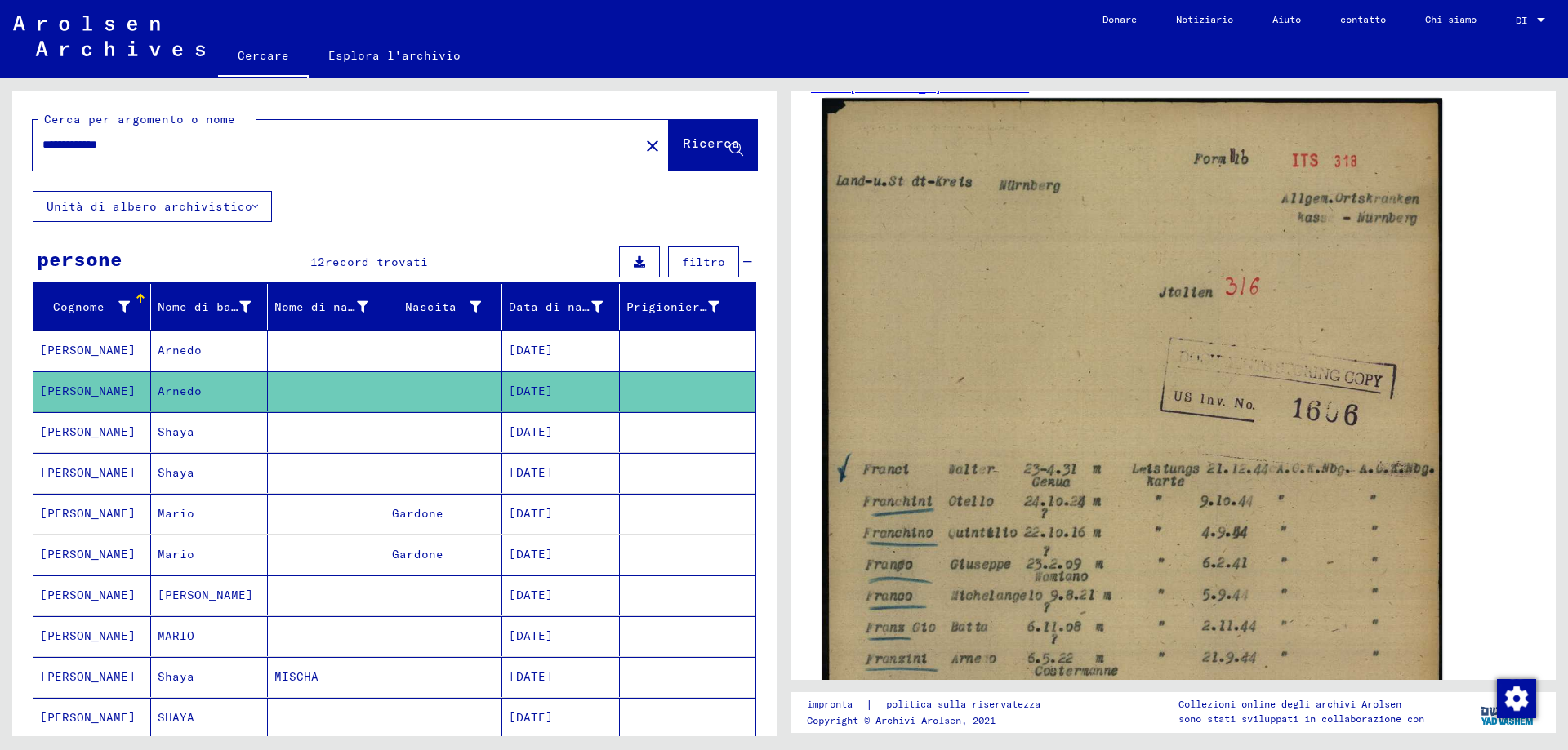
scroll to position [408, 0]
